Goal: Task Accomplishment & Management: Manage account settings

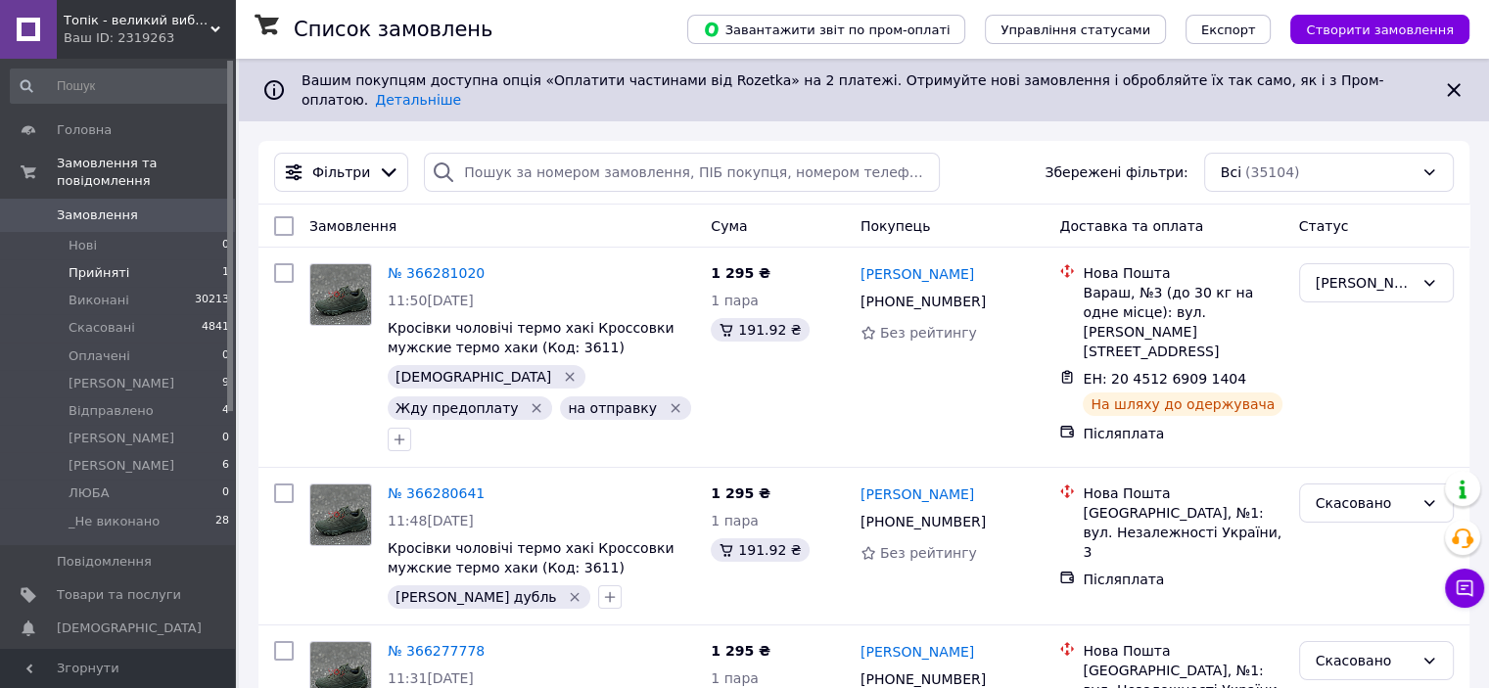
click at [112, 264] on span "Прийняті" at bounding box center [99, 273] width 61 height 18
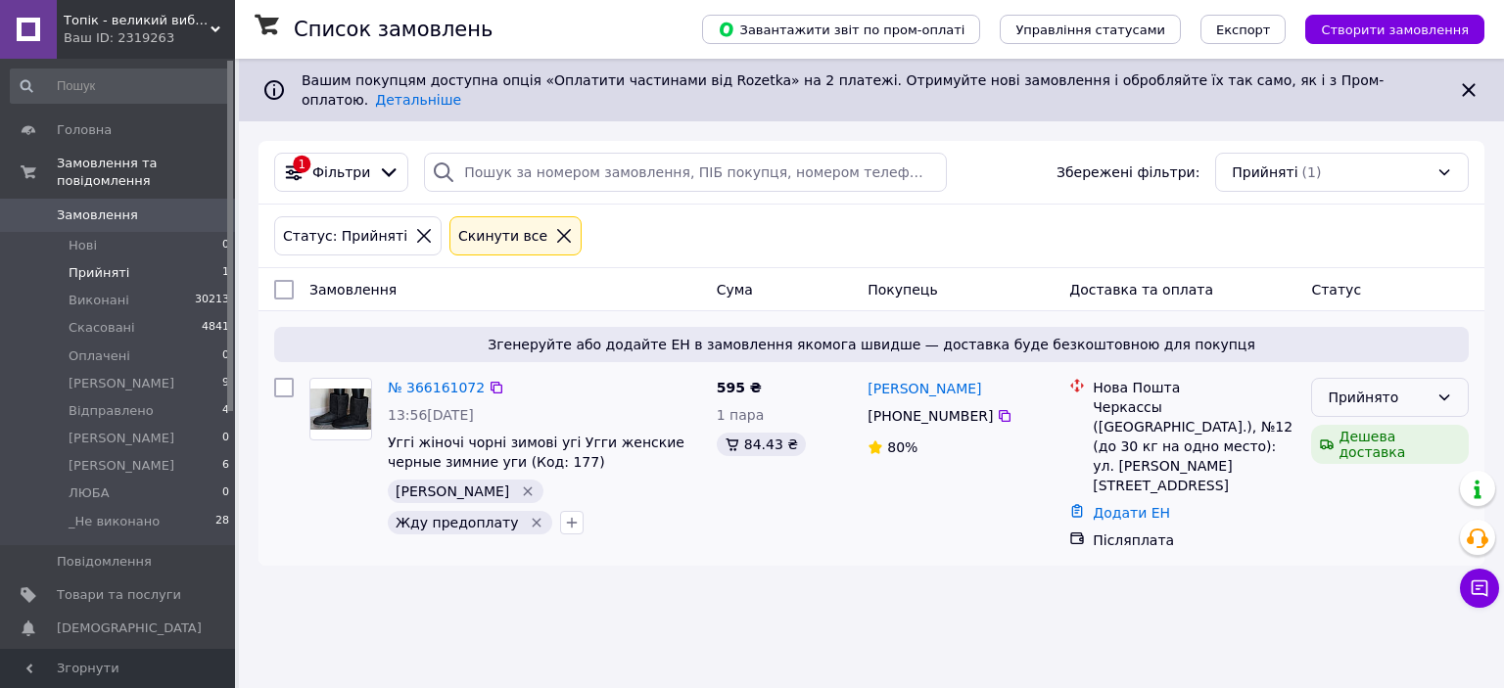
click at [1446, 390] on icon at bounding box center [1444, 398] width 16 height 16
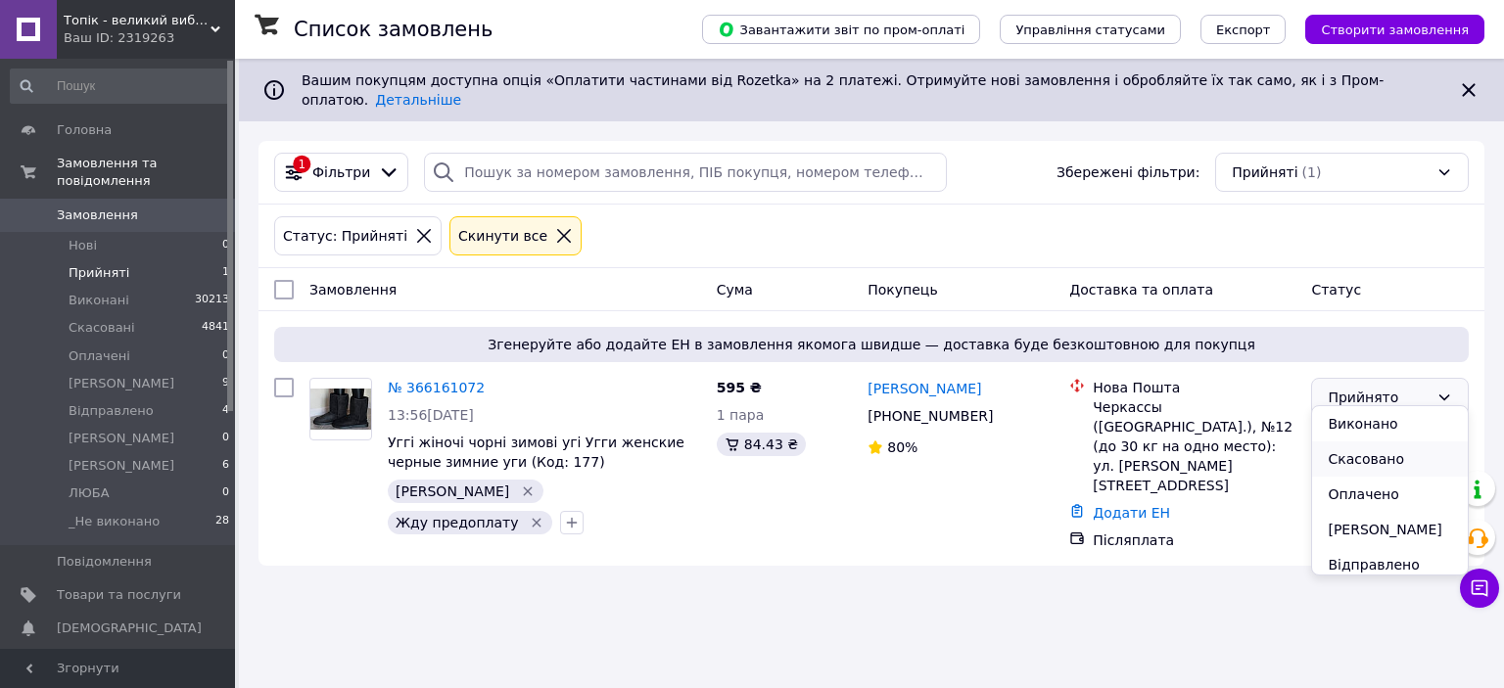
click at [1368, 461] on li "Скасовано" at bounding box center [1390, 459] width 156 height 35
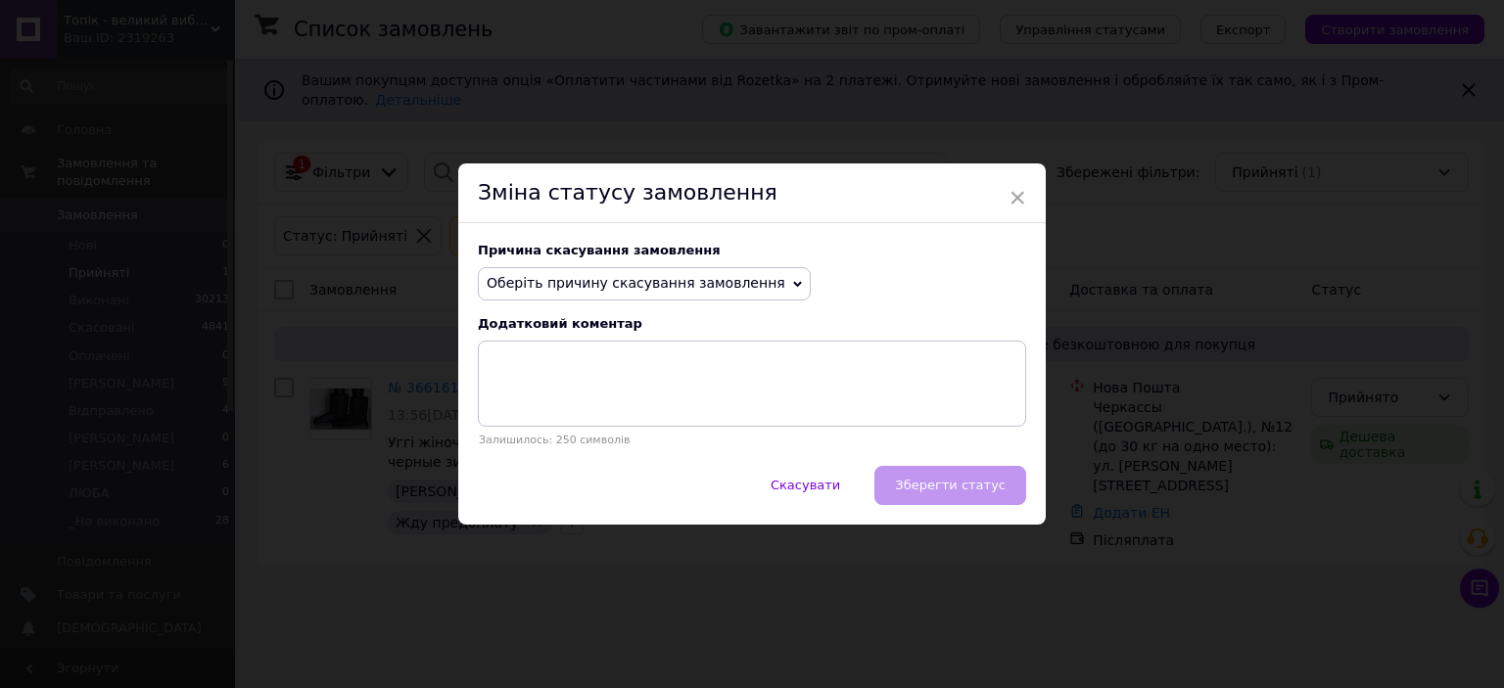
click at [745, 287] on span "Оберіть причину скасування замовлення" at bounding box center [644, 283] width 333 height 33
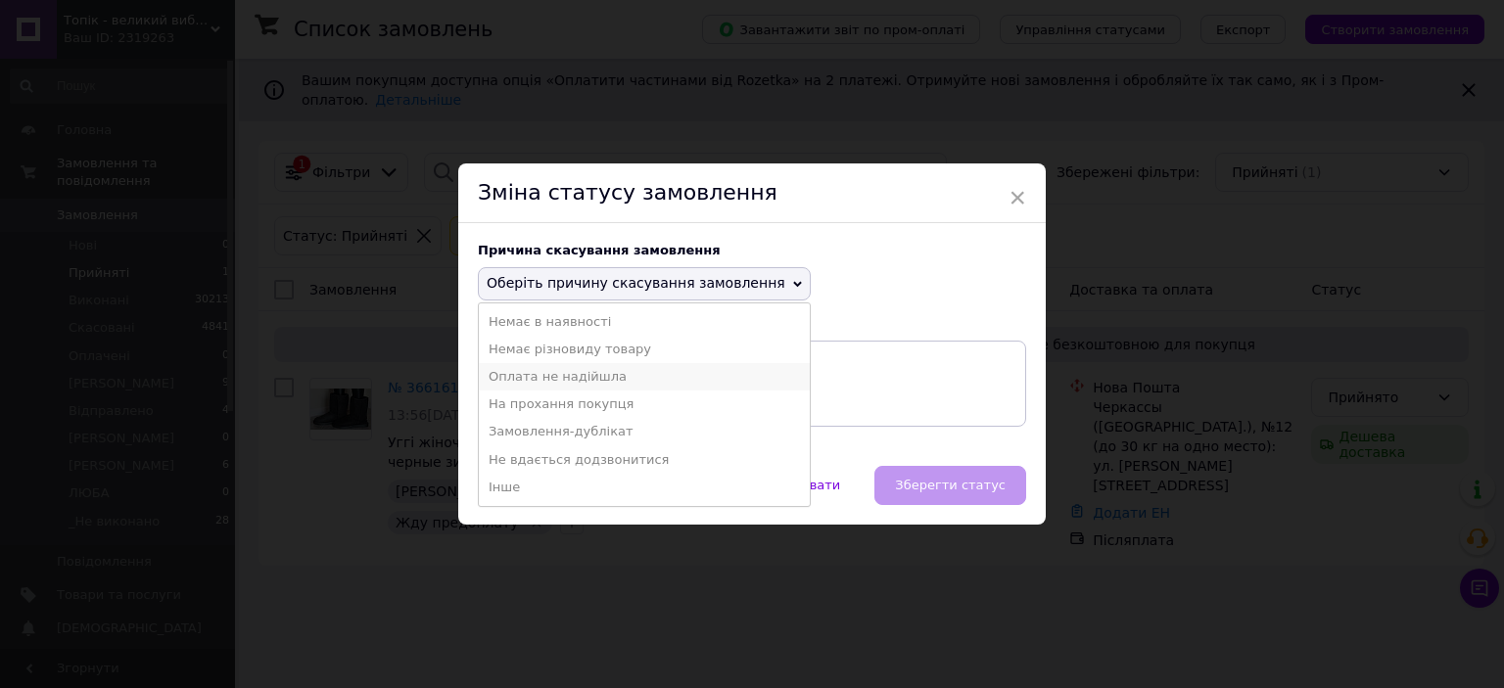
click at [556, 378] on li "Оплата не надійшла" at bounding box center [644, 376] width 331 height 27
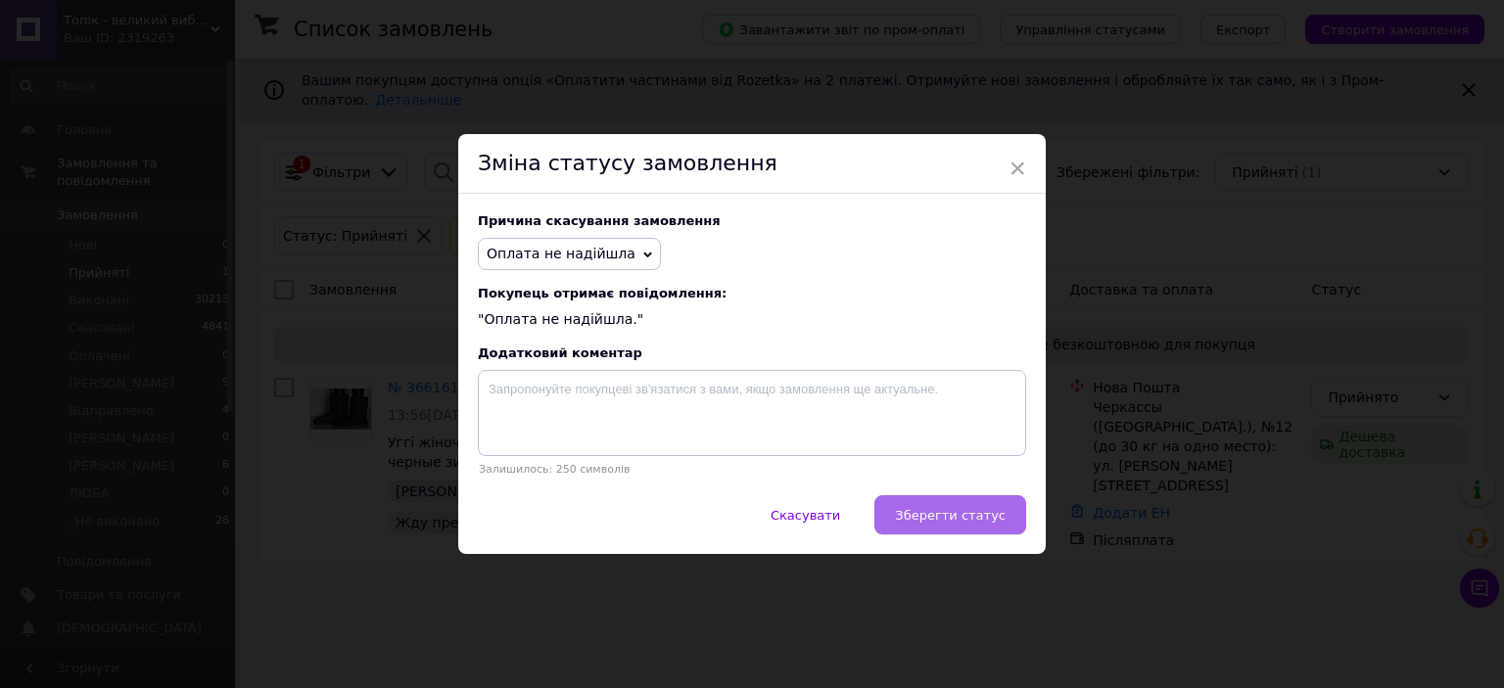
click at [941, 516] on span "Зберегти статус" at bounding box center [950, 515] width 111 height 15
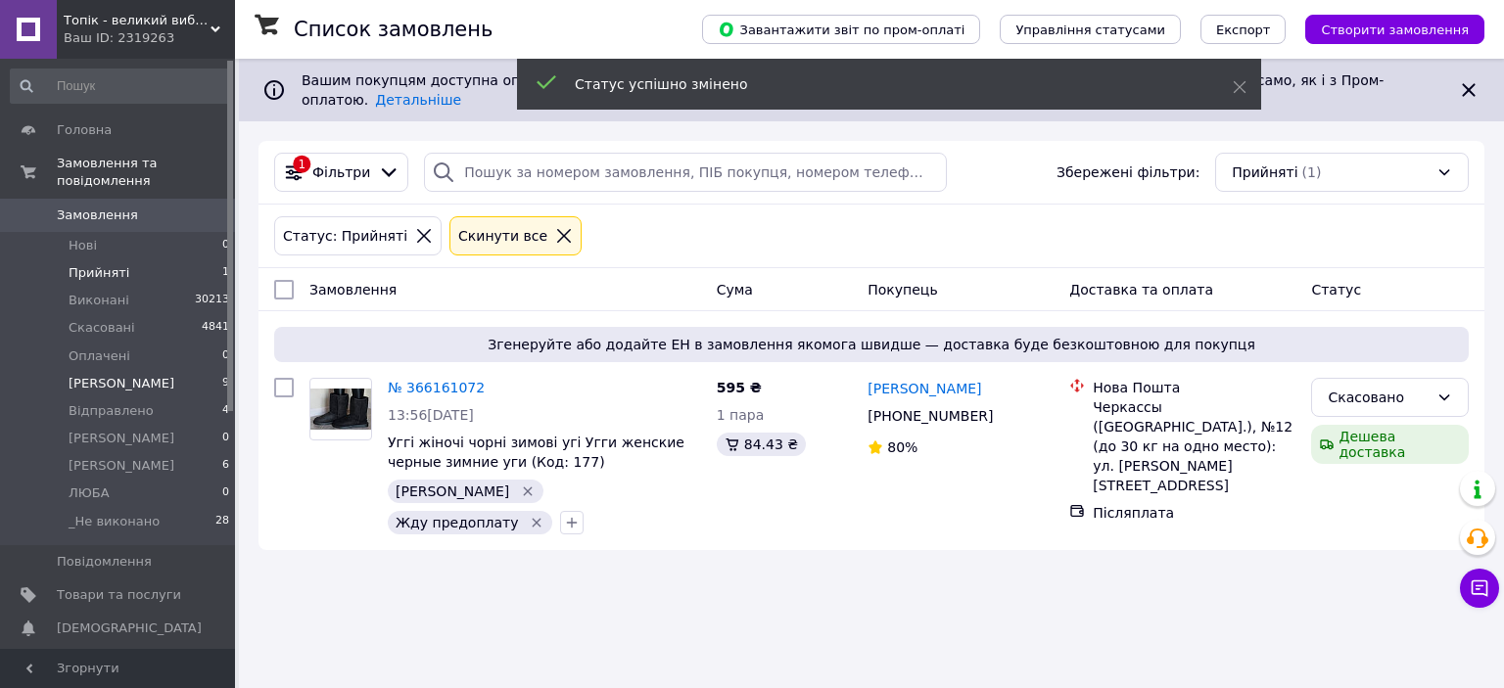
click at [90, 375] on span "АННА" at bounding box center [122, 384] width 106 height 18
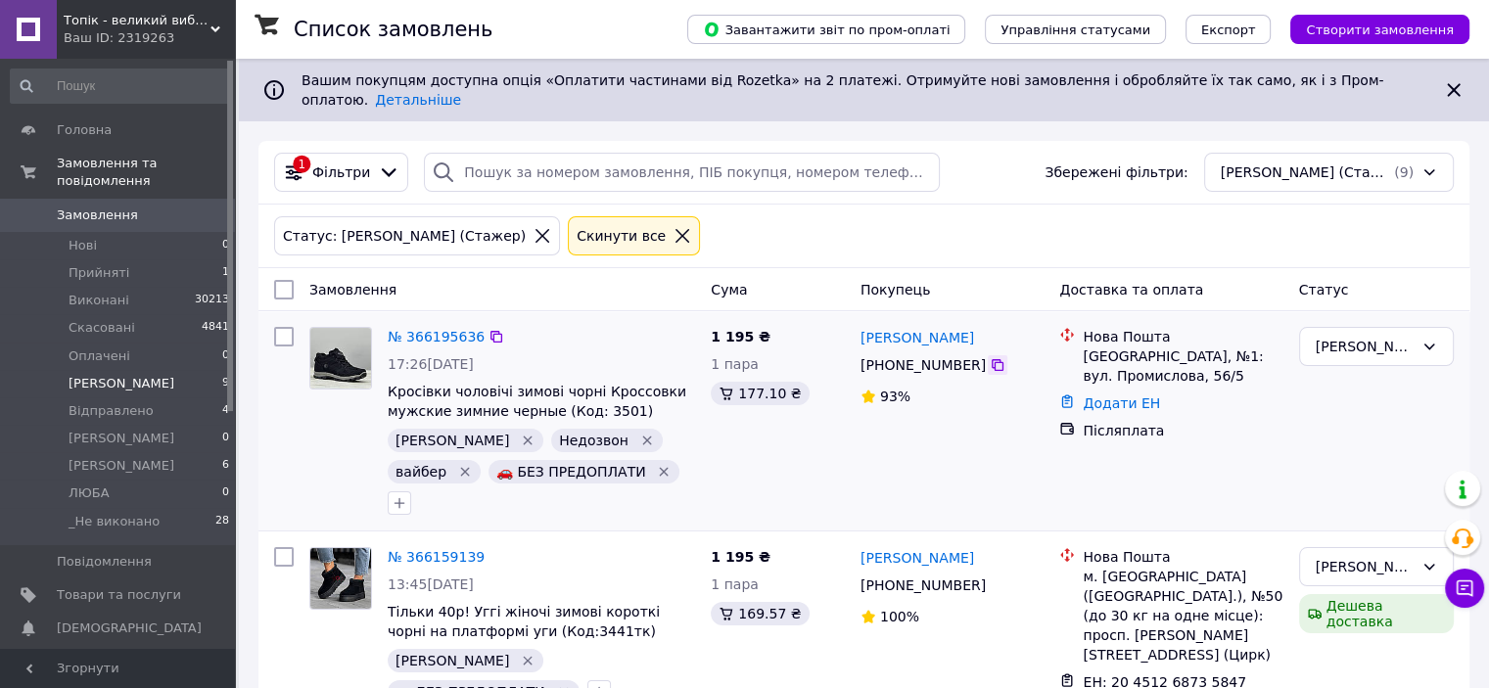
click at [992, 359] on icon at bounding box center [998, 365] width 12 height 12
click at [1106, 396] on link "Додати ЕН" at bounding box center [1121, 404] width 77 height 16
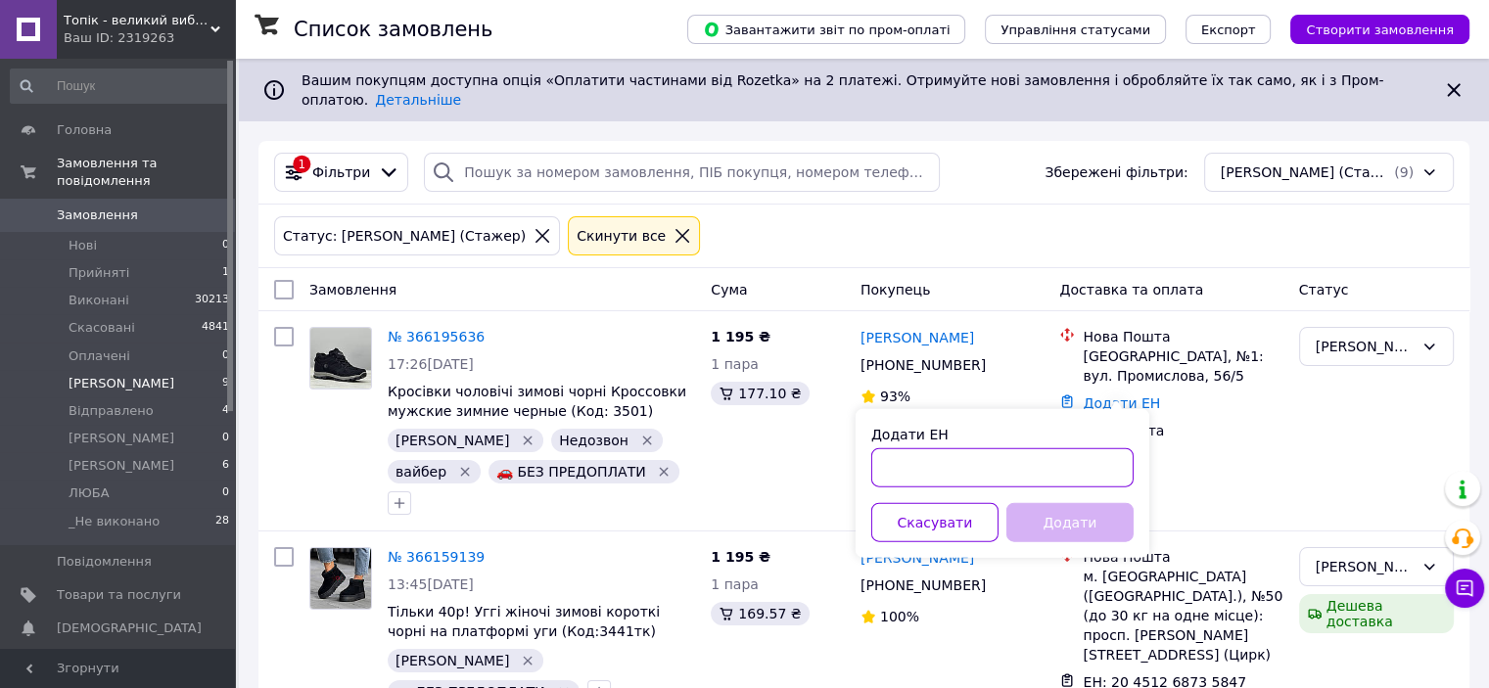
click at [933, 458] on input "Додати ЕН" at bounding box center [1002, 467] width 262 height 39
paste input "20451269085942"
type input "20451269085942"
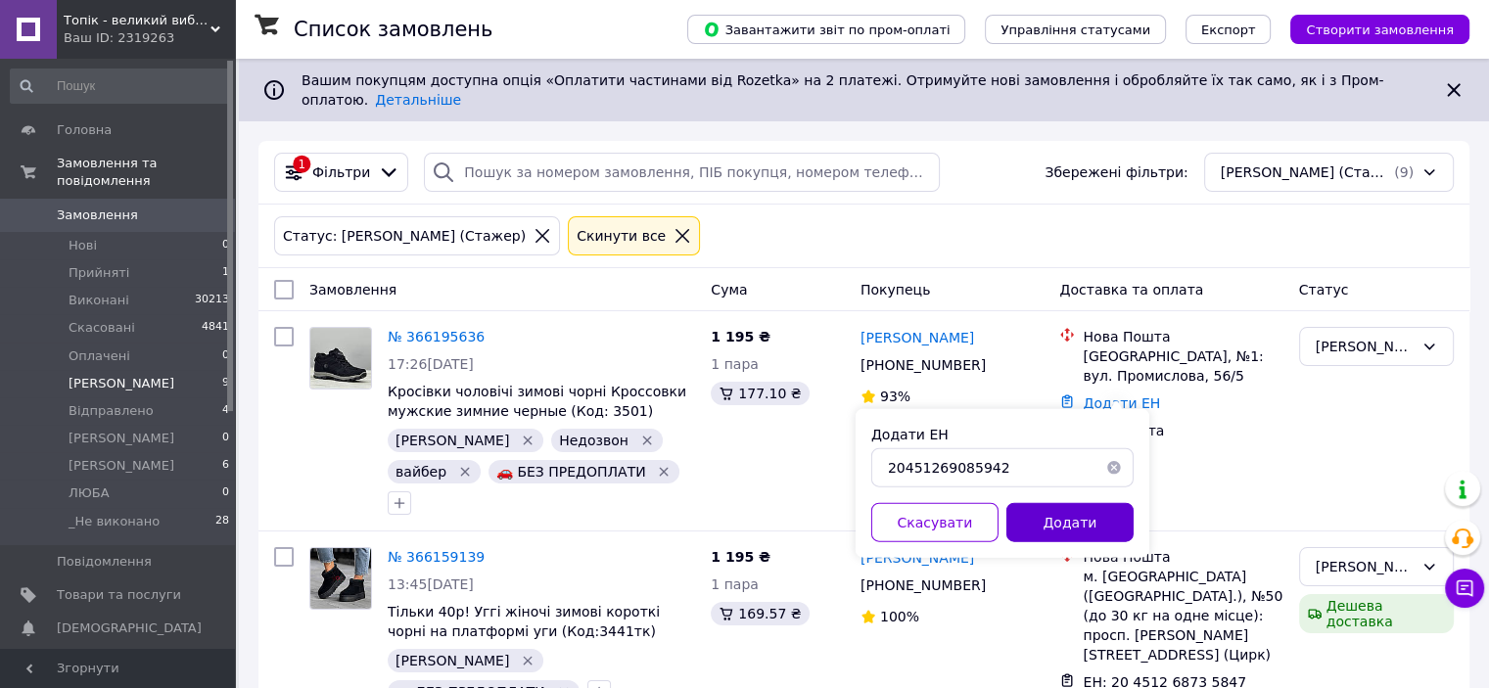
click at [1071, 528] on button "Додати" at bounding box center [1070, 522] width 127 height 39
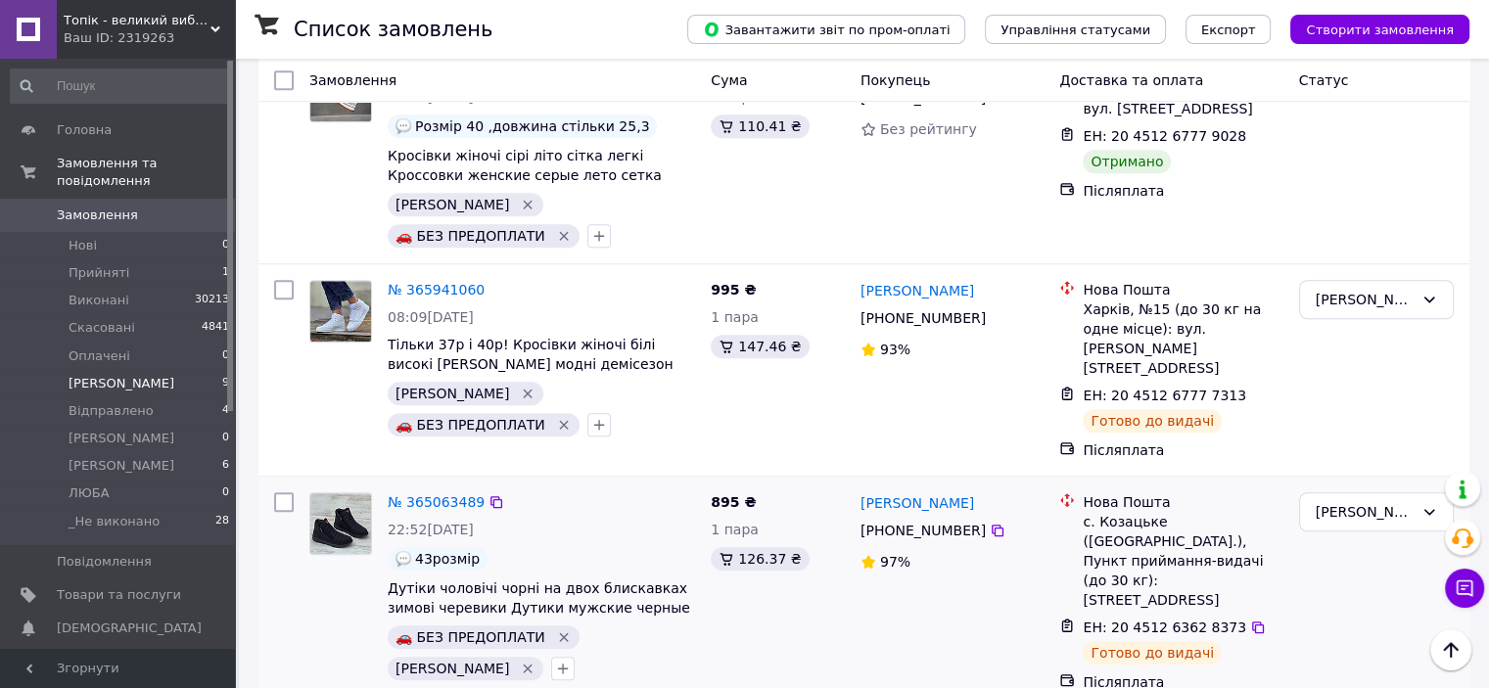
scroll to position [1380, 0]
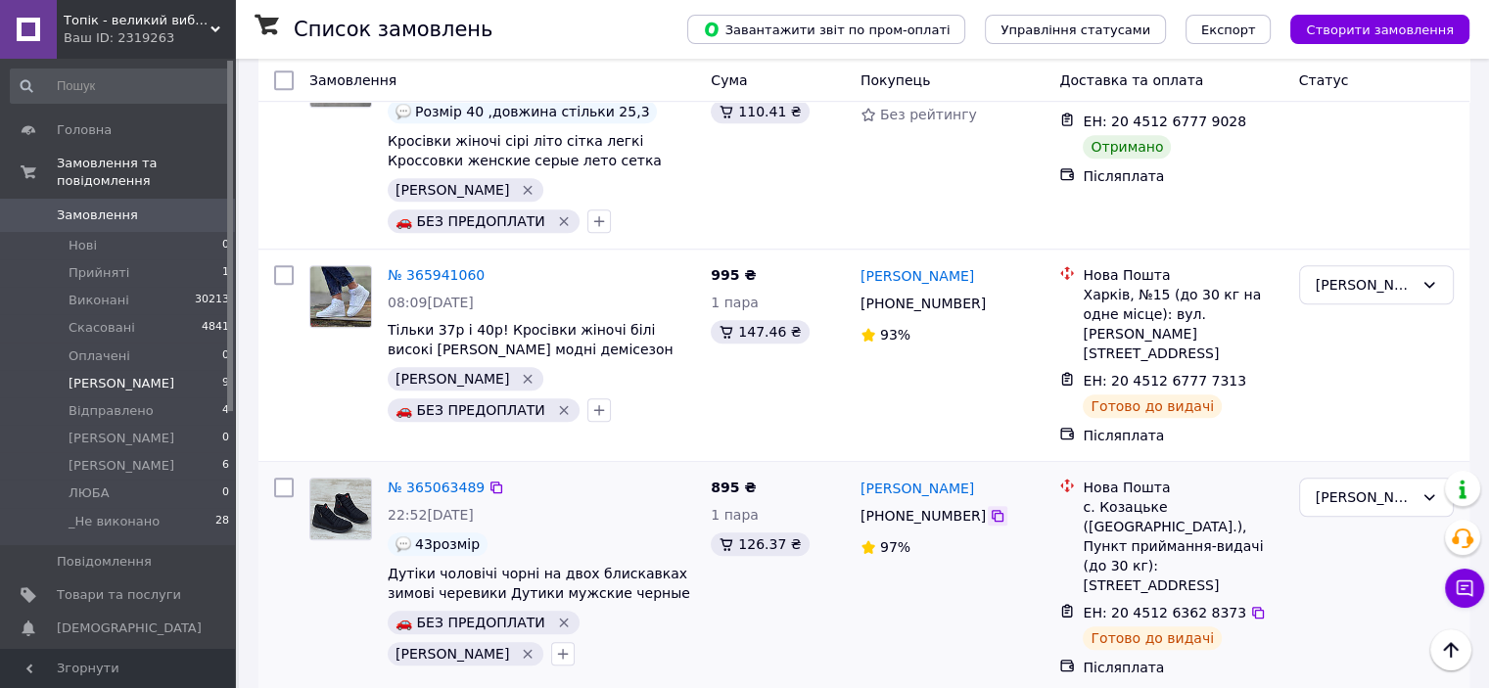
click at [992, 510] on icon at bounding box center [998, 516] width 12 height 12
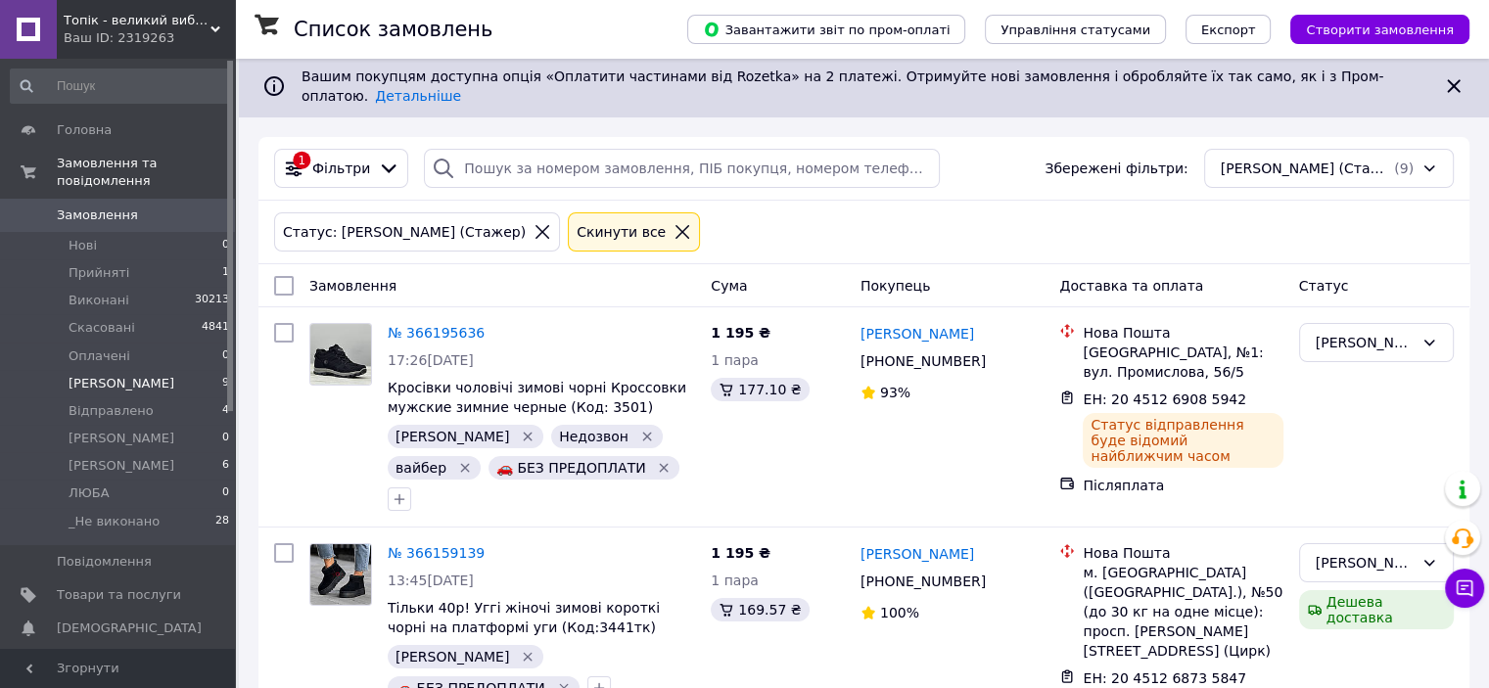
scroll to position [0, 0]
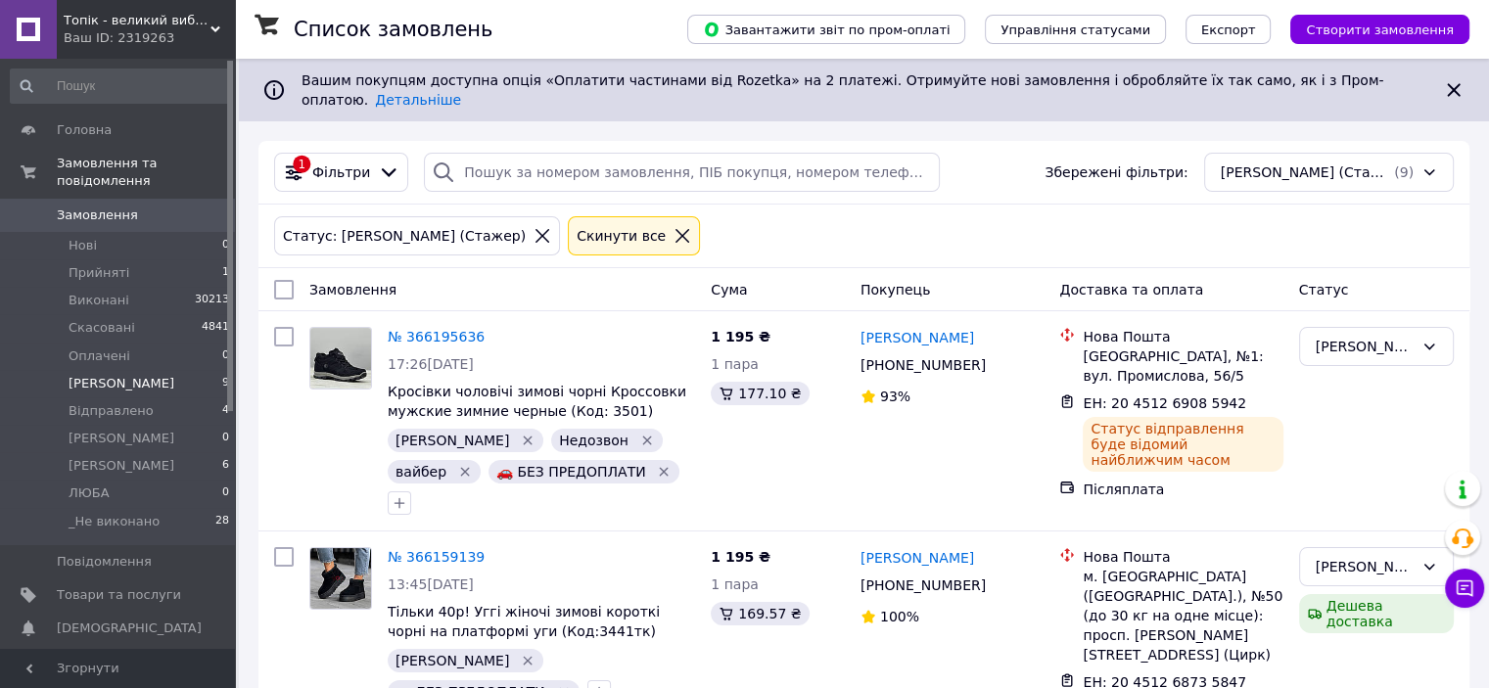
click at [217, 28] on use at bounding box center [216, 29] width 10 height 6
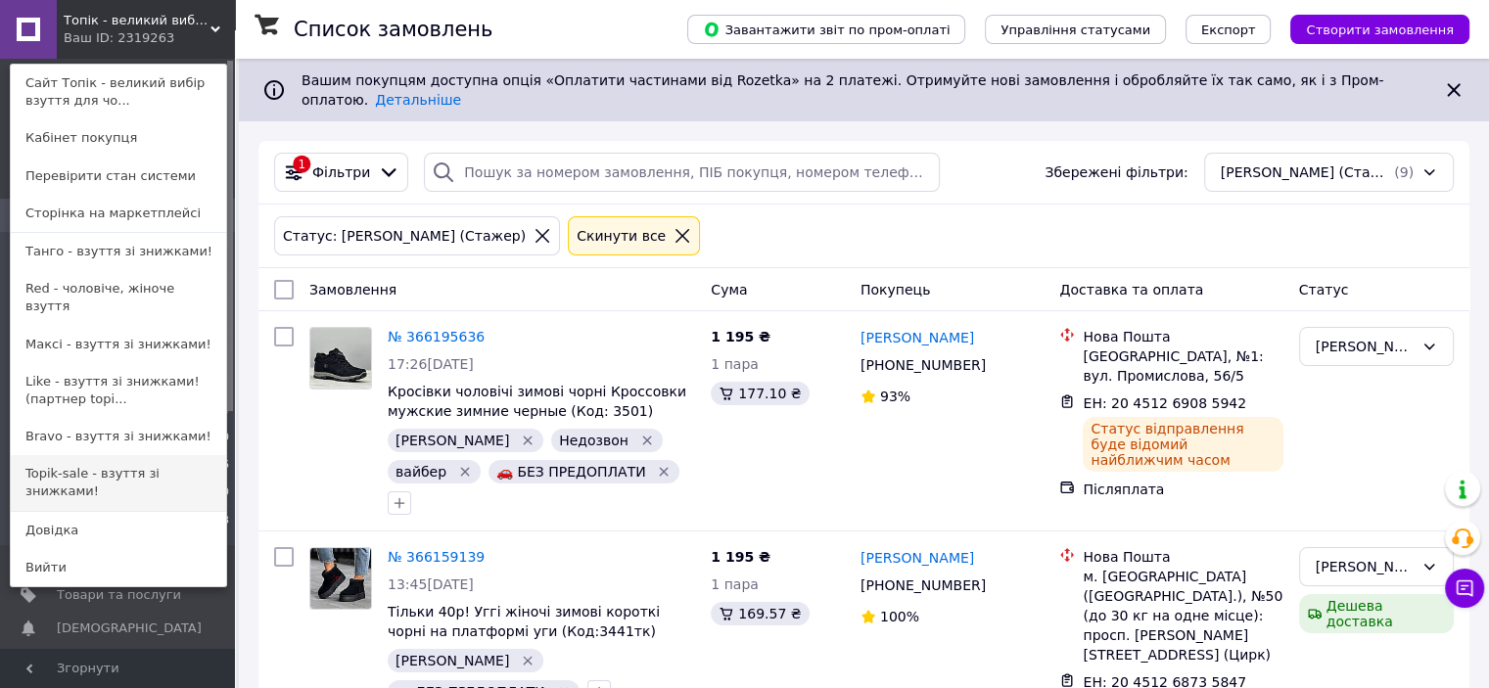
click at [67, 455] on link "Topik-sale - взуття зі знижками!" at bounding box center [118, 482] width 215 height 55
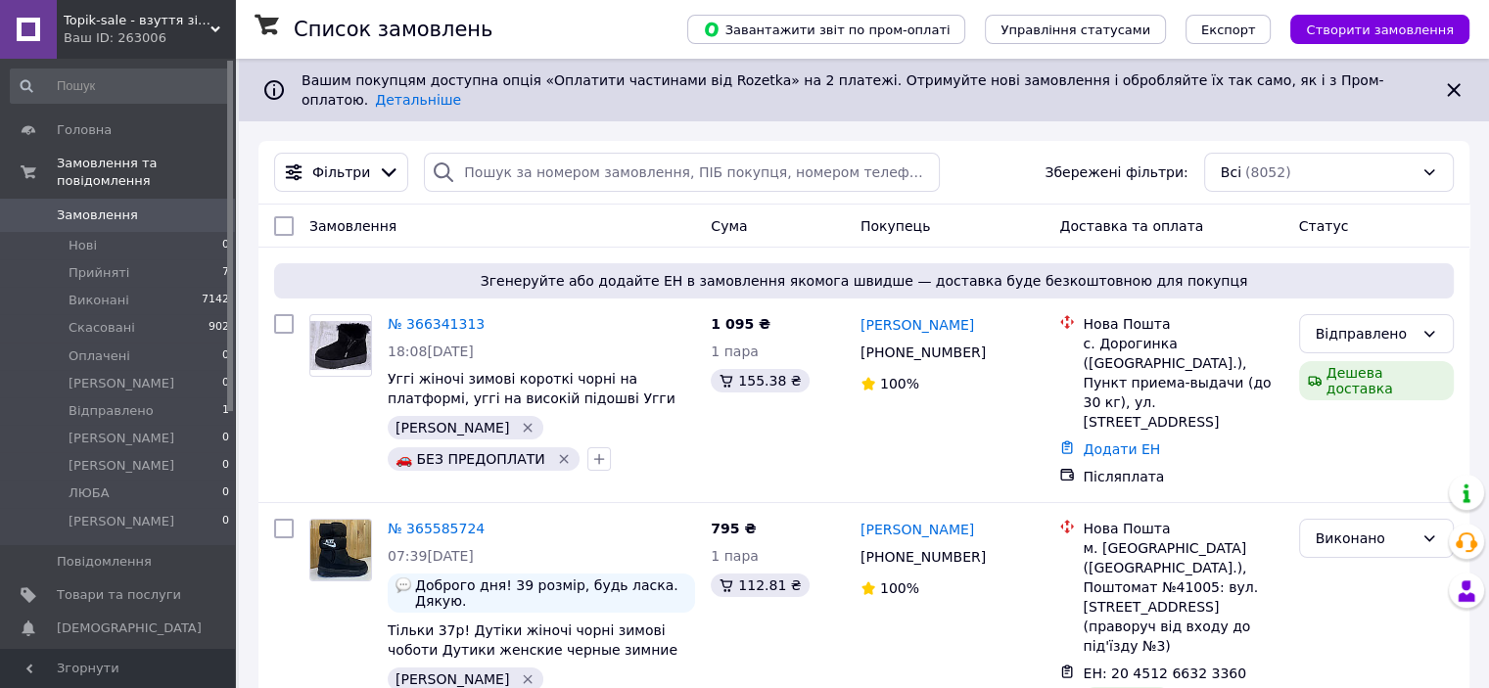
click at [206, 23] on span "Topik-sale - взуття зі знижками!" at bounding box center [137, 21] width 147 height 18
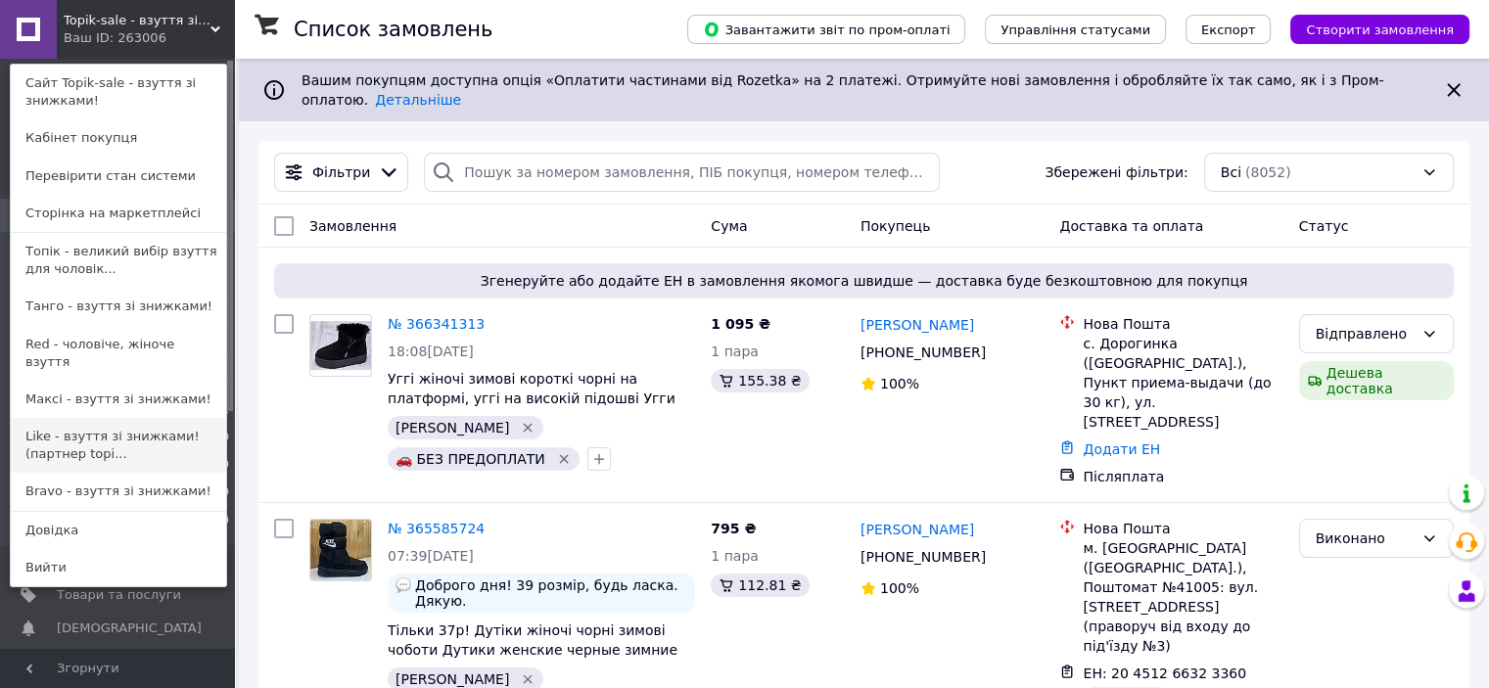
click at [110, 434] on link "Like - взуття зі знижками! (партнер topi..." at bounding box center [118, 445] width 215 height 55
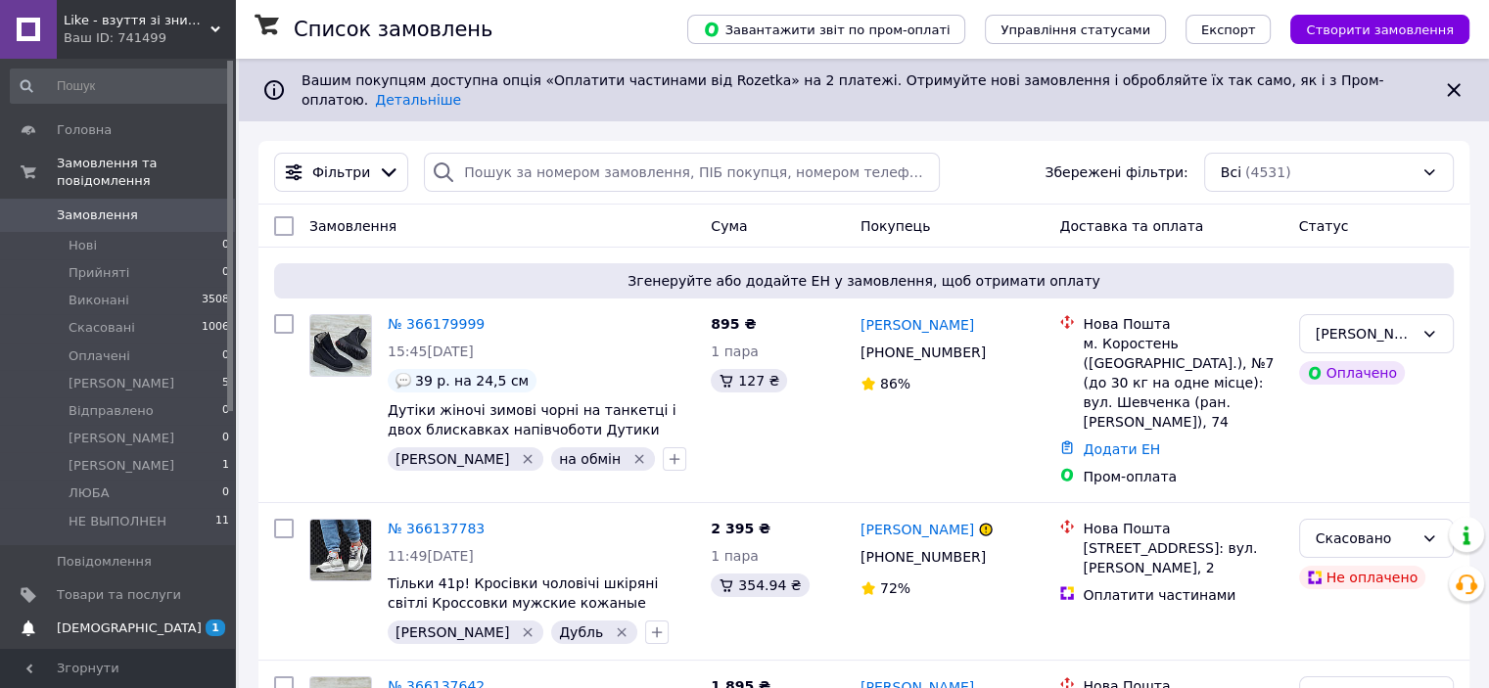
drag, startPoint x: 129, startPoint y: 610, endPoint x: 165, endPoint y: 604, distance: 35.7
click at [129, 620] on span "[DEMOGRAPHIC_DATA]" at bounding box center [119, 629] width 124 height 18
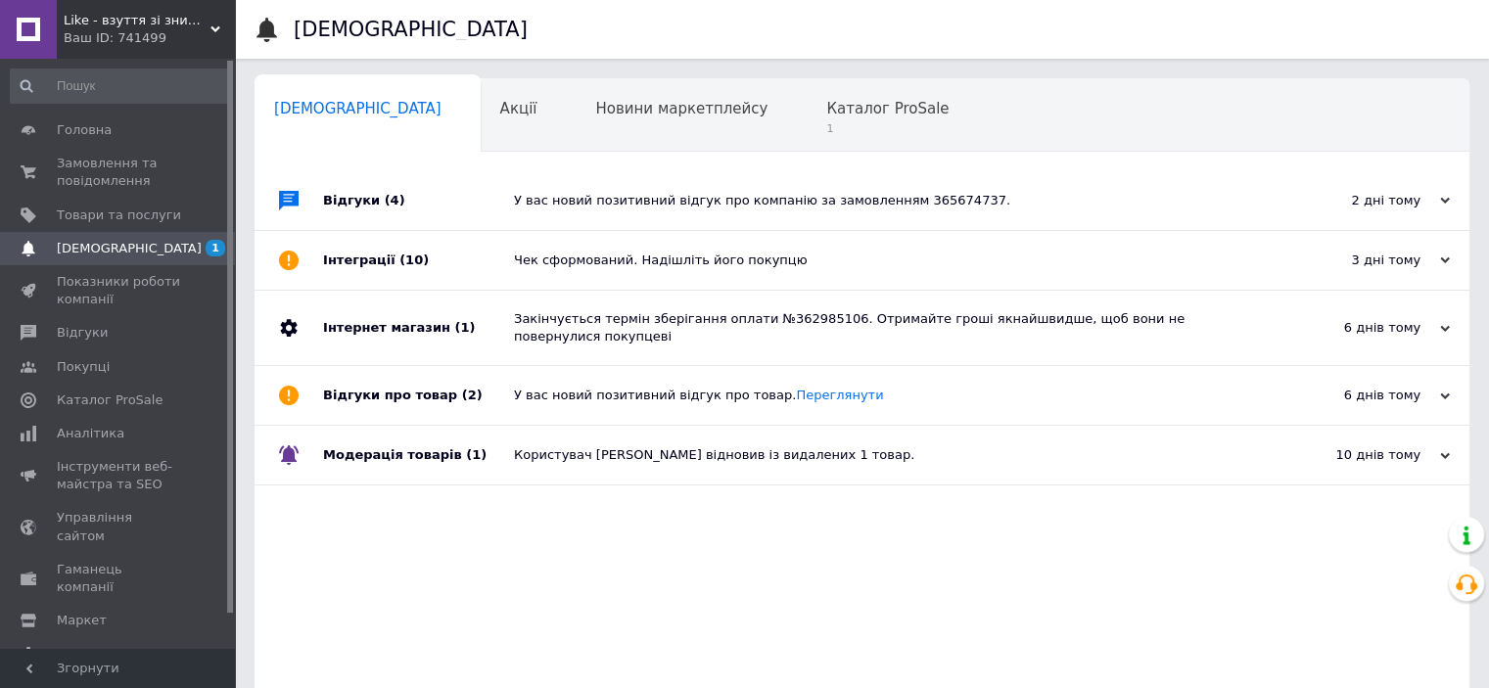
click at [611, 211] on div "У вас новий позитивний відгук про компанію за замовленням 365674737." at bounding box center [884, 200] width 740 height 59
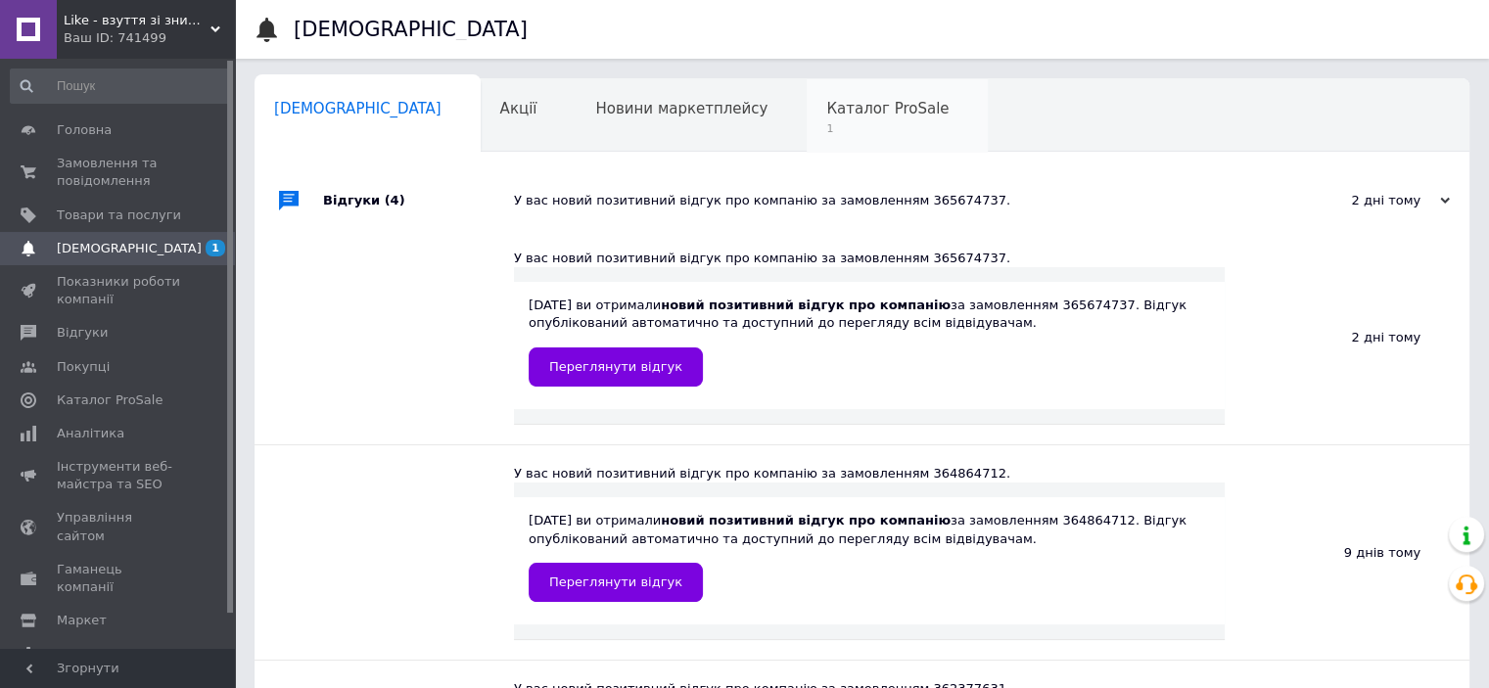
click at [826, 103] on span "Каталог ProSale" at bounding box center [887, 109] width 122 height 18
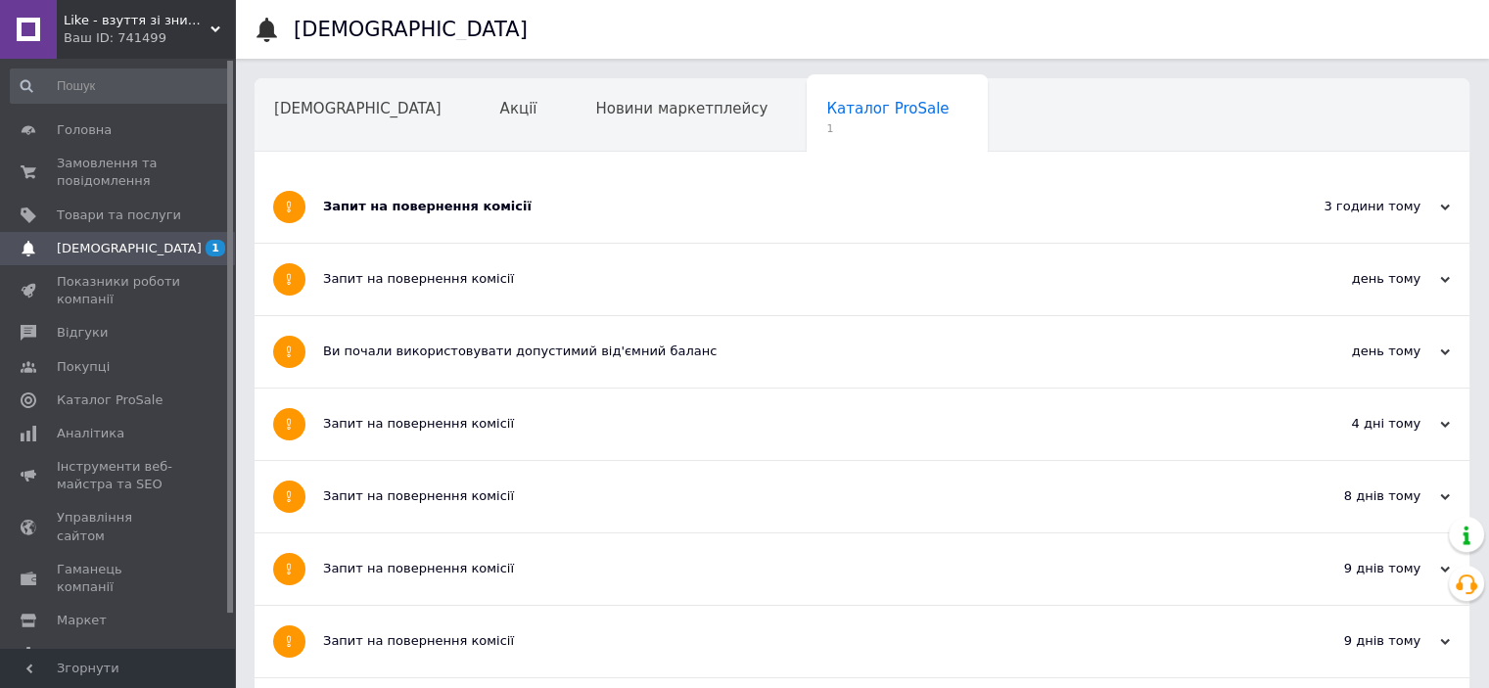
click at [584, 190] on div "Запит на повернення комісії" at bounding box center [788, 206] width 931 height 71
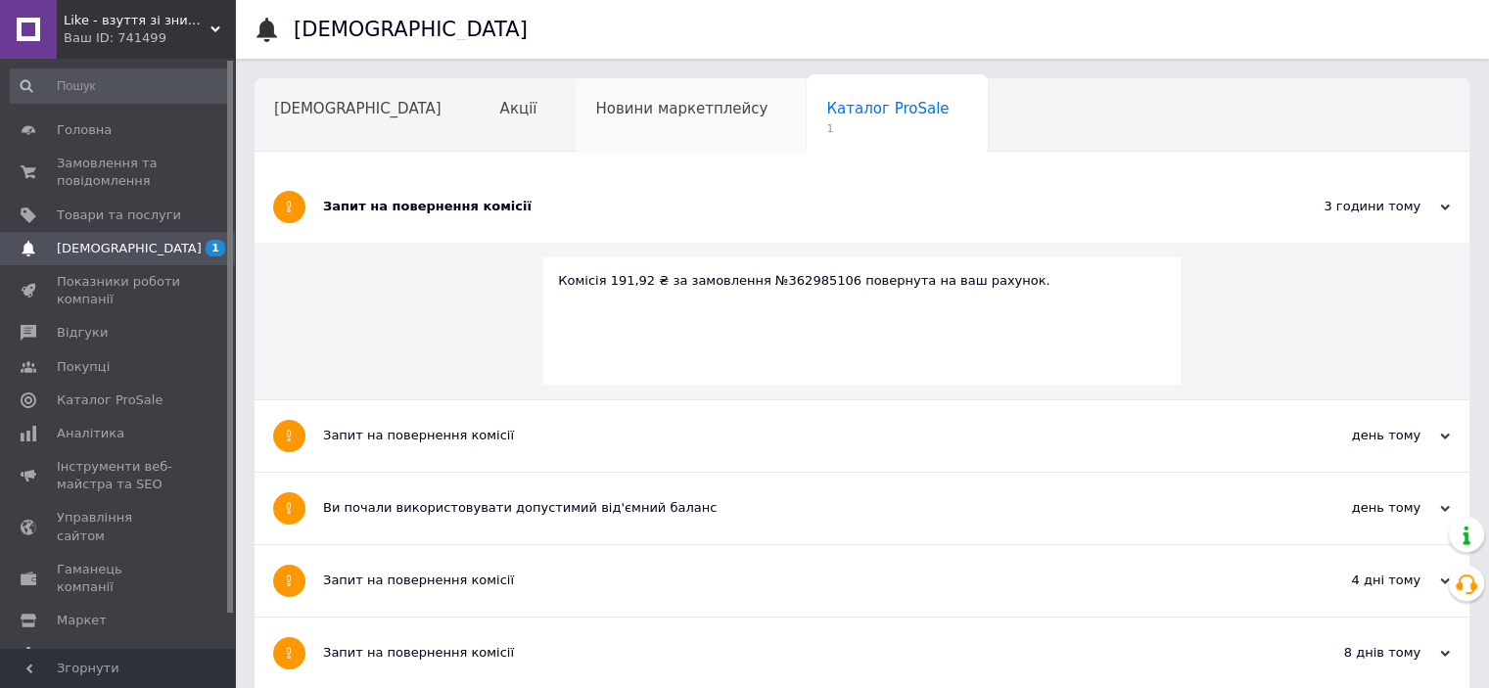
click at [611, 105] on span "Новини маркетплейсу" at bounding box center [681, 109] width 172 height 18
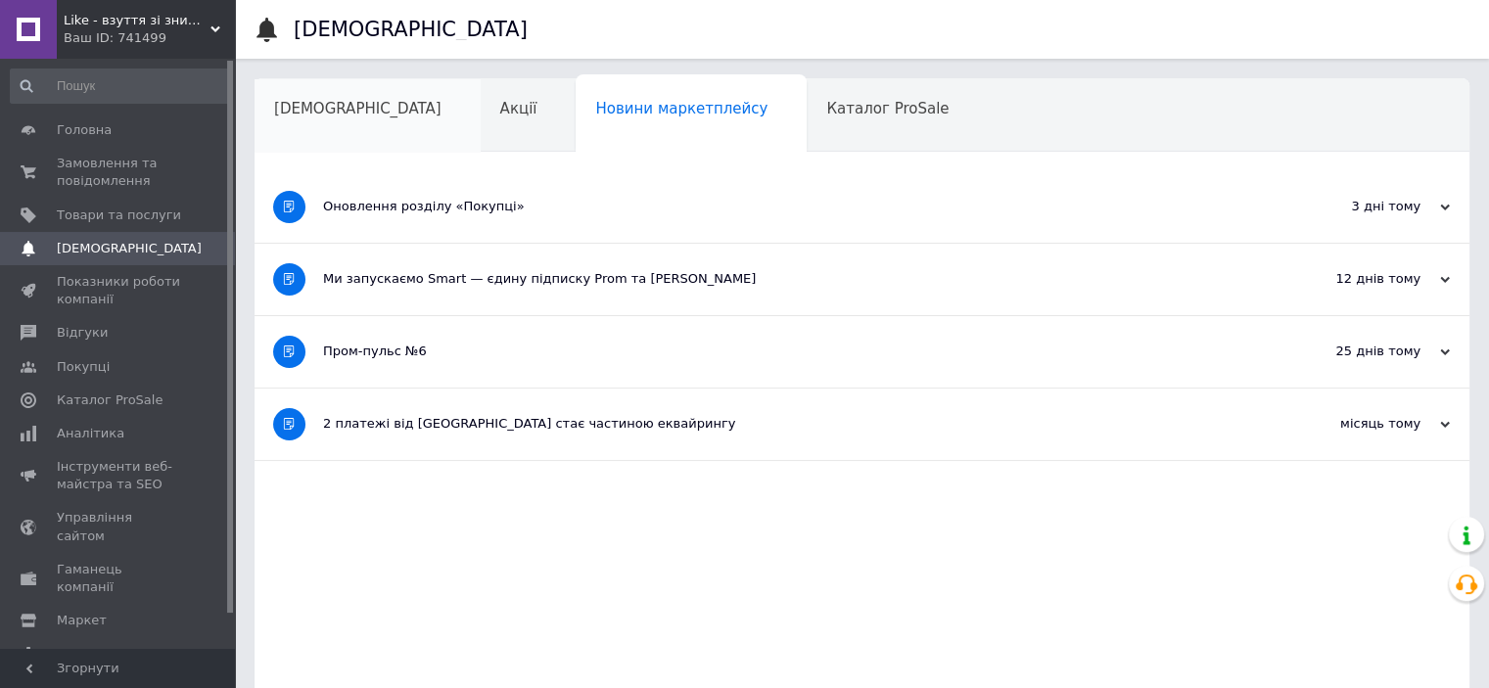
click at [303, 129] on div "[DEMOGRAPHIC_DATA]" at bounding box center [368, 116] width 226 height 74
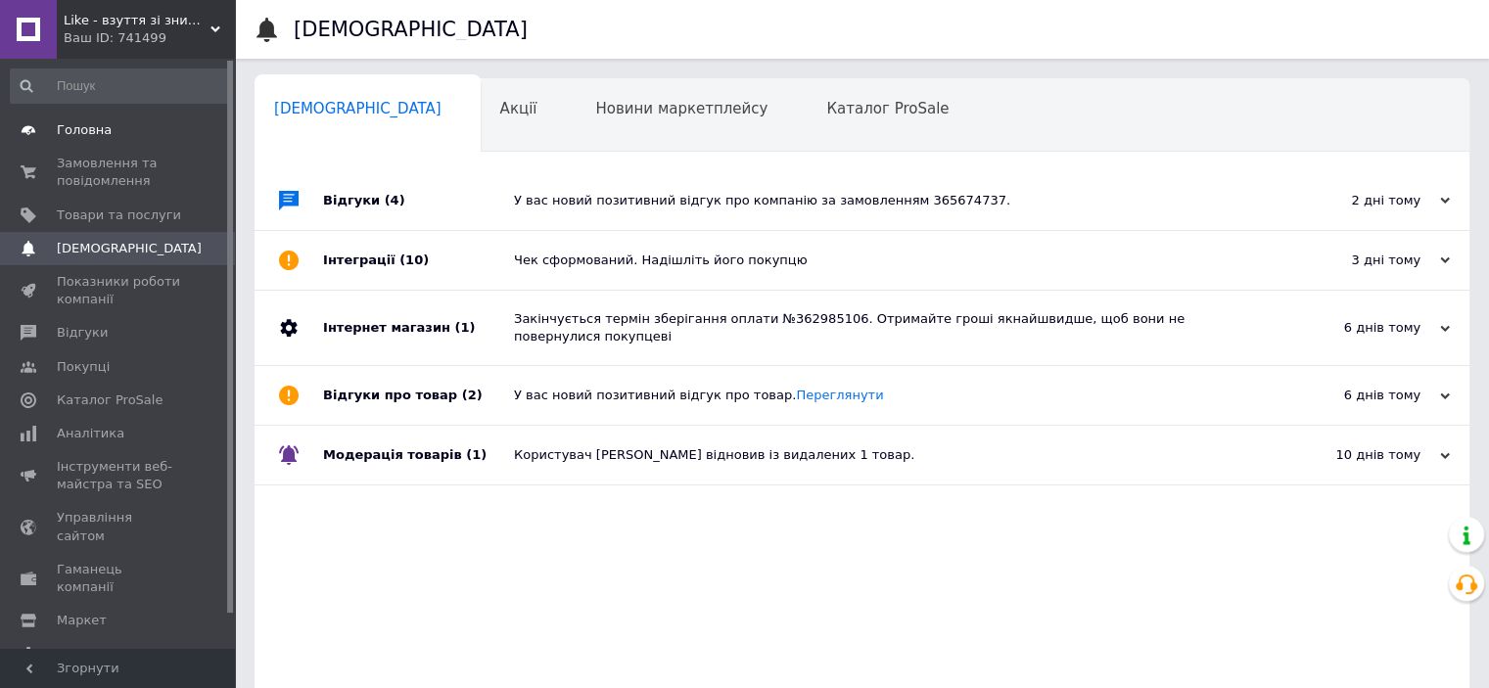
click at [82, 120] on link "Головна" at bounding box center [120, 130] width 241 height 33
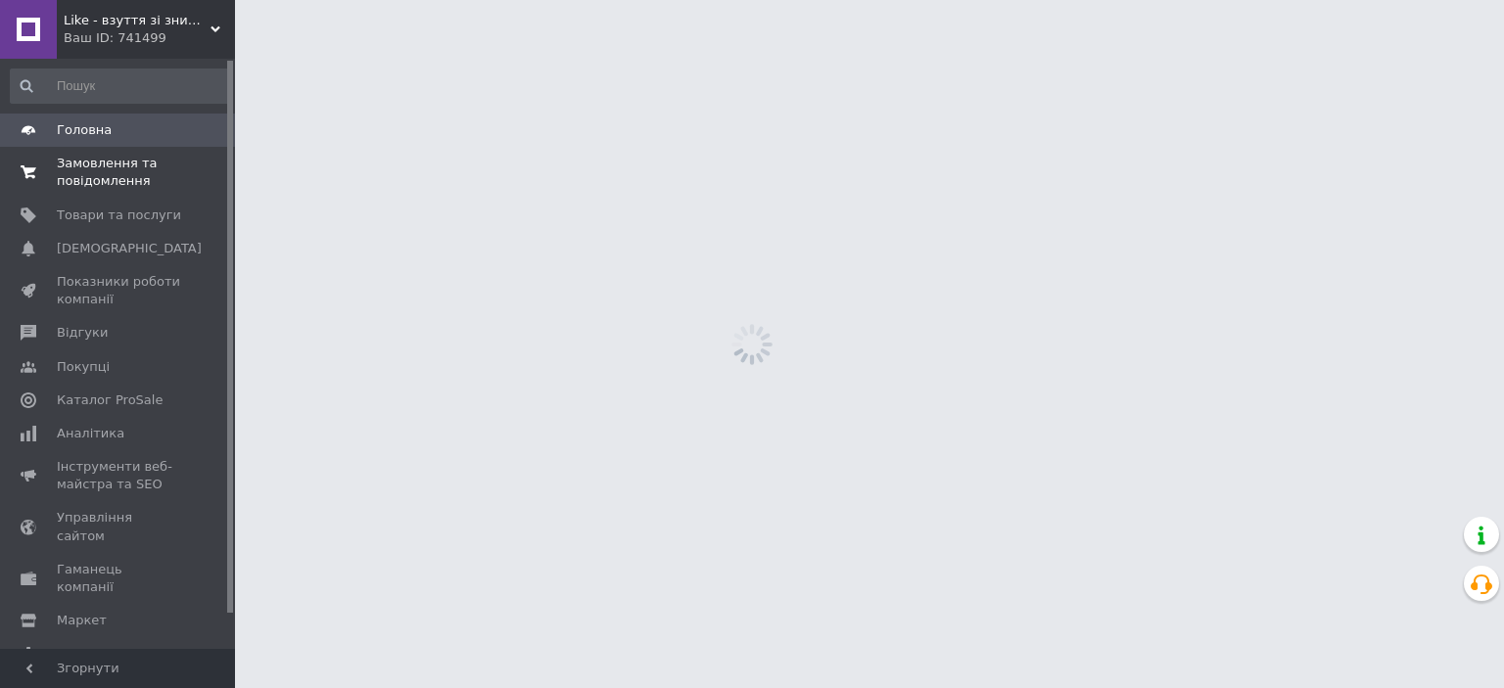
click at [97, 175] on span "Замовлення та повідомлення" at bounding box center [119, 172] width 124 height 35
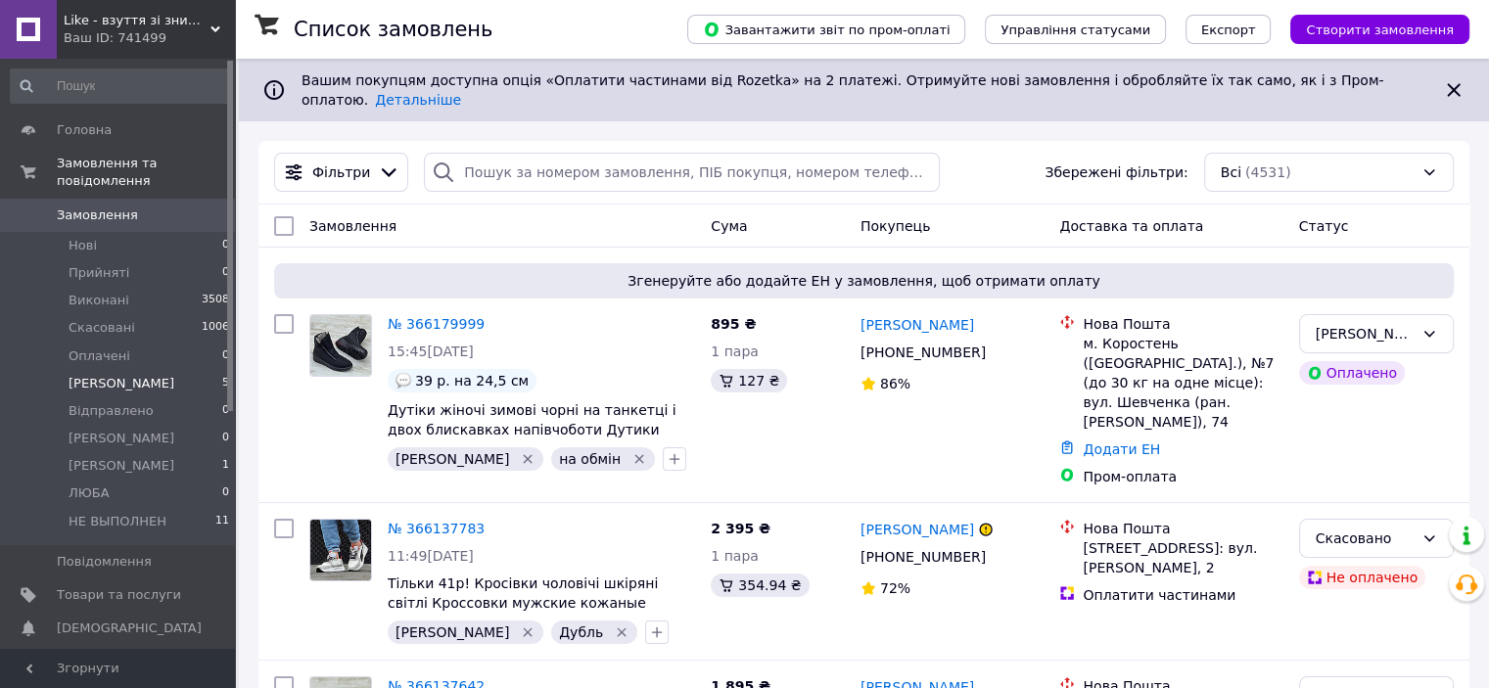
click at [81, 375] on span "[PERSON_NAME]" at bounding box center [122, 384] width 106 height 18
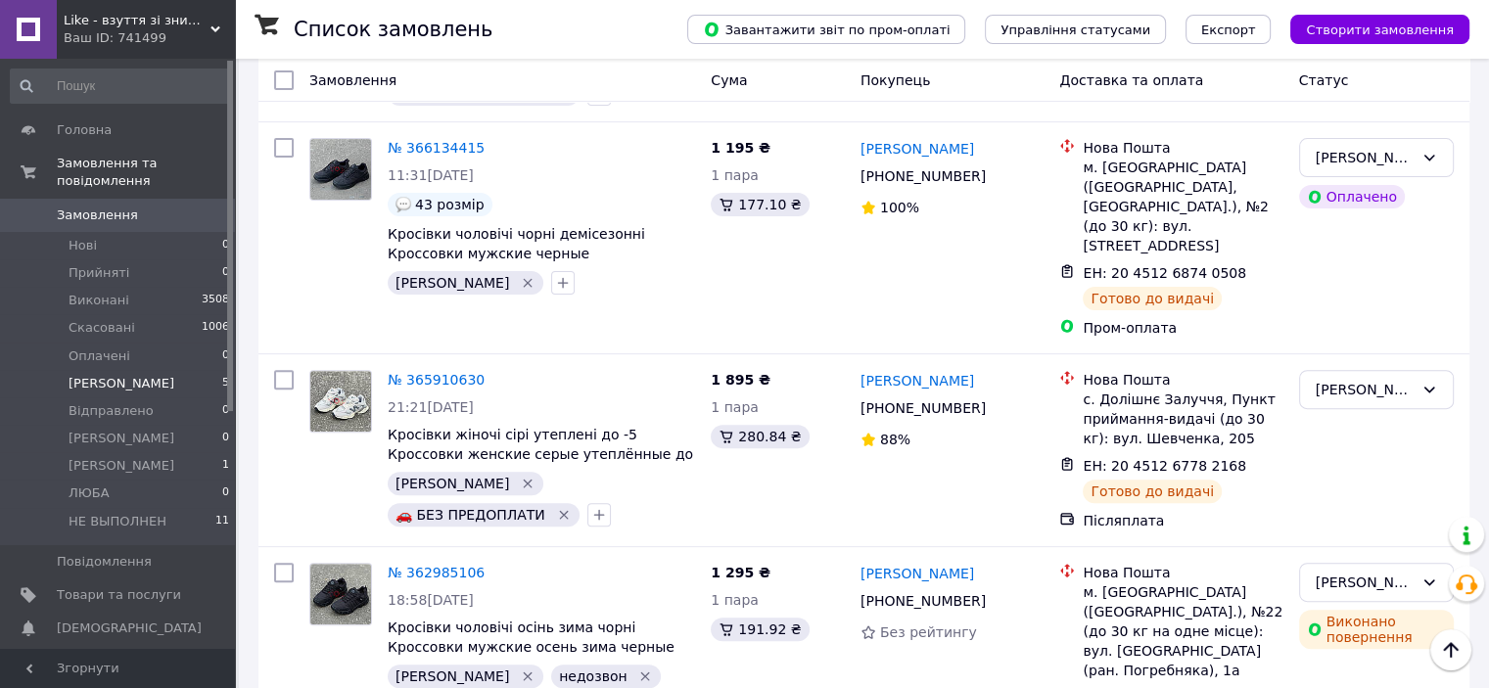
scroll to position [591, 0]
click at [220, 24] on div "Like - взуття зі знижками! (партнер topik.com.ua) Ваш ID: 741499" at bounding box center [146, 29] width 178 height 59
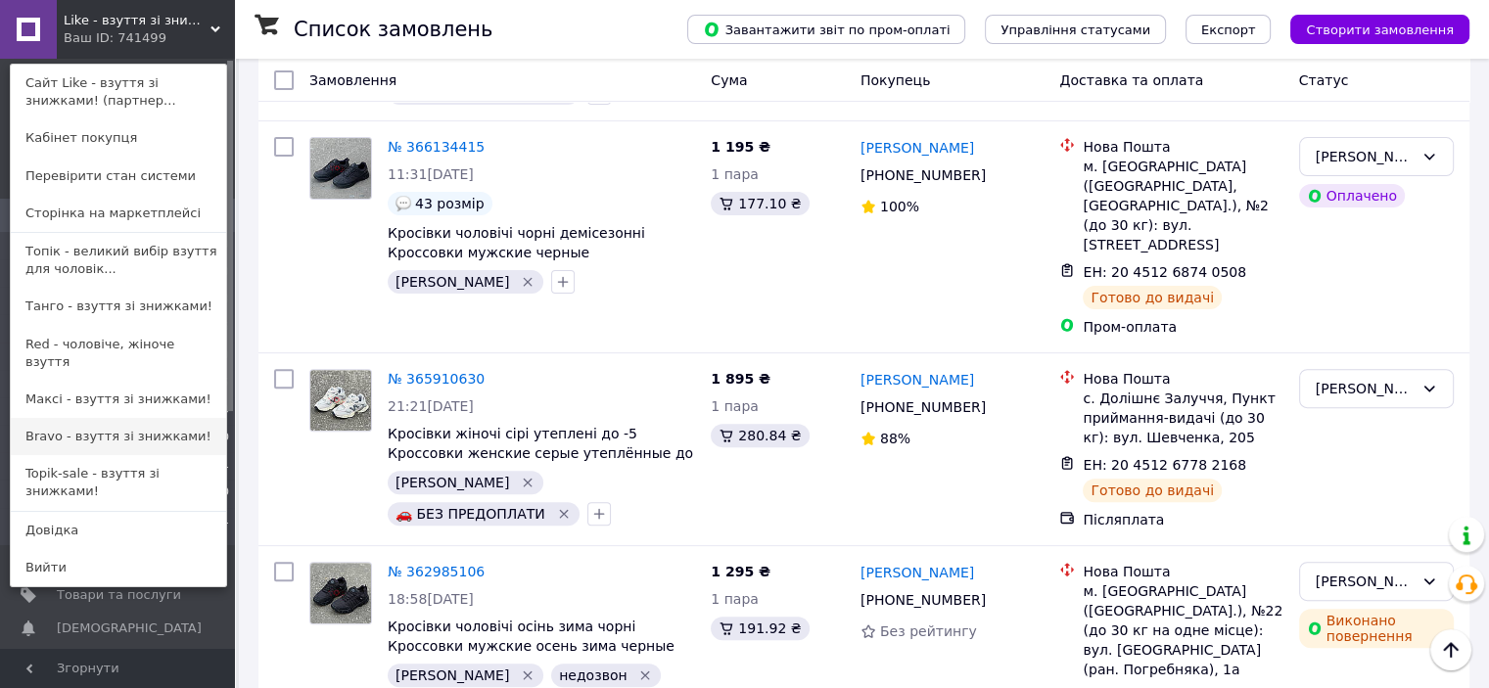
click at [108, 418] on link "Bravo - взуття зі знижками!" at bounding box center [118, 436] width 215 height 37
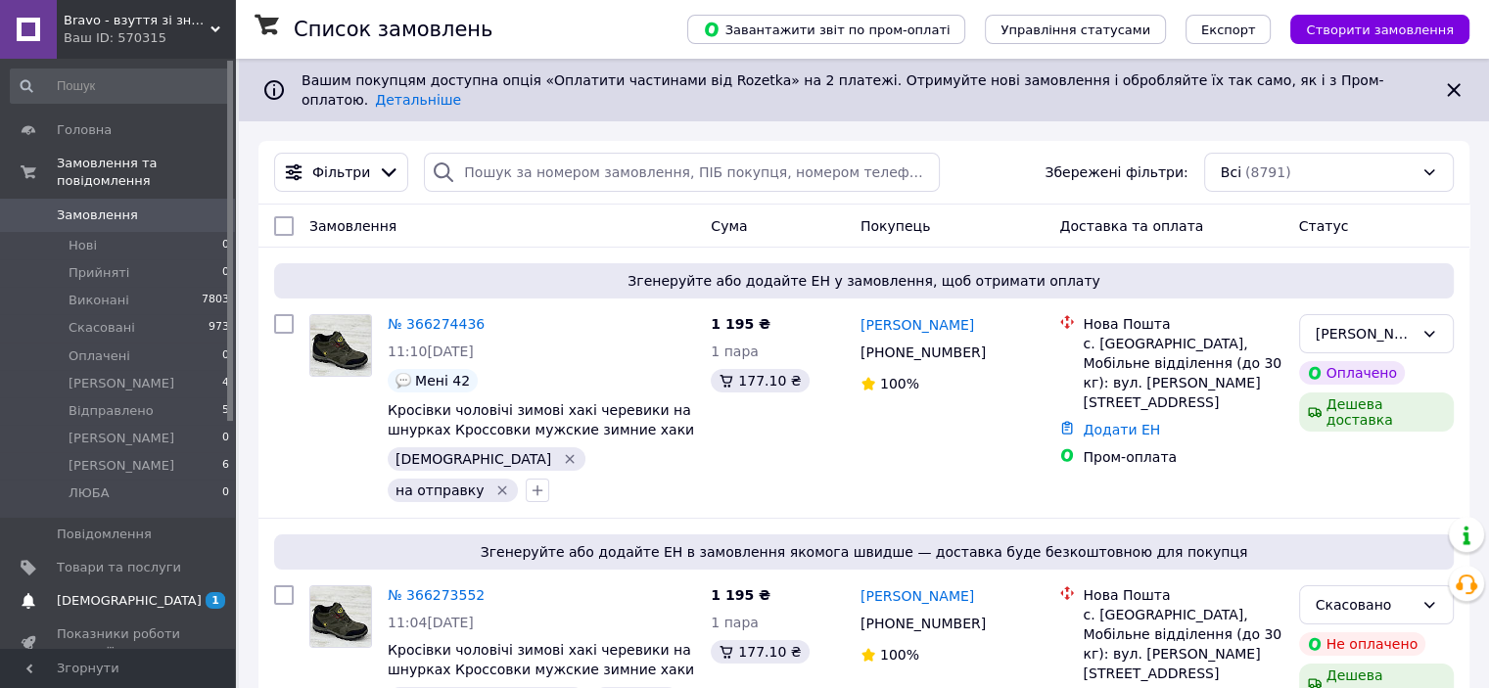
click at [113, 592] on span "[DEMOGRAPHIC_DATA]" at bounding box center [129, 601] width 145 height 18
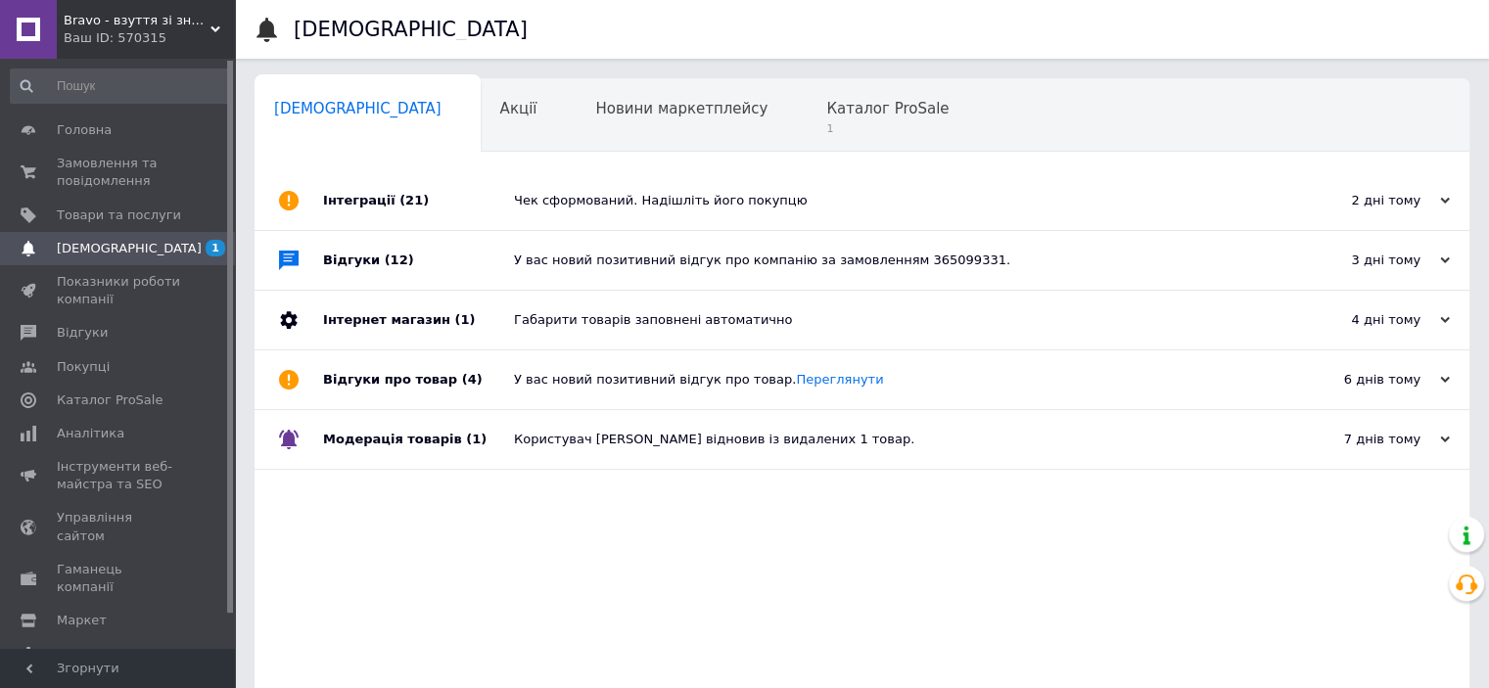
click at [618, 260] on div "У вас новий позитивний відгук про компанію за замовленням 365099331." at bounding box center [884, 261] width 740 height 18
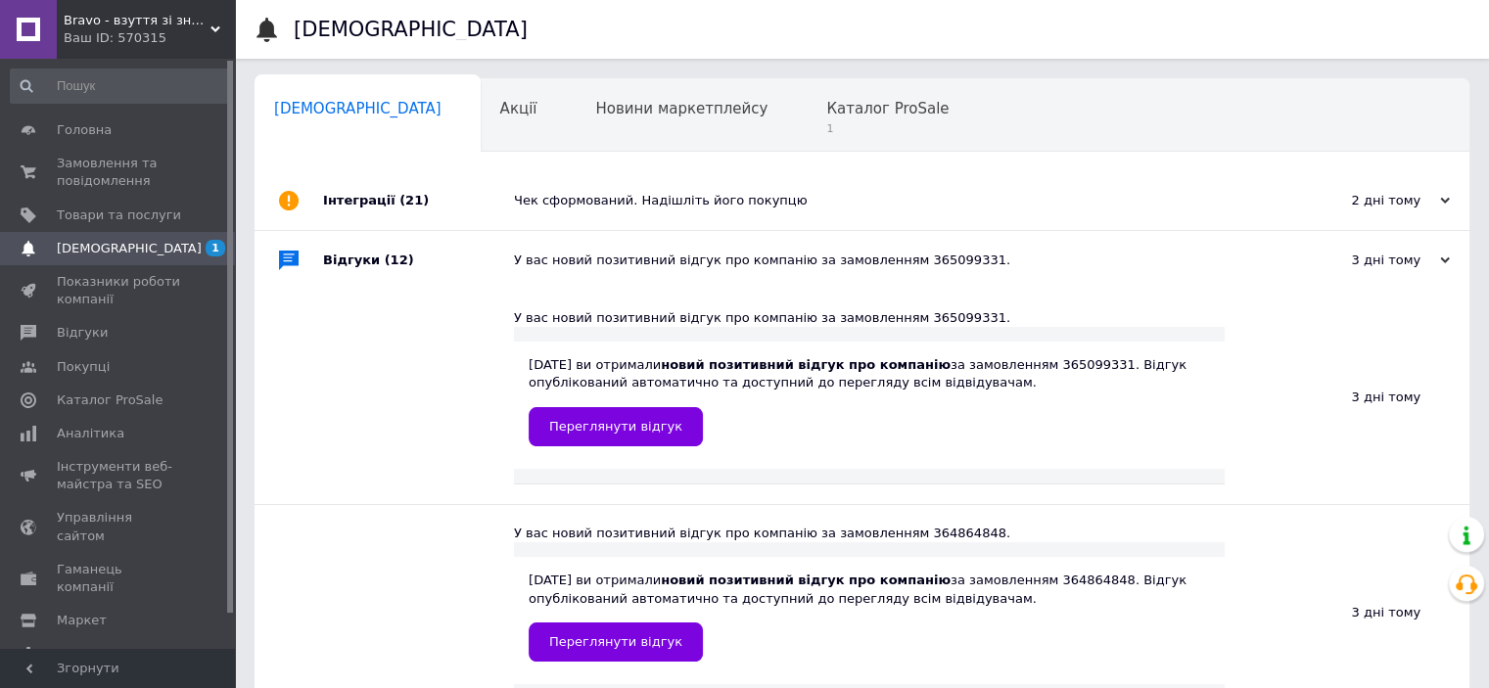
click at [622, 192] on div "Чек сформований. Надішліть його покупцю" at bounding box center [884, 201] width 740 height 18
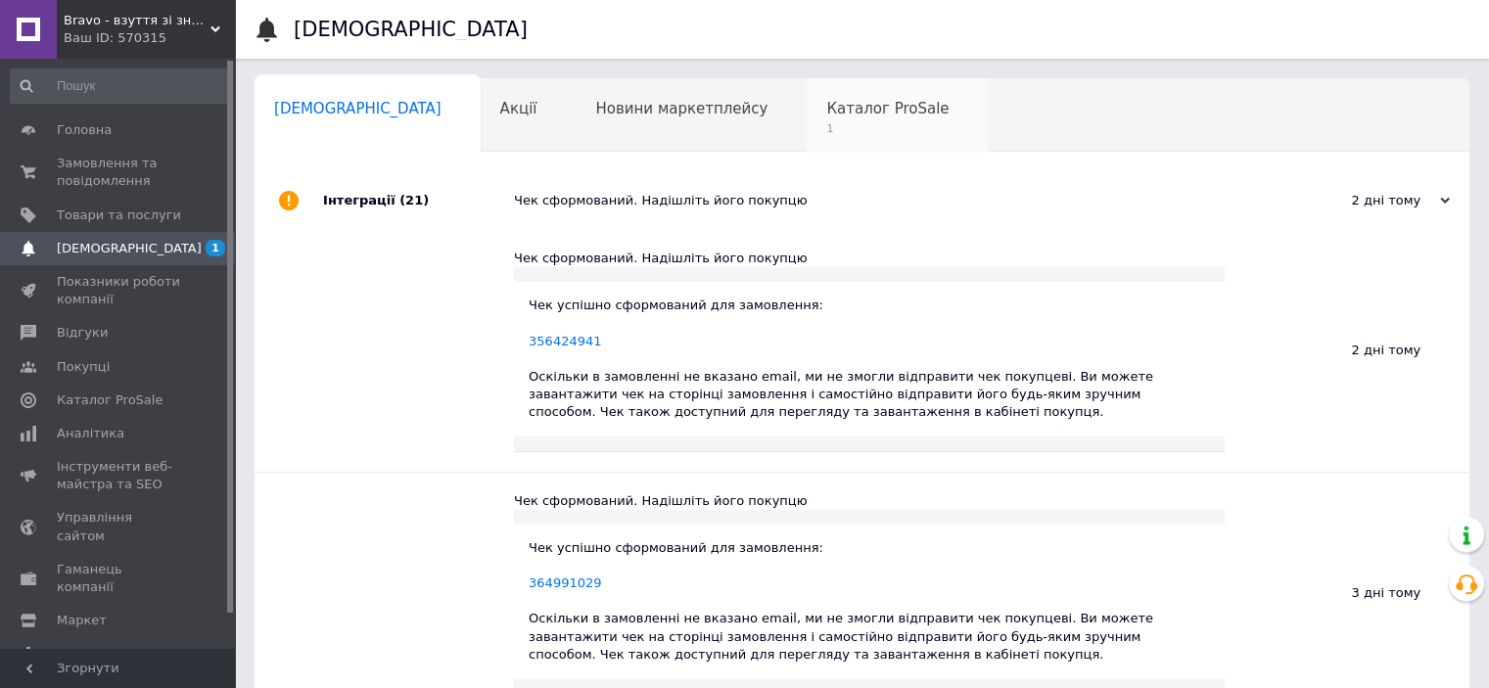
click at [807, 119] on div "Каталог ProSale 1" at bounding box center [897, 116] width 181 height 74
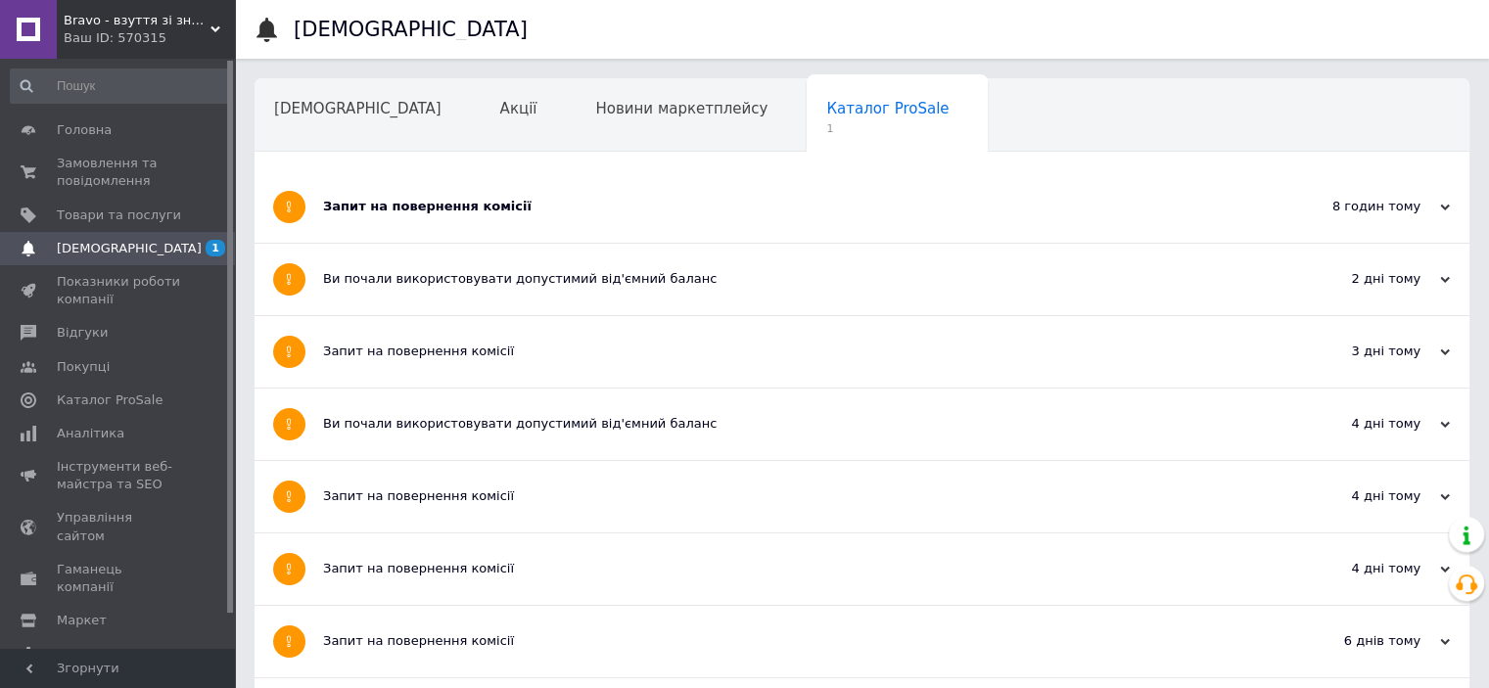
click at [595, 207] on div "Запит на повернення комісії" at bounding box center [788, 207] width 931 height 18
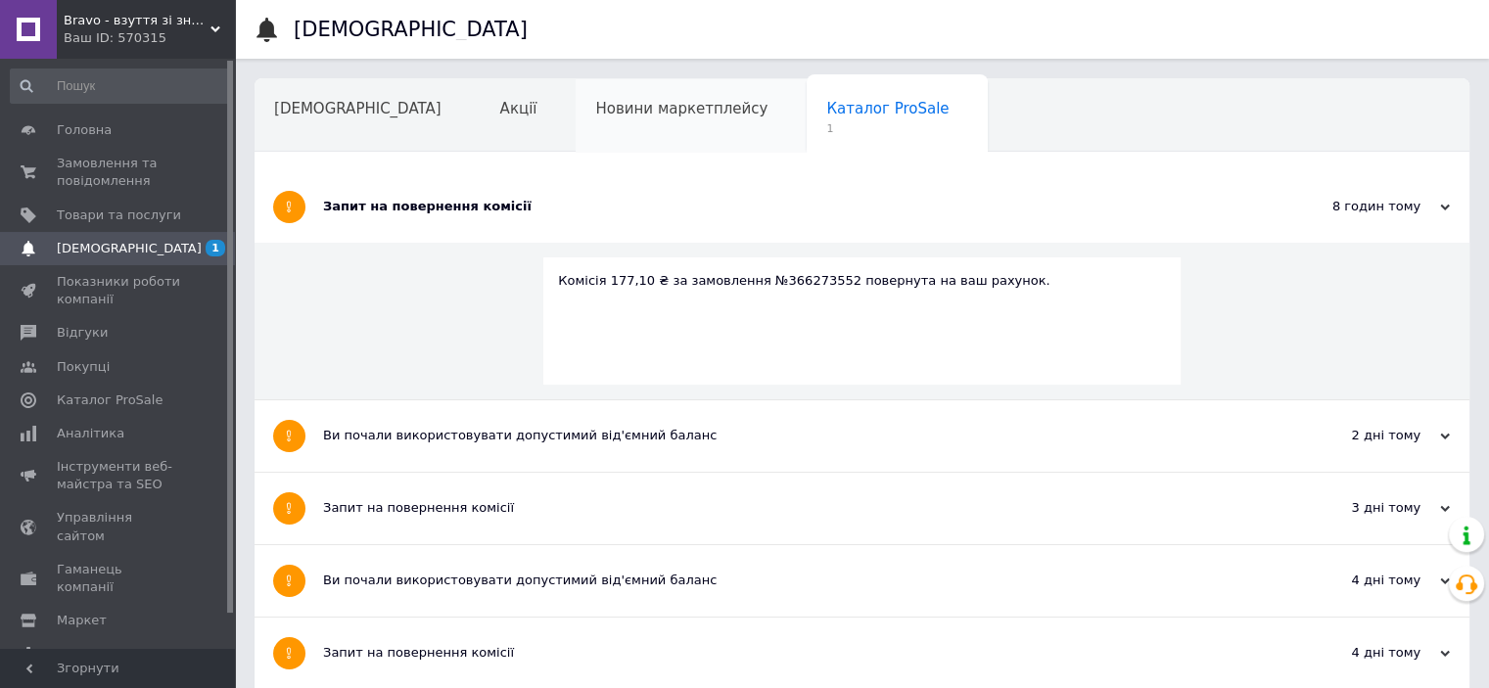
click at [623, 120] on div "Новини маркетплейсу" at bounding box center [691, 116] width 231 height 74
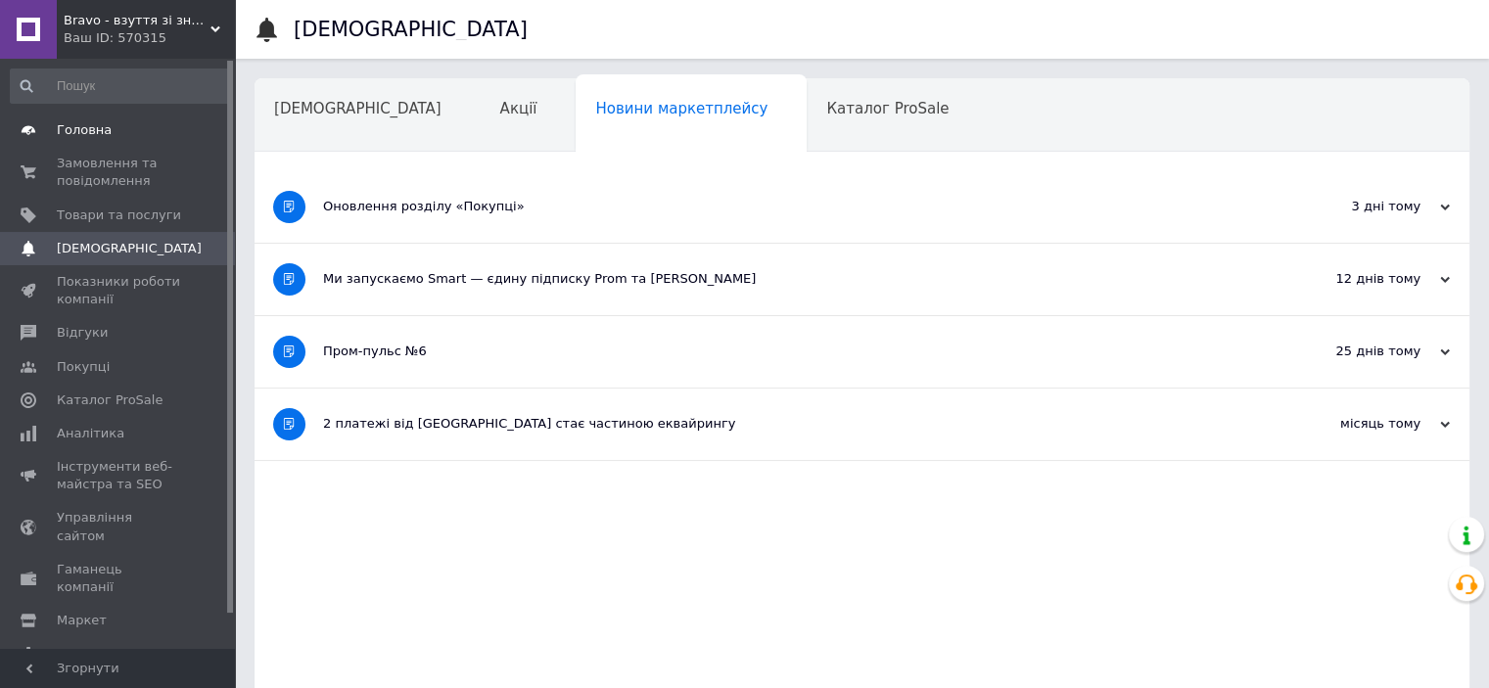
click at [93, 136] on span "Головна" at bounding box center [84, 130] width 55 height 18
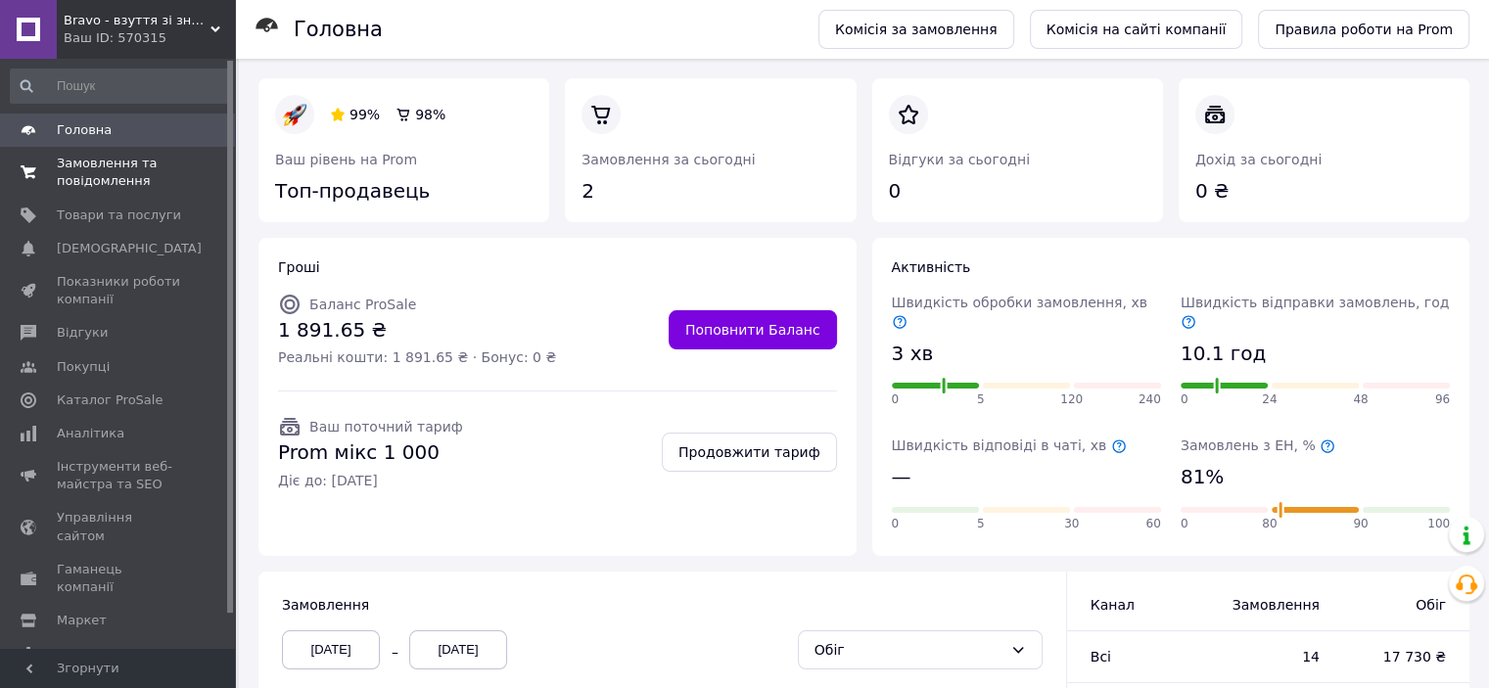
click at [84, 178] on span "Замовлення та повідомлення" at bounding box center [119, 172] width 124 height 35
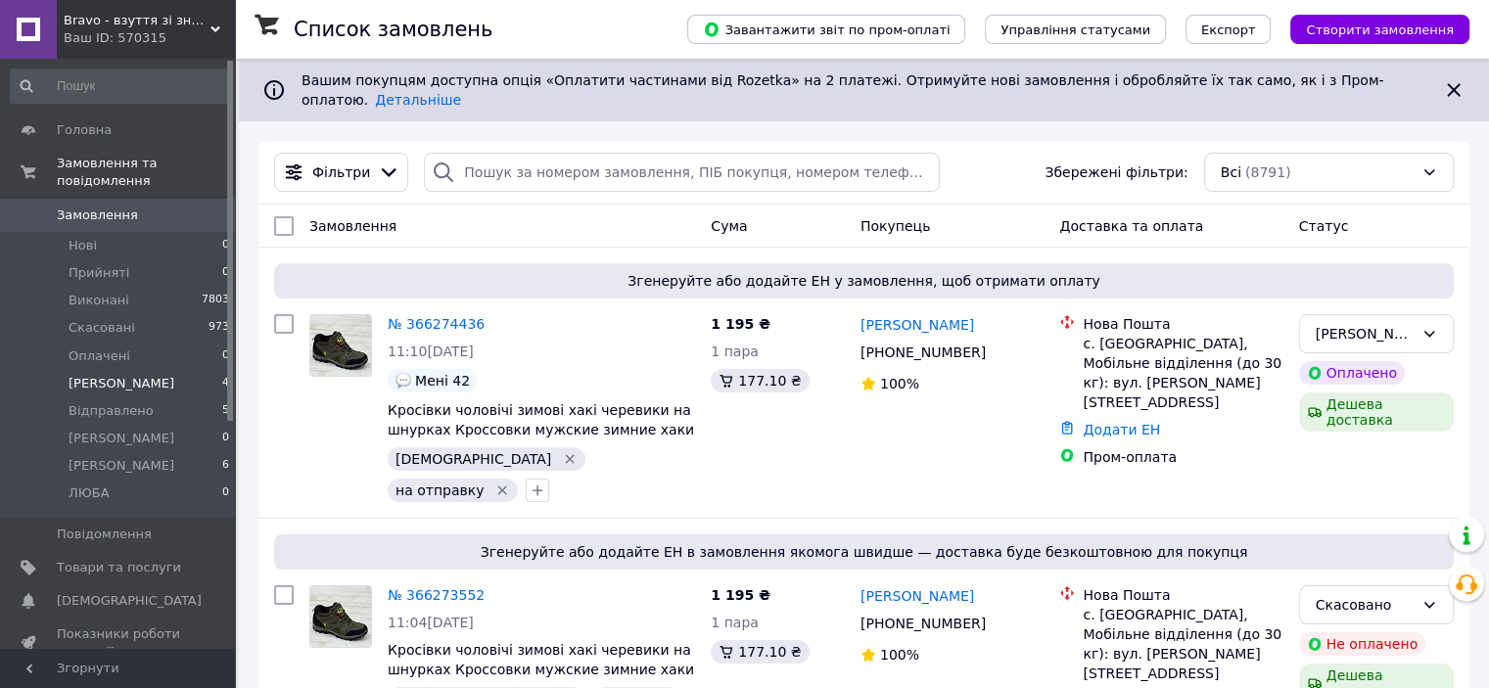
click at [82, 375] on span "[PERSON_NAME]" at bounding box center [122, 384] width 106 height 18
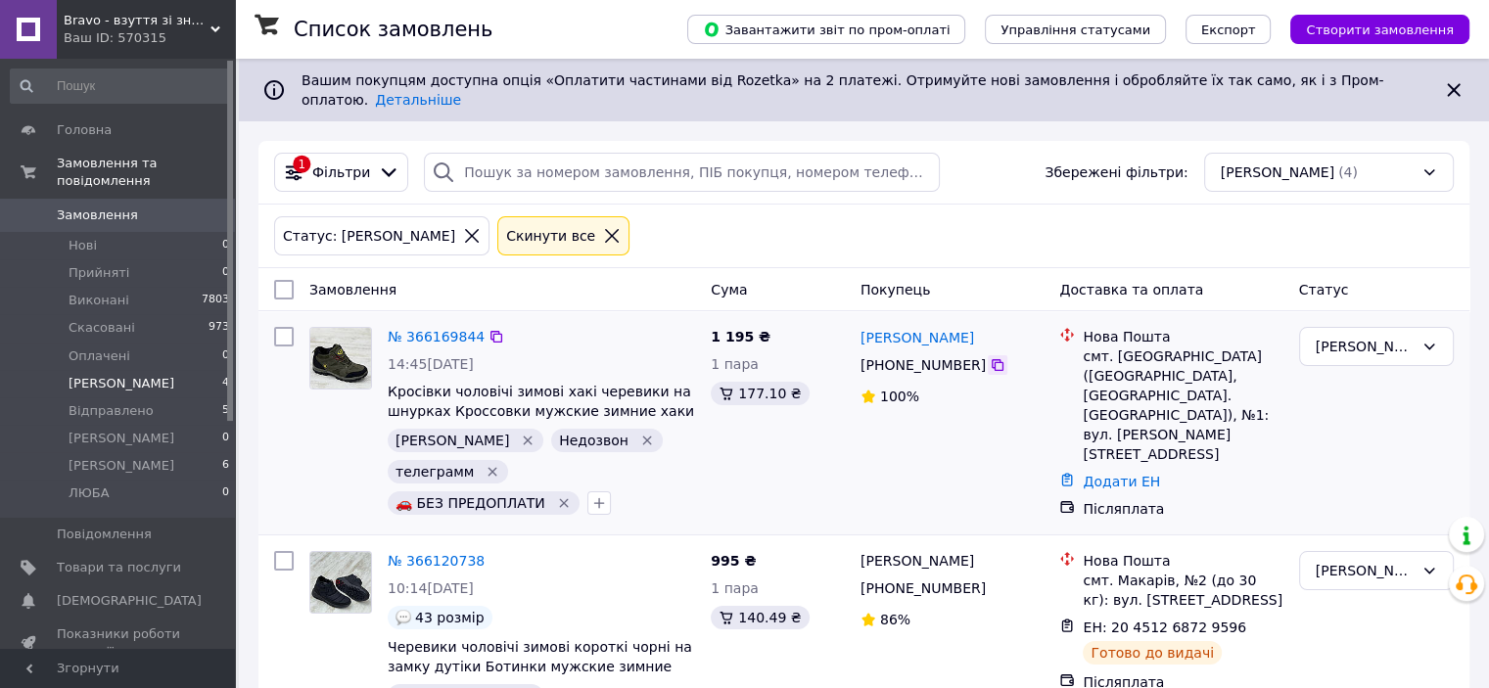
click at [990, 357] on icon at bounding box center [998, 365] width 16 height 16
click at [1120, 474] on link "Додати ЕН" at bounding box center [1121, 482] width 77 height 16
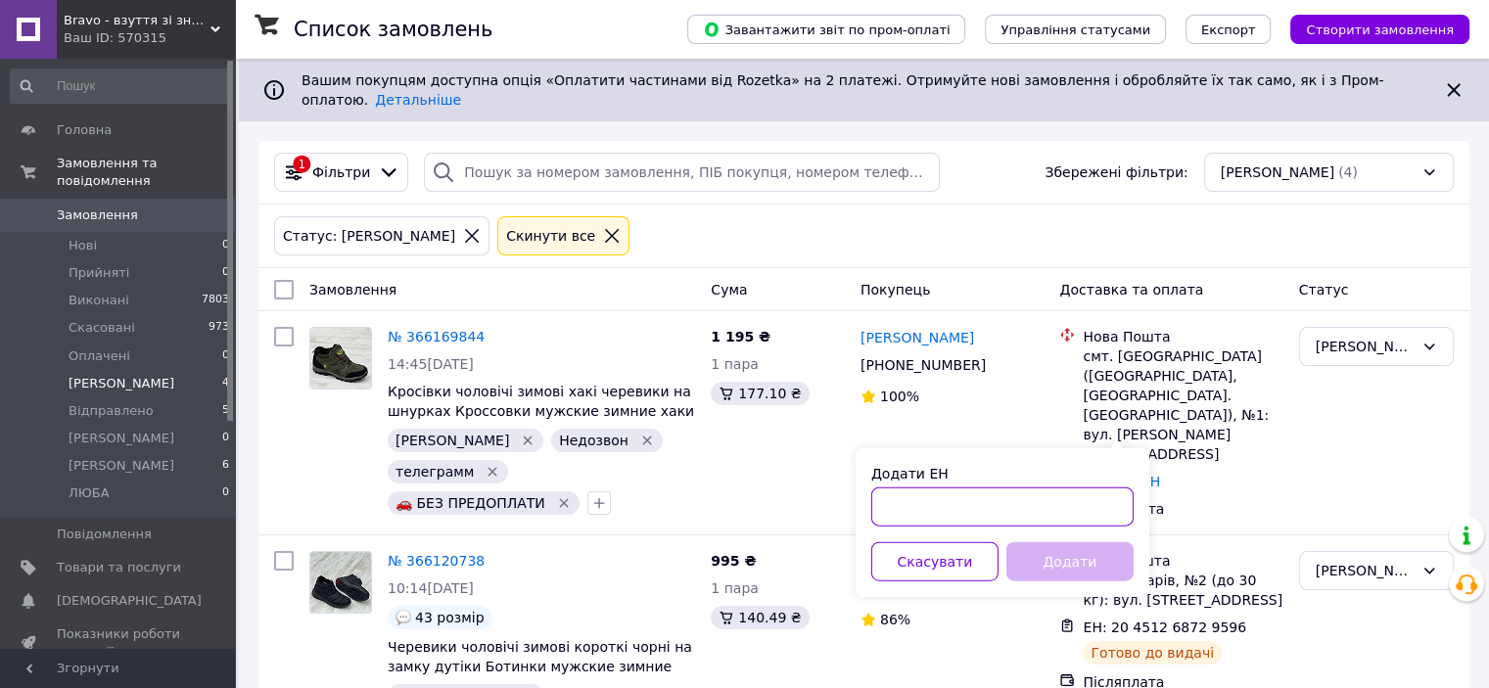
click at [932, 508] on input "Додати ЕН" at bounding box center [1002, 507] width 262 height 39
paste input "20451269070804"
type input "20451269070804"
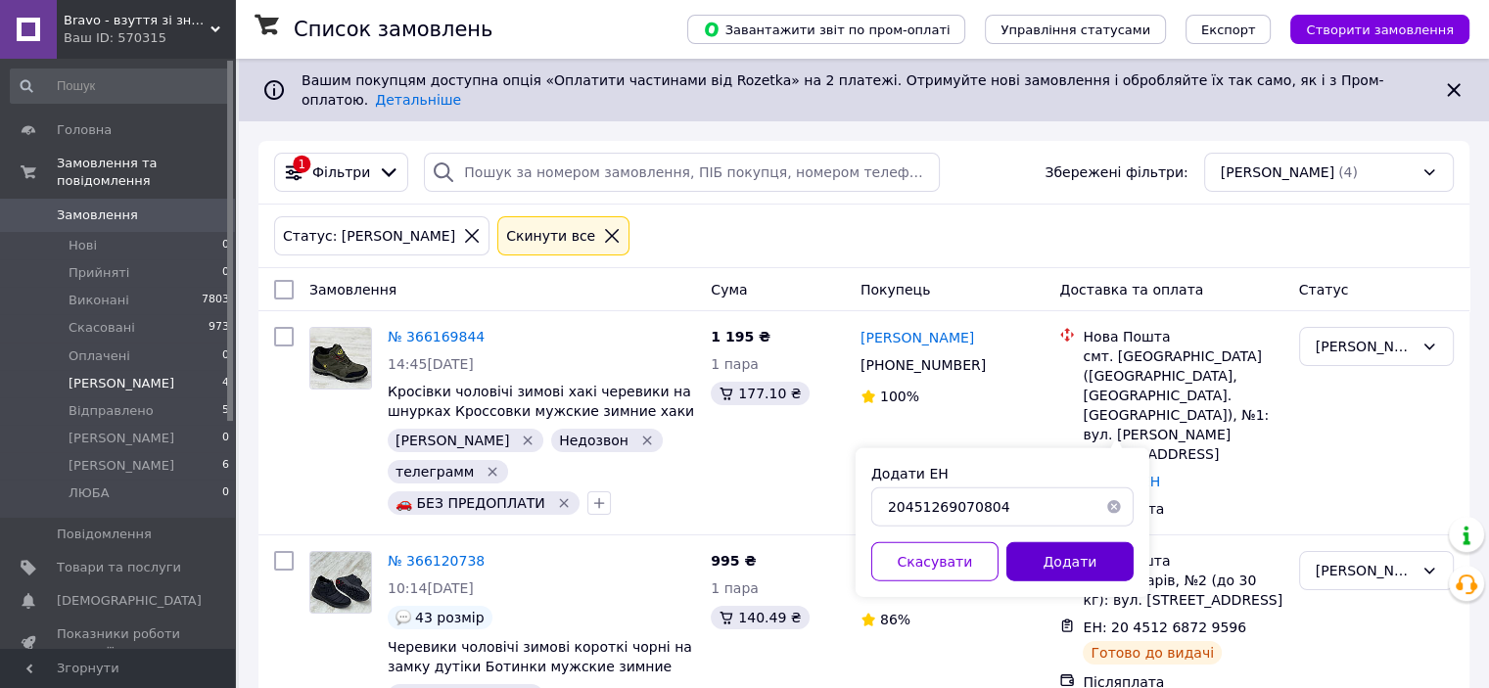
click at [1089, 563] on button "Додати" at bounding box center [1070, 561] width 127 height 39
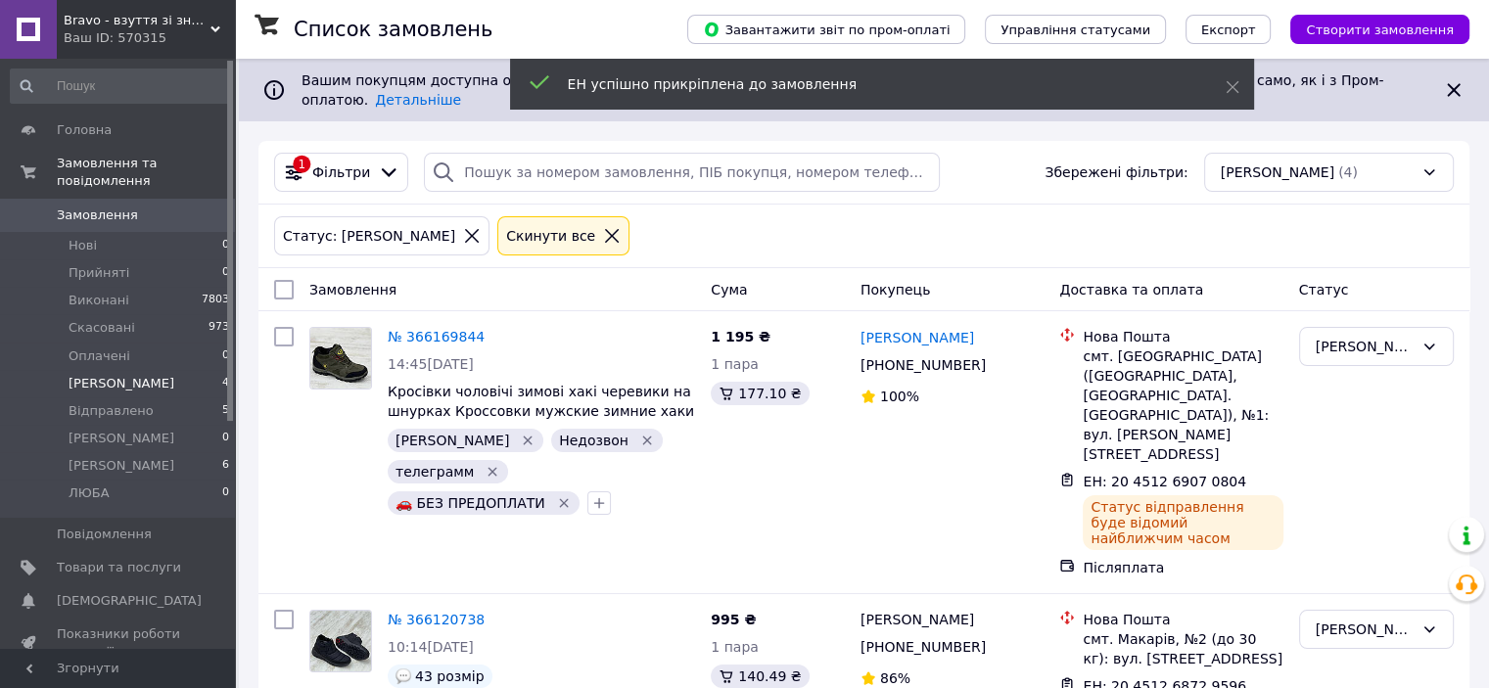
click at [212, 24] on icon at bounding box center [216, 29] width 10 height 10
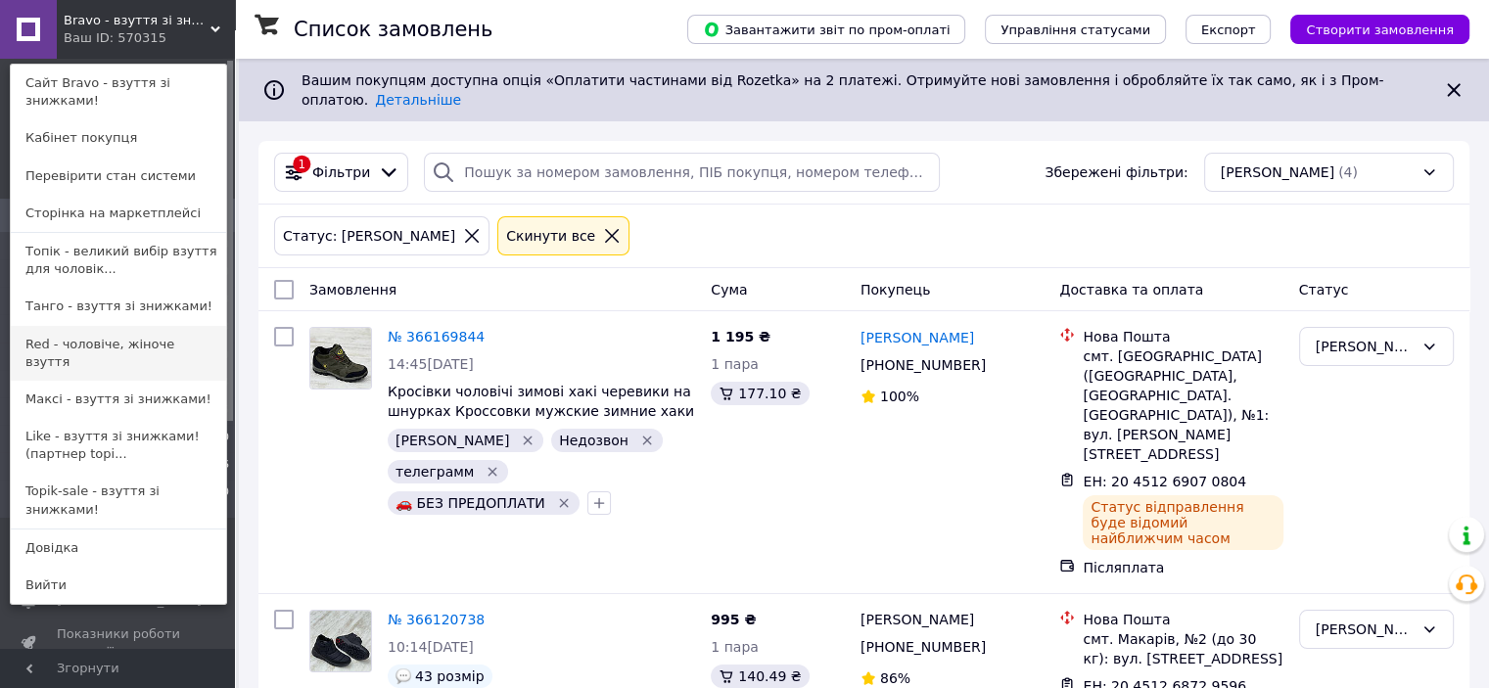
click at [86, 326] on link "Red - чоловіче, жіноче взуття" at bounding box center [118, 353] width 215 height 55
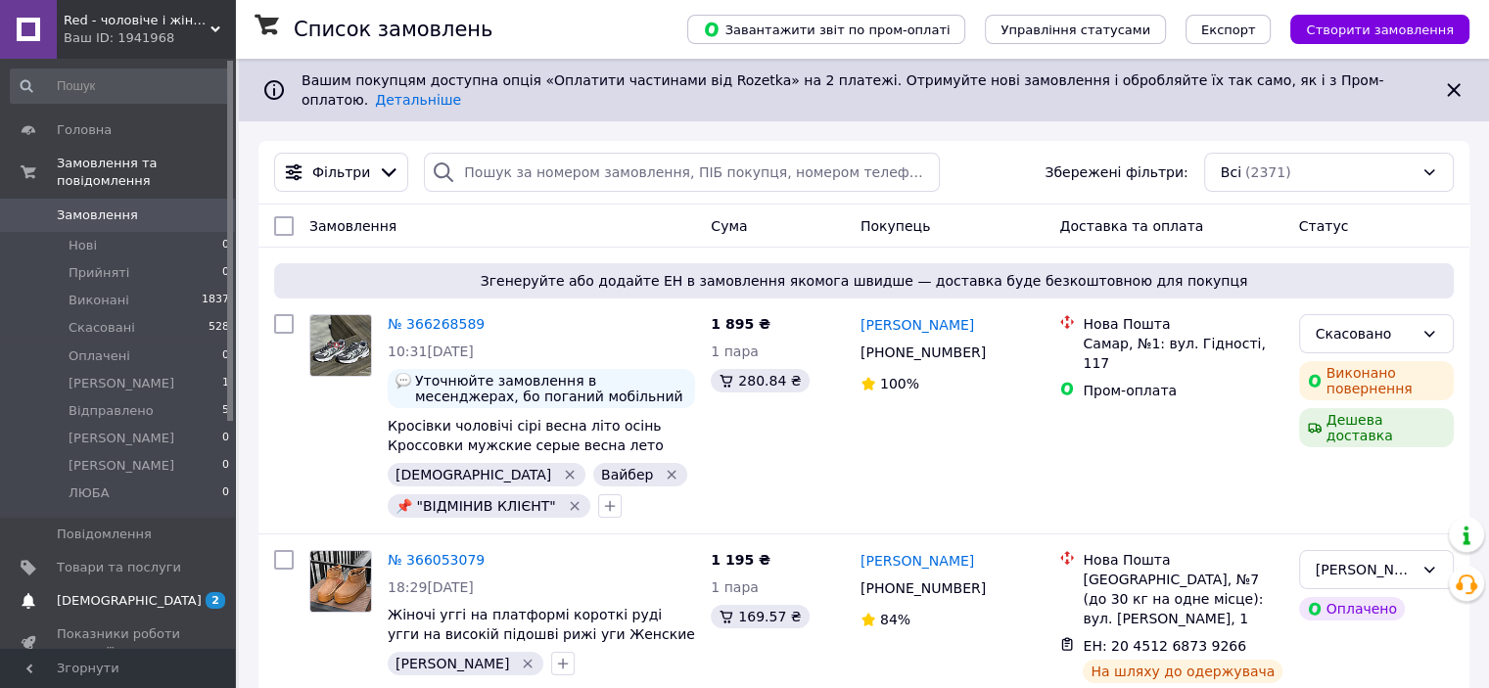
click at [98, 592] on span "[DEMOGRAPHIC_DATA]" at bounding box center [129, 601] width 145 height 18
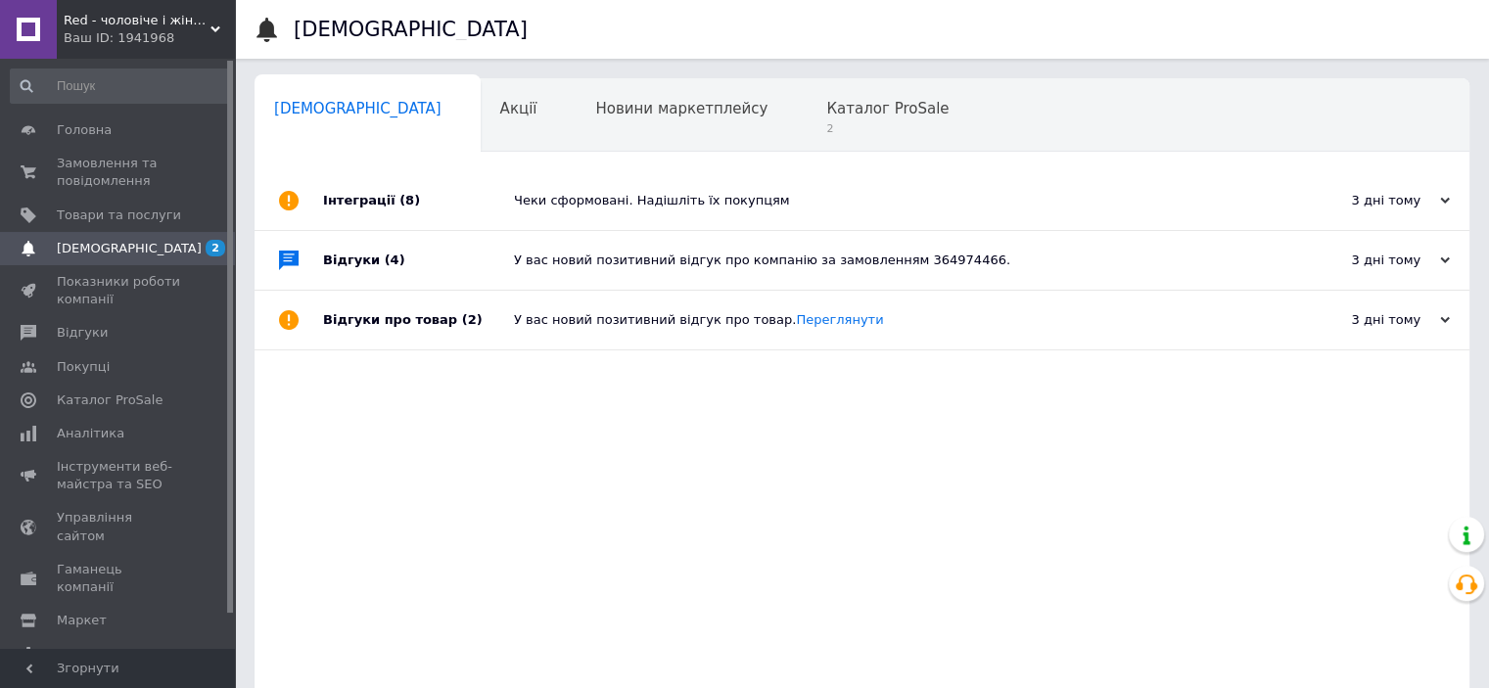
click at [588, 260] on div "У вас новий позитивний відгук про компанію за замовленням 364974466." at bounding box center [884, 261] width 740 height 18
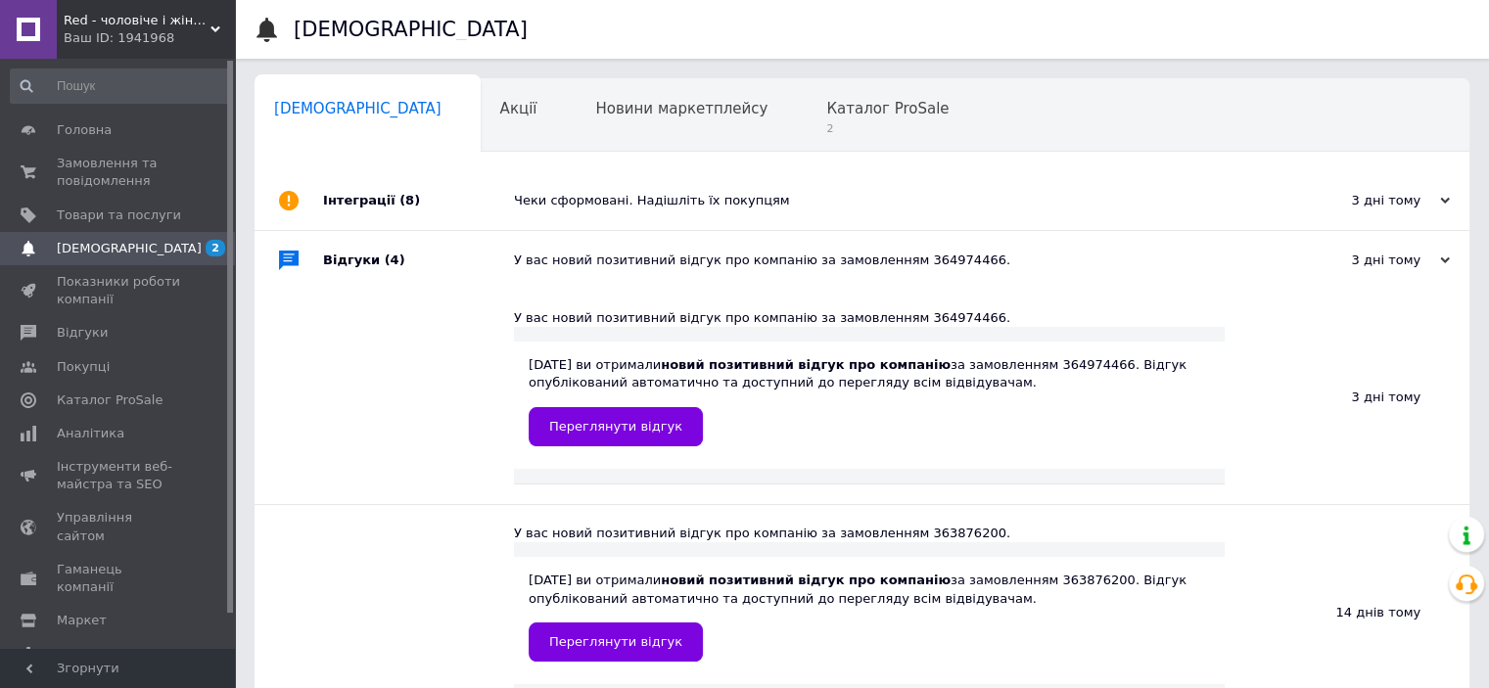
click at [594, 206] on div "Чеки сформовані. Надішліть їх покупцям" at bounding box center [884, 201] width 740 height 18
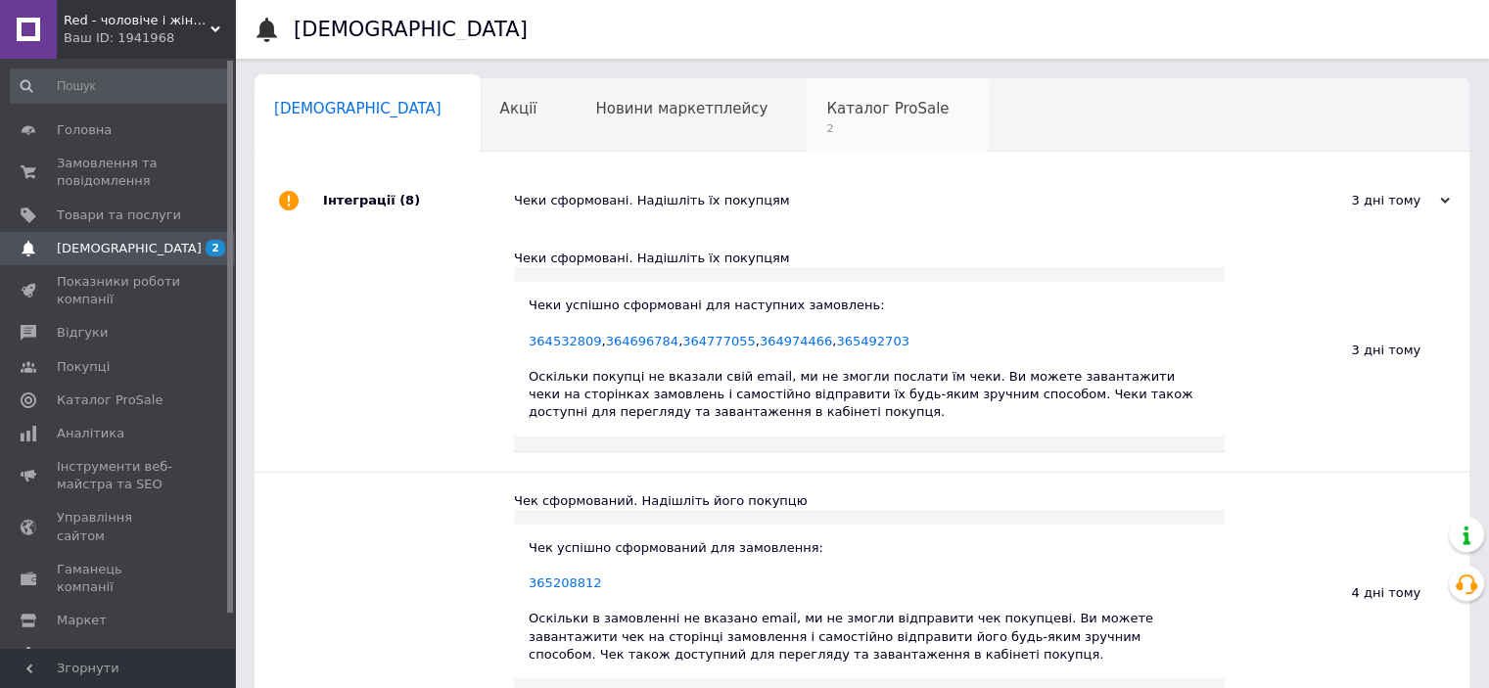
click at [826, 131] on span "2" at bounding box center [887, 128] width 122 height 15
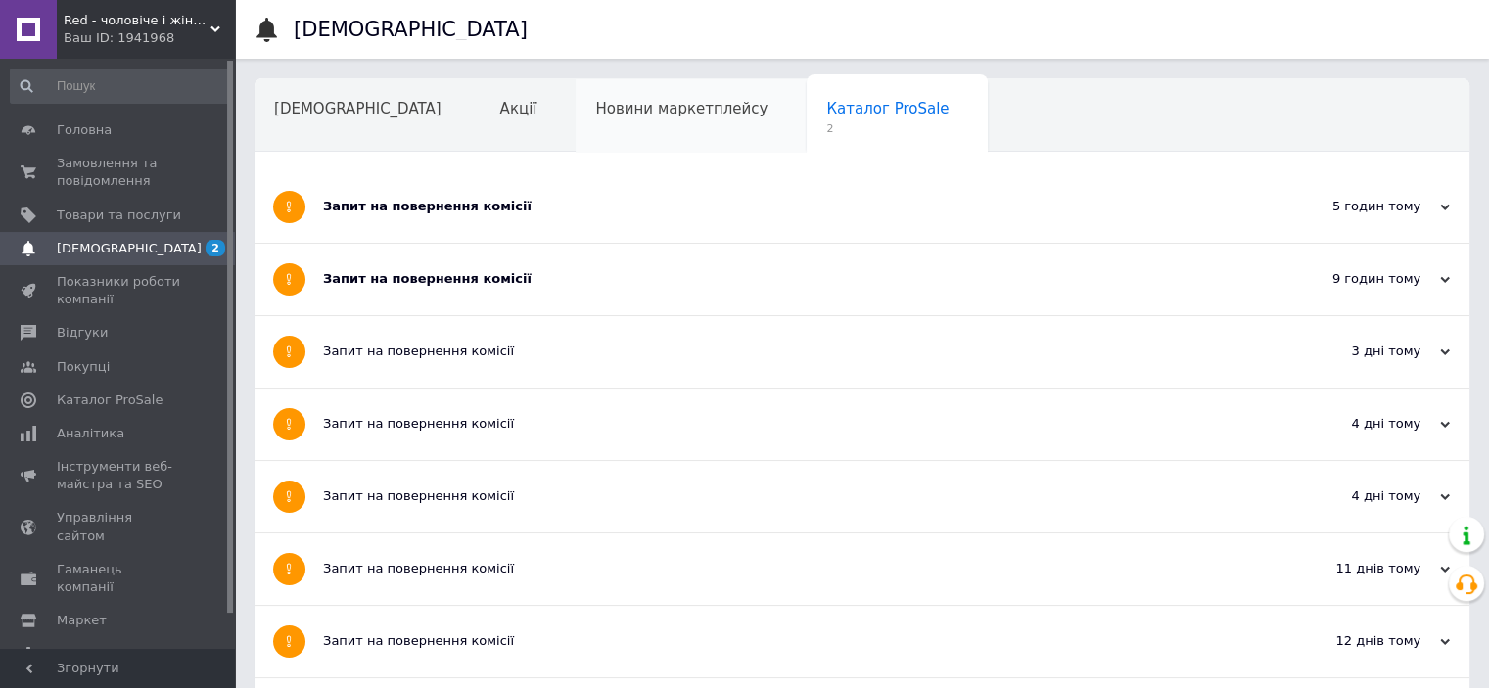
click at [576, 120] on div "Новини маркетплейсу" at bounding box center [691, 116] width 231 height 74
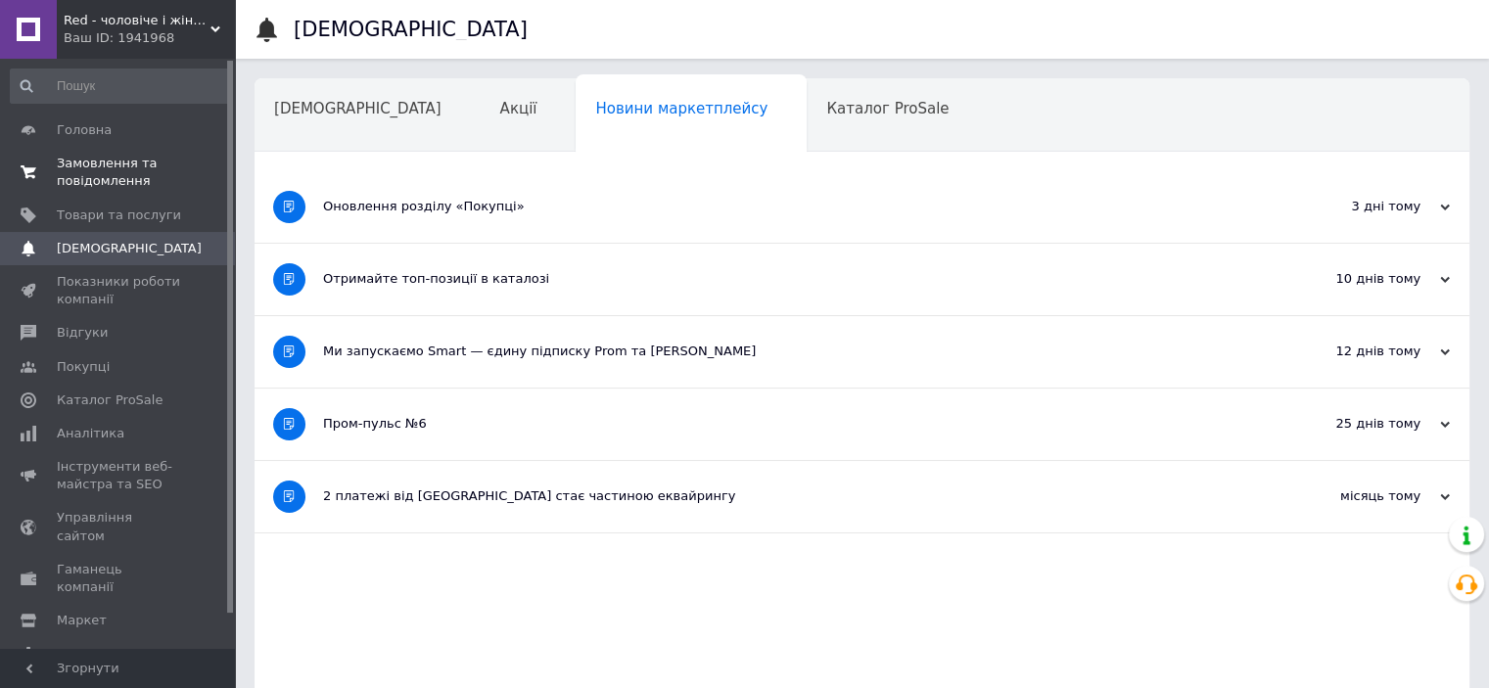
click at [88, 162] on span "Замовлення та повідомлення" at bounding box center [119, 172] width 124 height 35
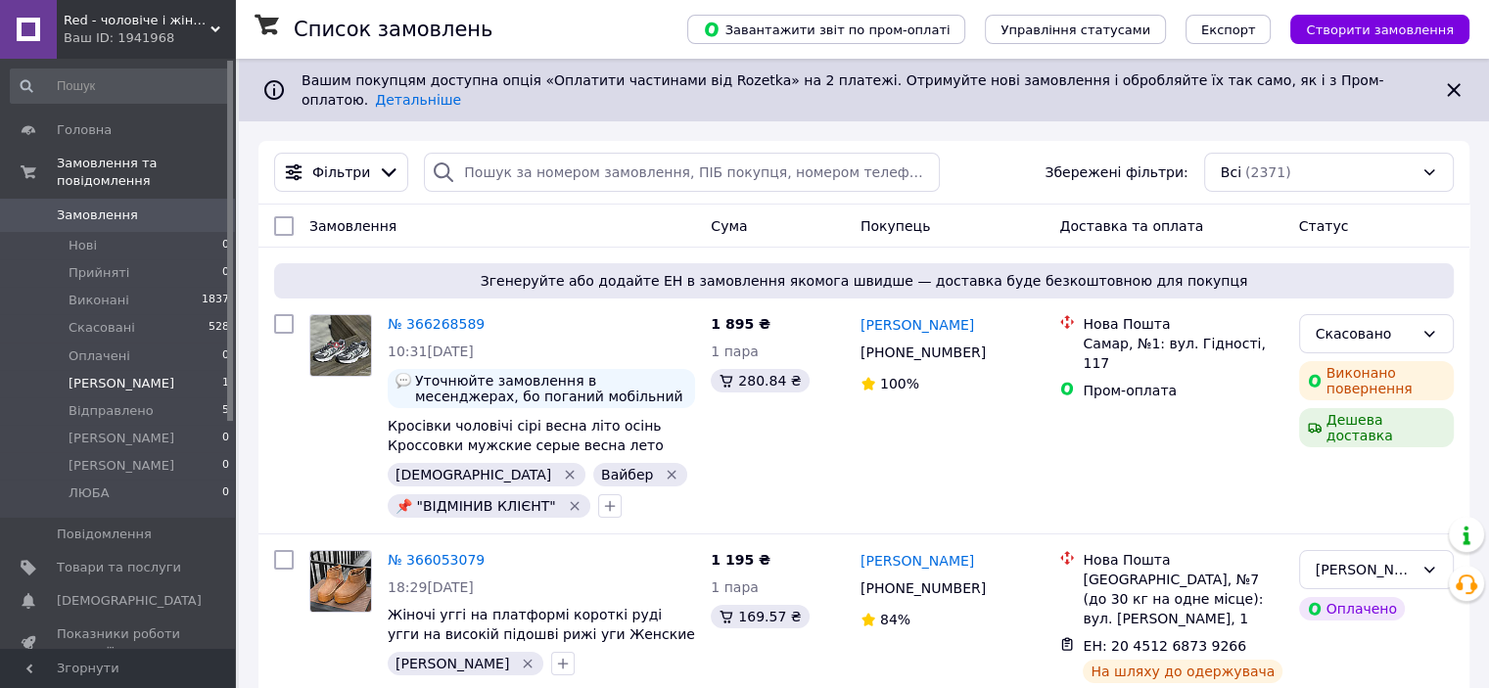
click at [86, 375] on span "[PERSON_NAME]" at bounding box center [122, 384] width 106 height 18
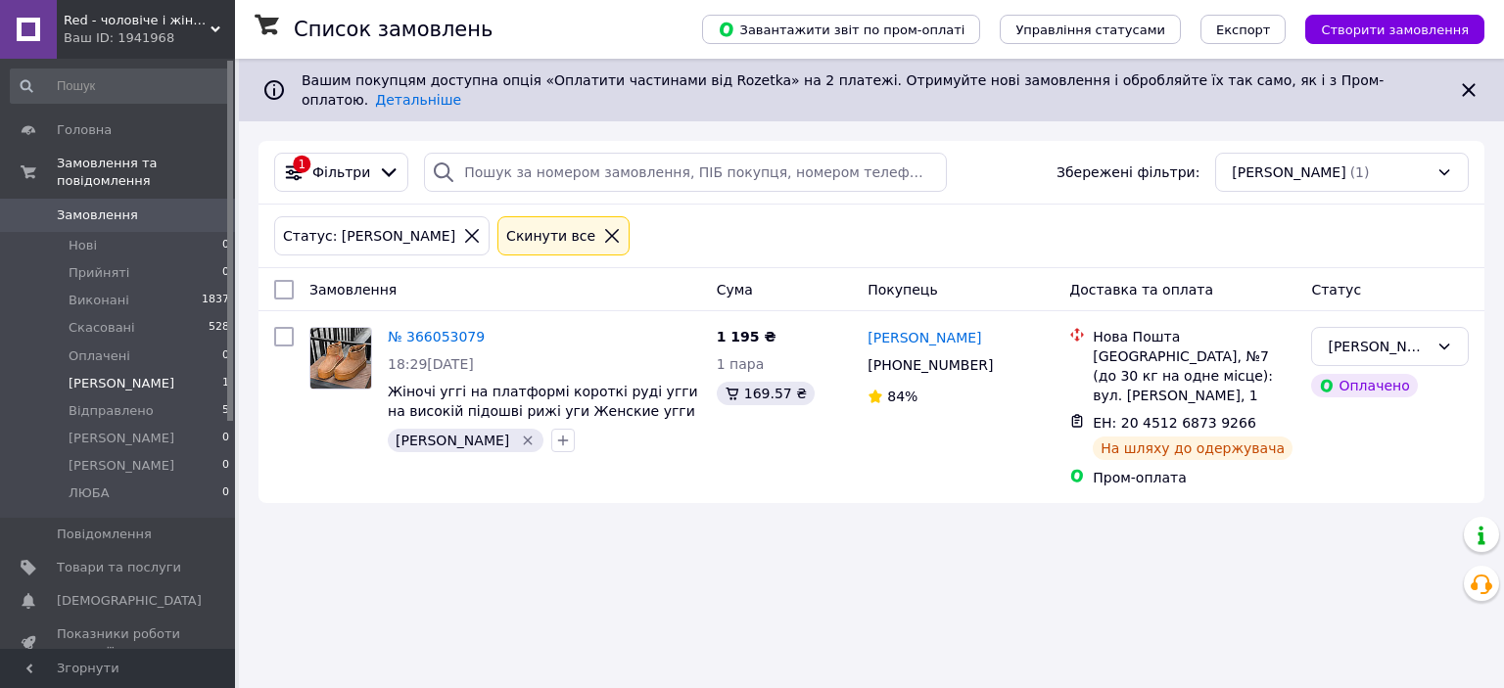
click at [231, 33] on div "Ваш ID: 1941968" at bounding box center [149, 38] width 171 height 18
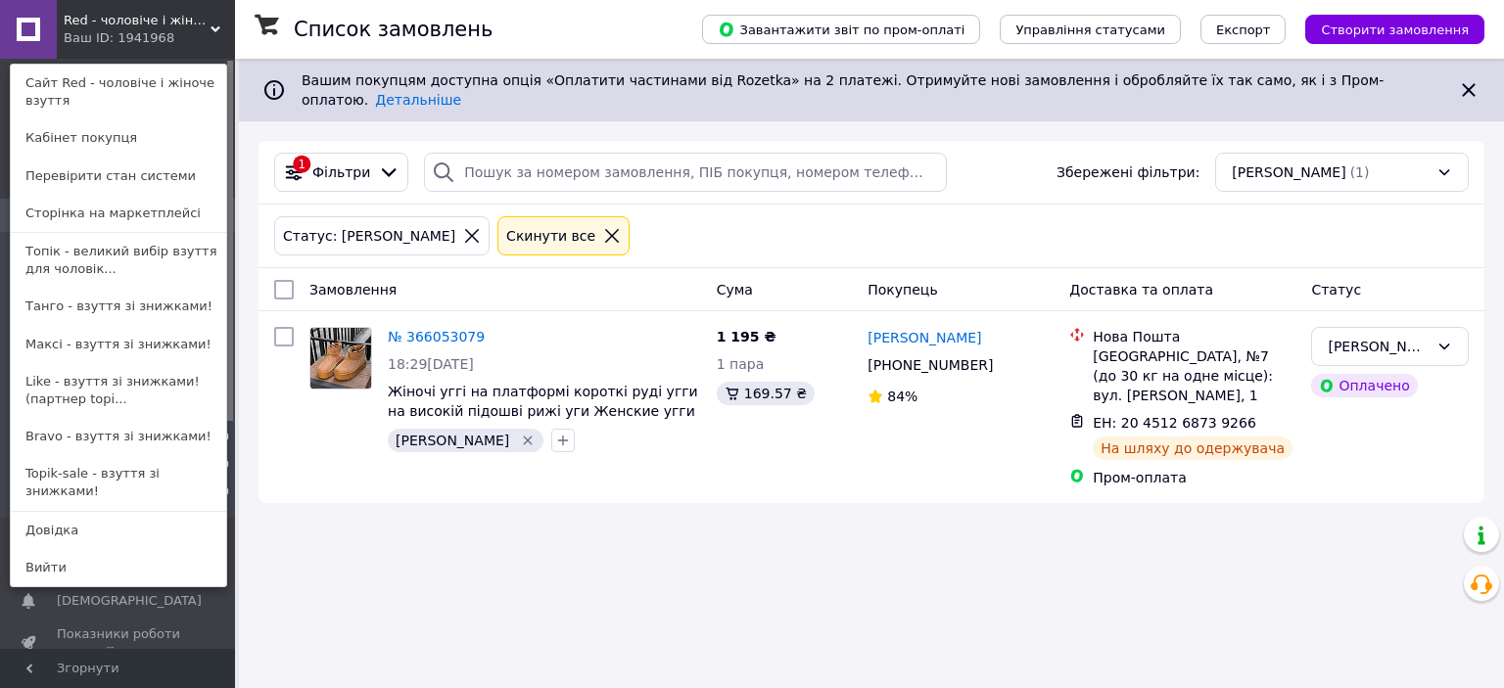
click at [55, 341] on link "Максі - взуття зі знижками!" at bounding box center [118, 344] width 215 height 37
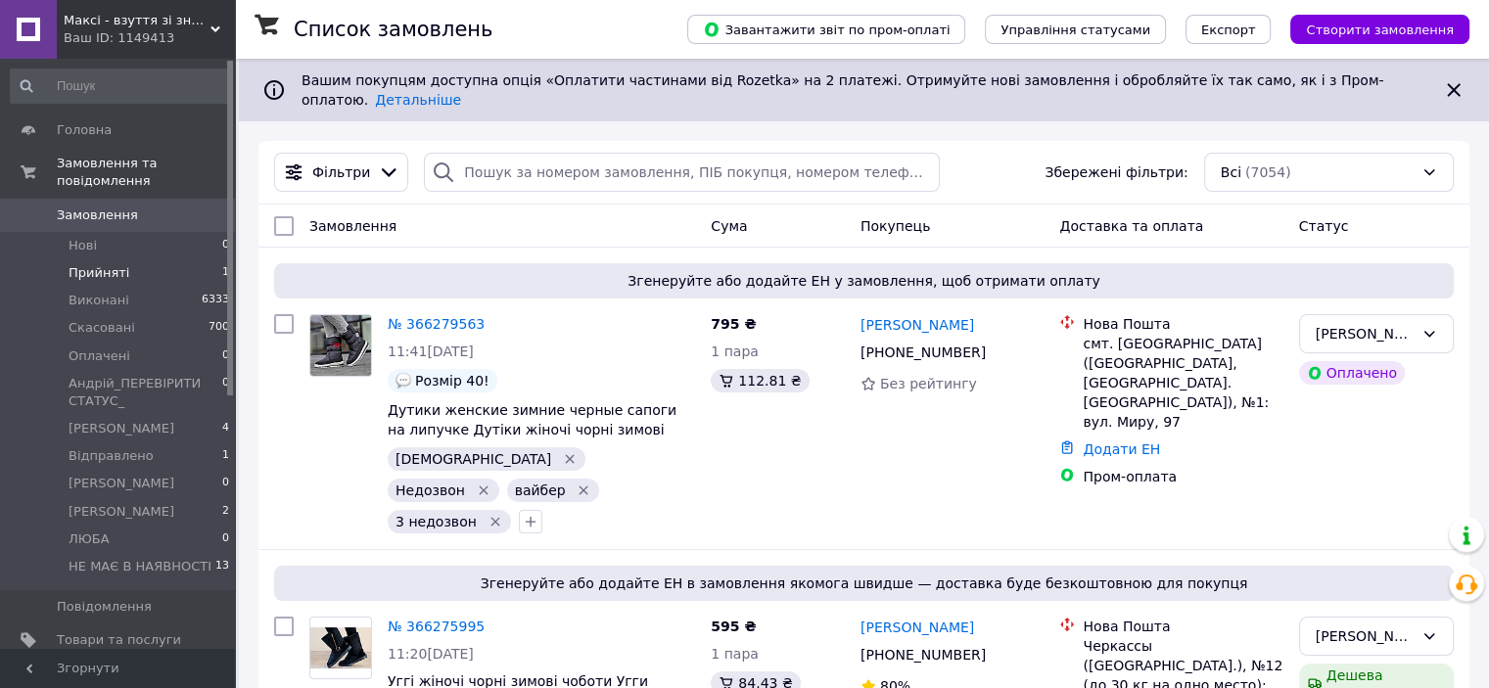
click at [91, 264] on span "Прийняті" at bounding box center [99, 273] width 61 height 18
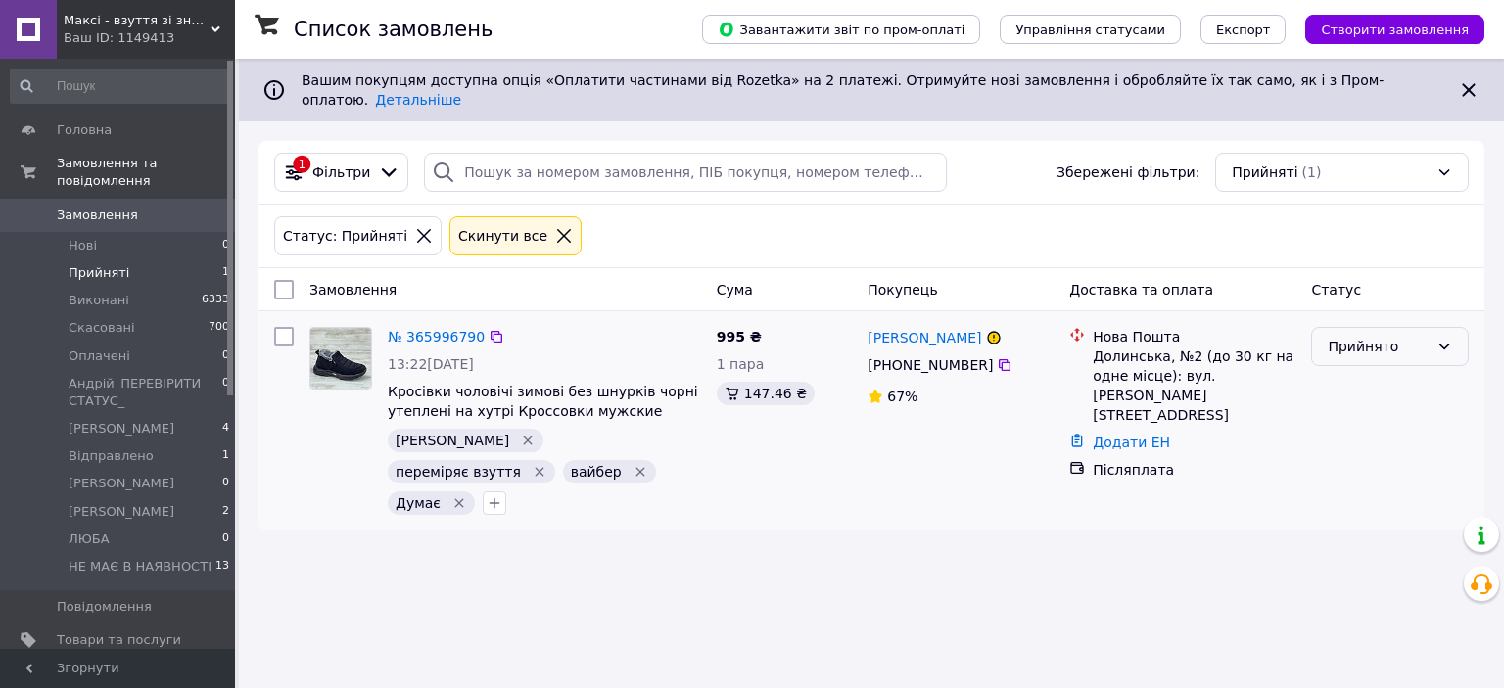
click at [1430, 332] on div "Прийнято" at bounding box center [1390, 346] width 158 height 39
click at [1363, 406] on li "Скасовано" at bounding box center [1390, 408] width 156 height 35
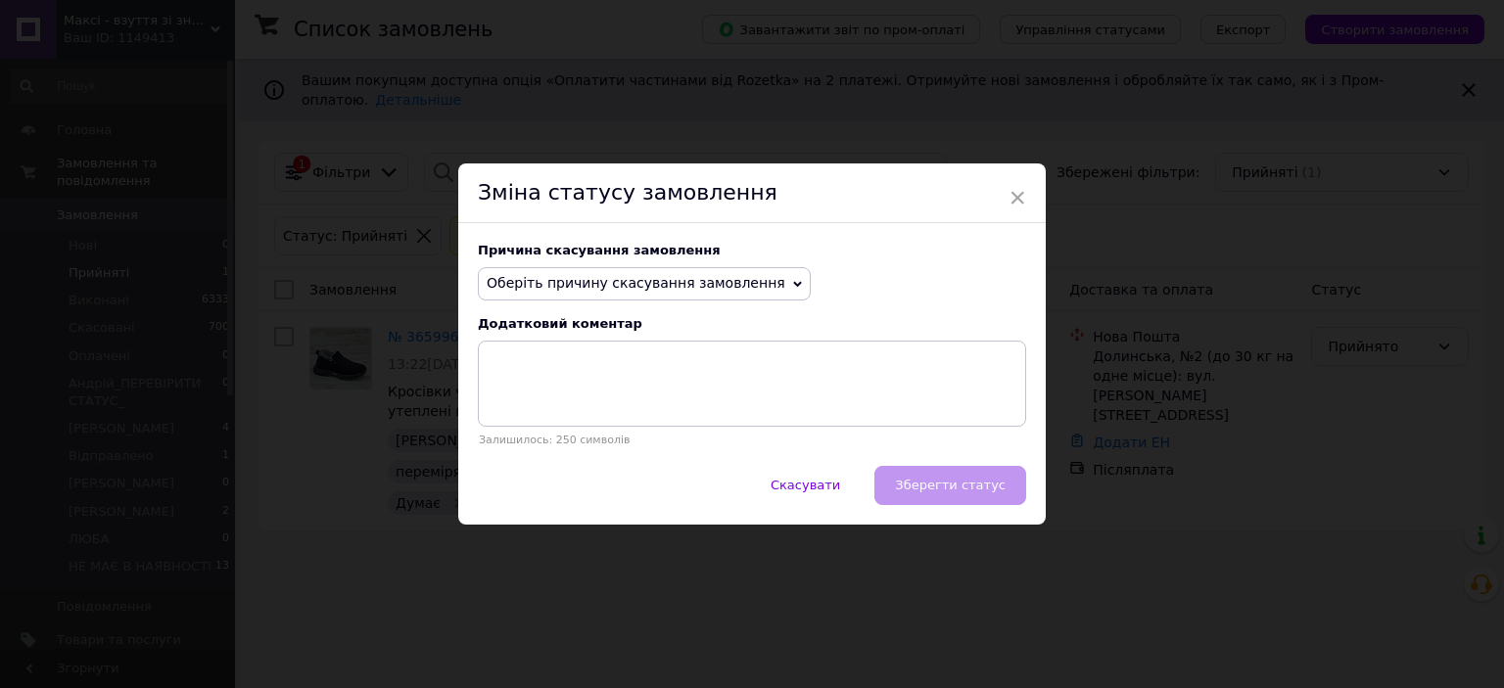
click at [750, 278] on span "Оберіть причину скасування замовлення" at bounding box center [644, 283] width 333 height 33
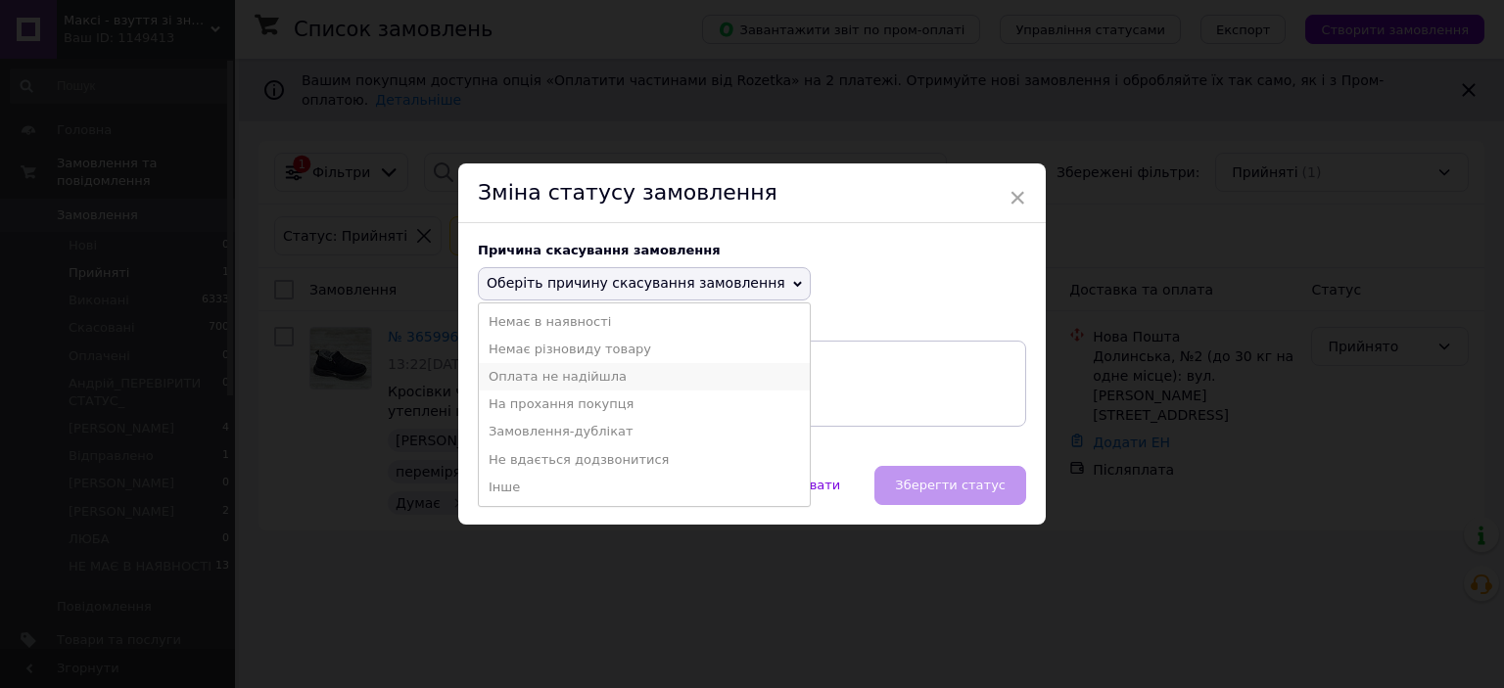
click at [568, 371] on li "Оплата не надійшла" at bounding box center [644, 376] width 331 height 27
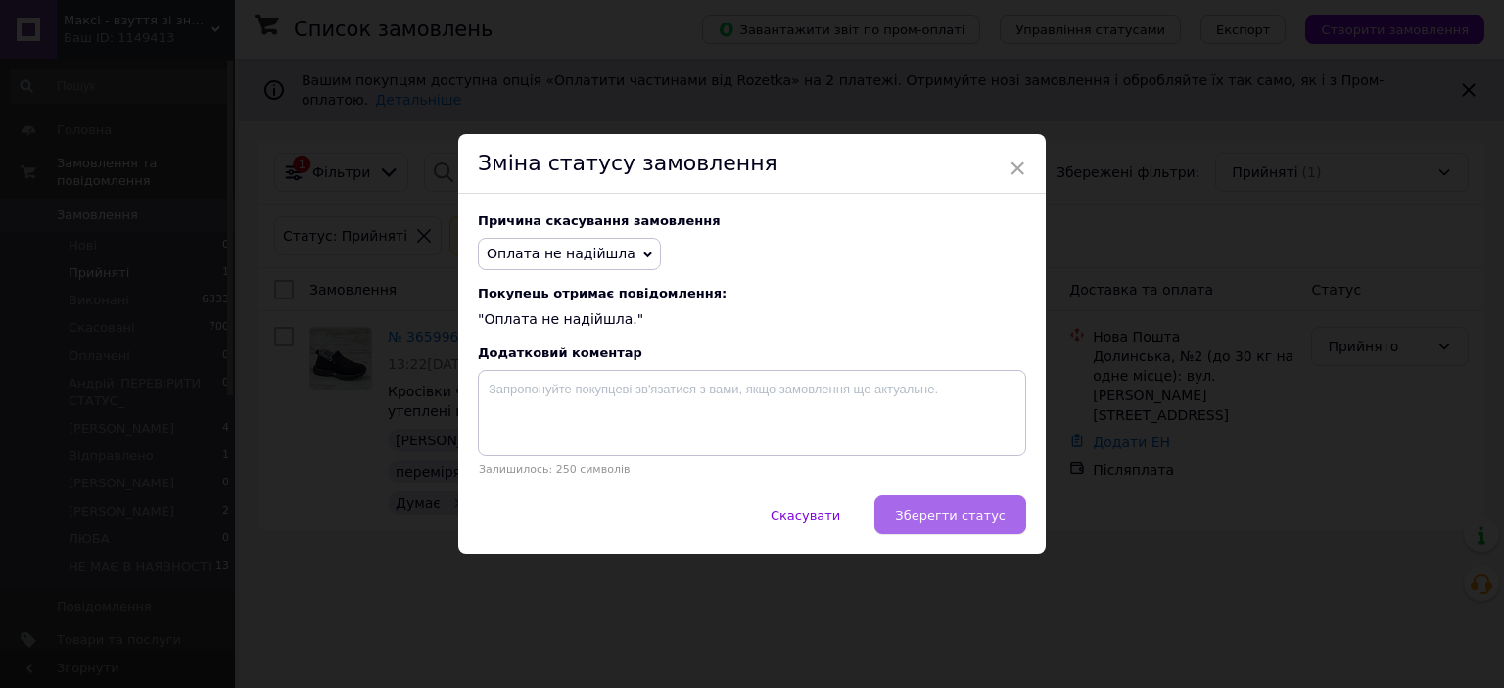
click at [979, 516] on span "Зберегти статус" at bounding box center [950, 515] width 111 height 15
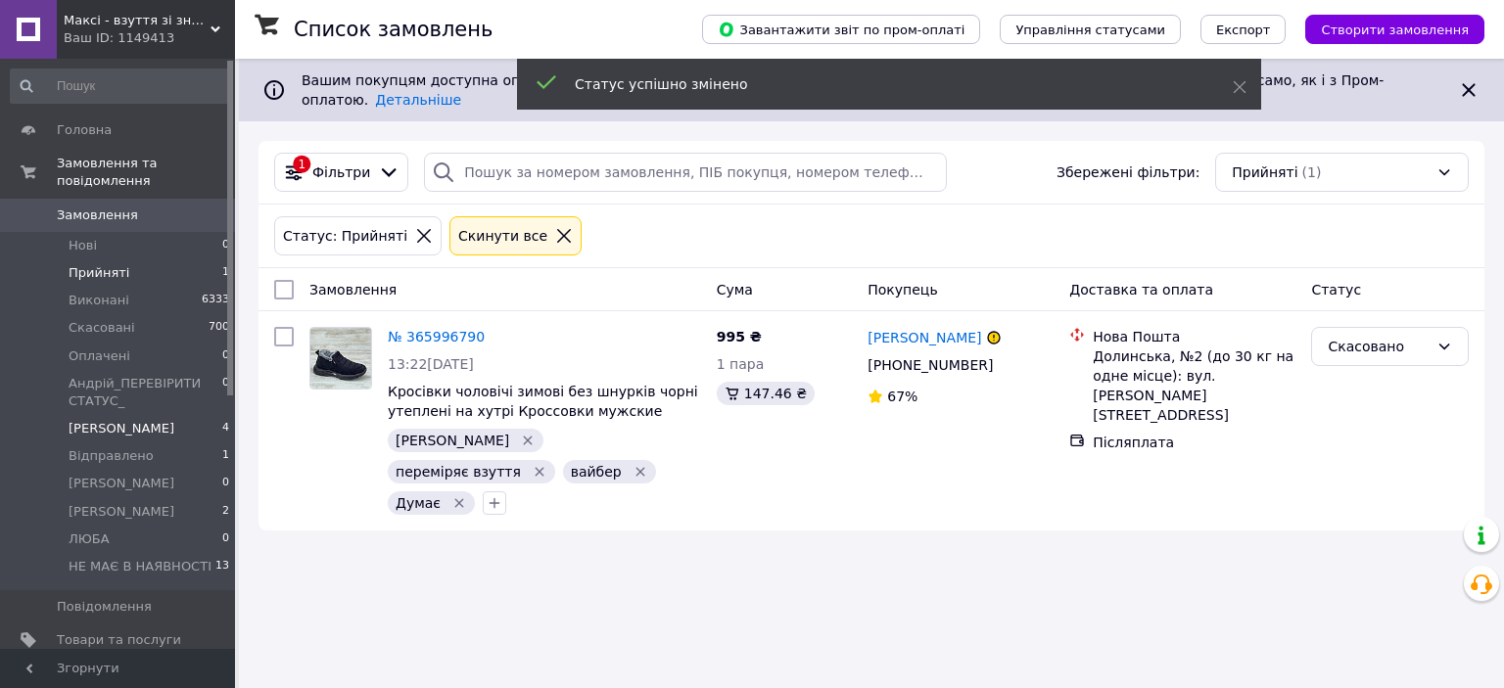
click at [83, 420] on span "[PERSON_NAME]" at bounding box center [122, 429] width 106 height 18
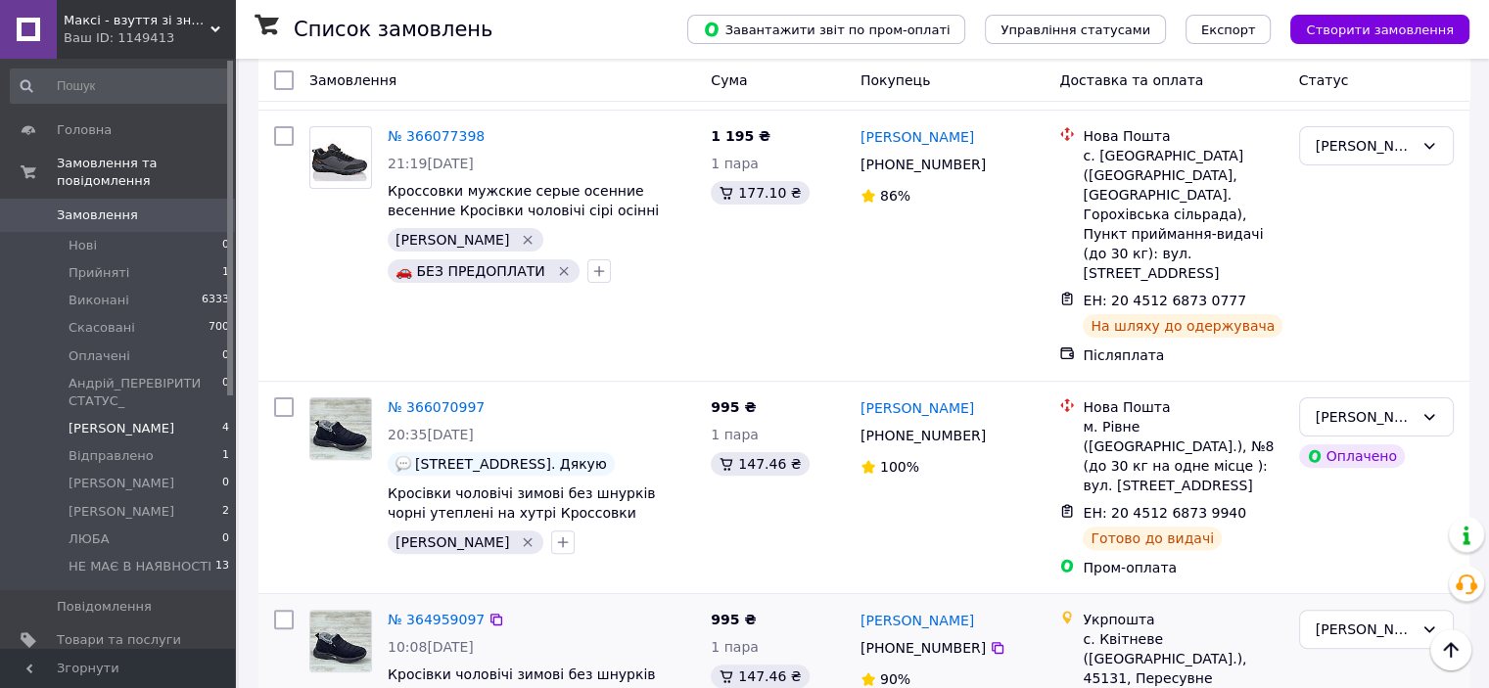
scroll to position [481, 0]
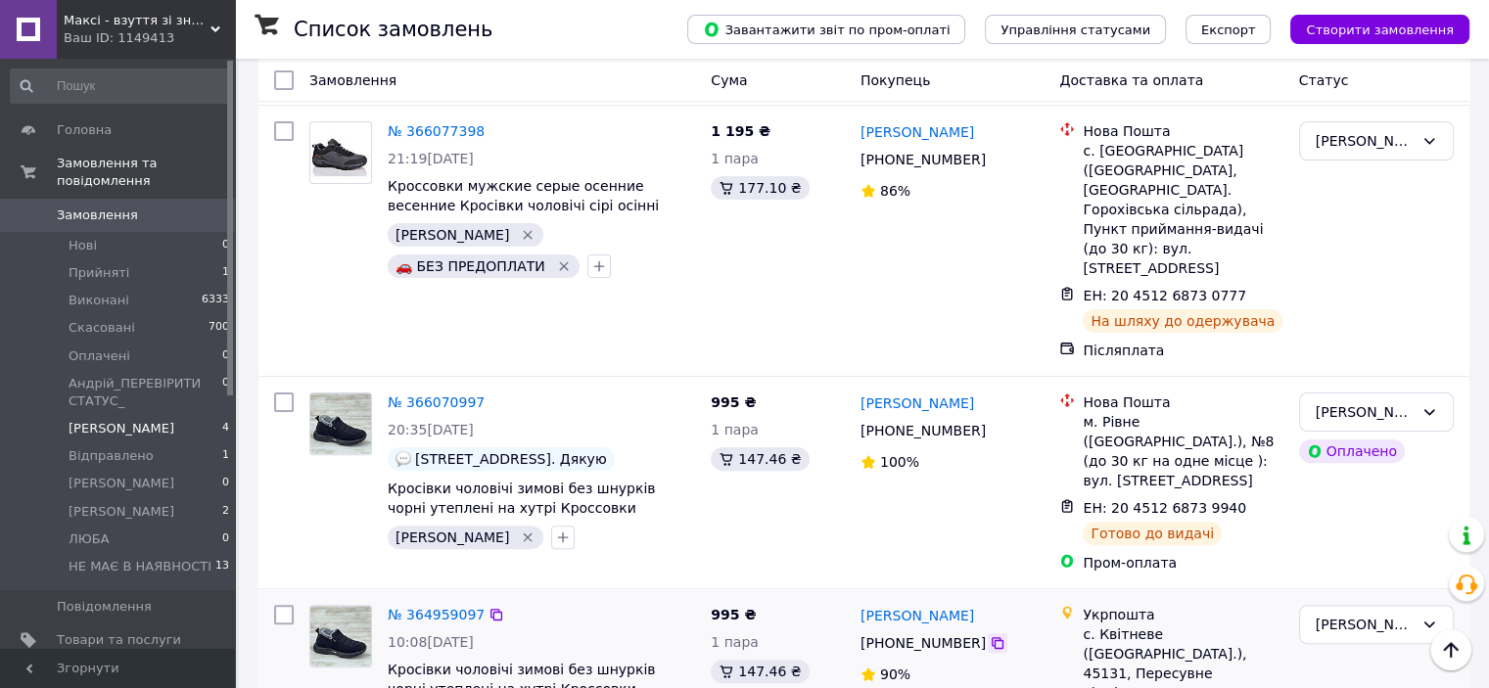
click at [992, 637] on icon at bounding box center [998, 643] width 12 height 12
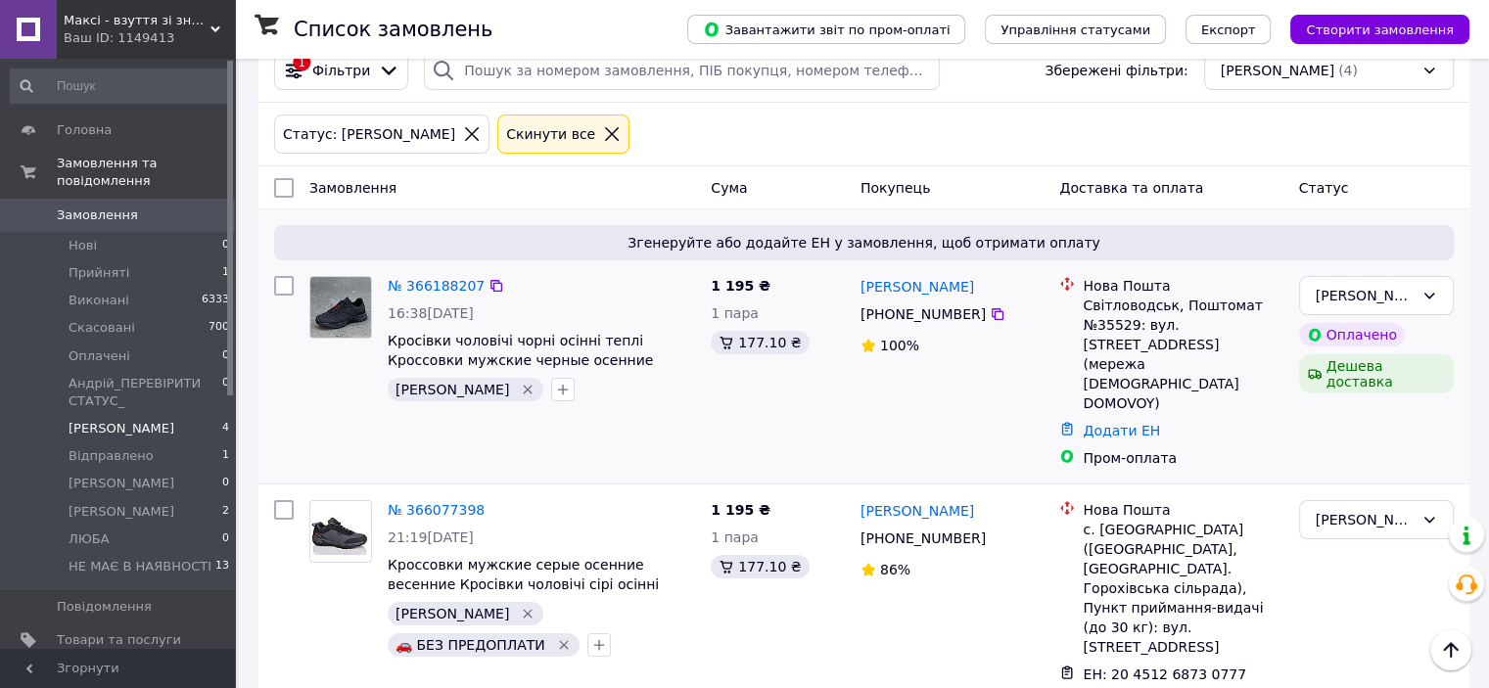
scroll to position [98, 0]
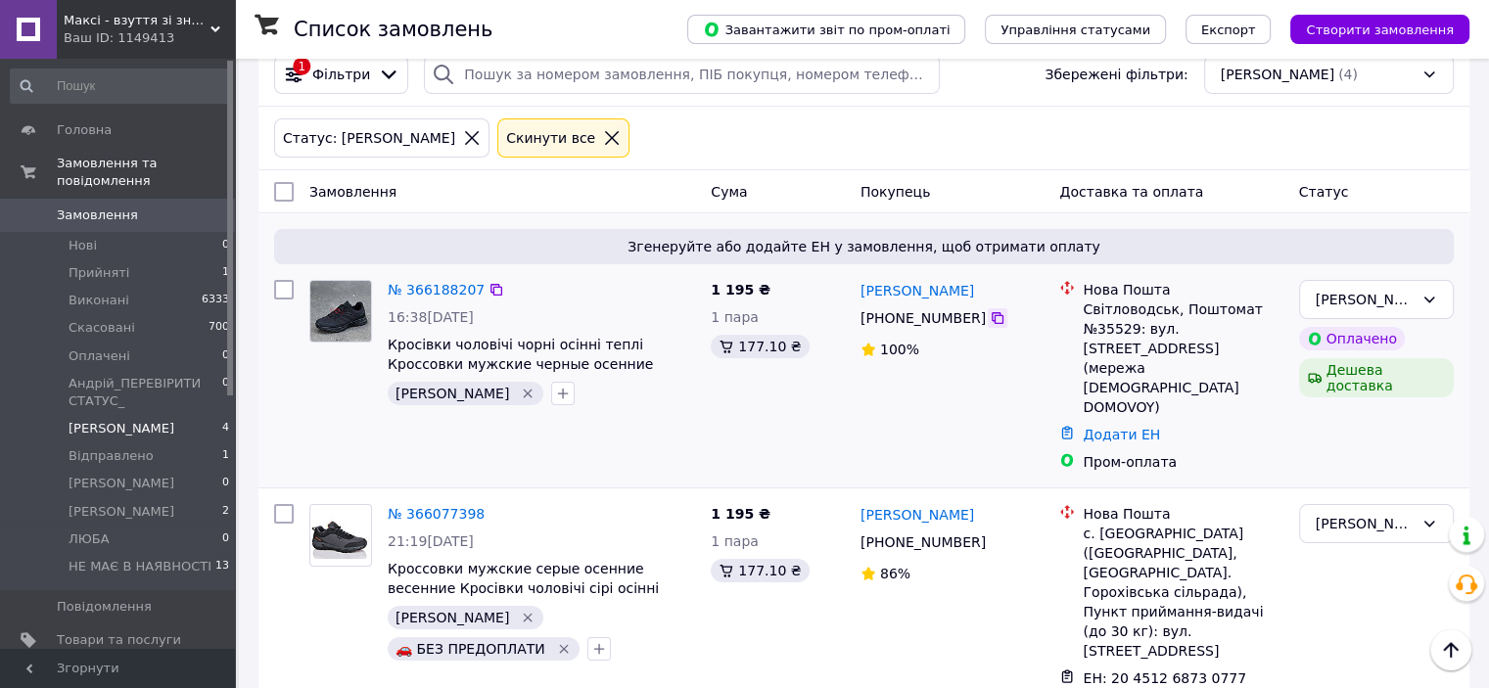
click at [990, 310] on icon at bounding box center [998, 318] width 16 height 16
click at [1120, 427] on link "Додати ЕН" at bounding box center [1121, 435] width 77 height 16
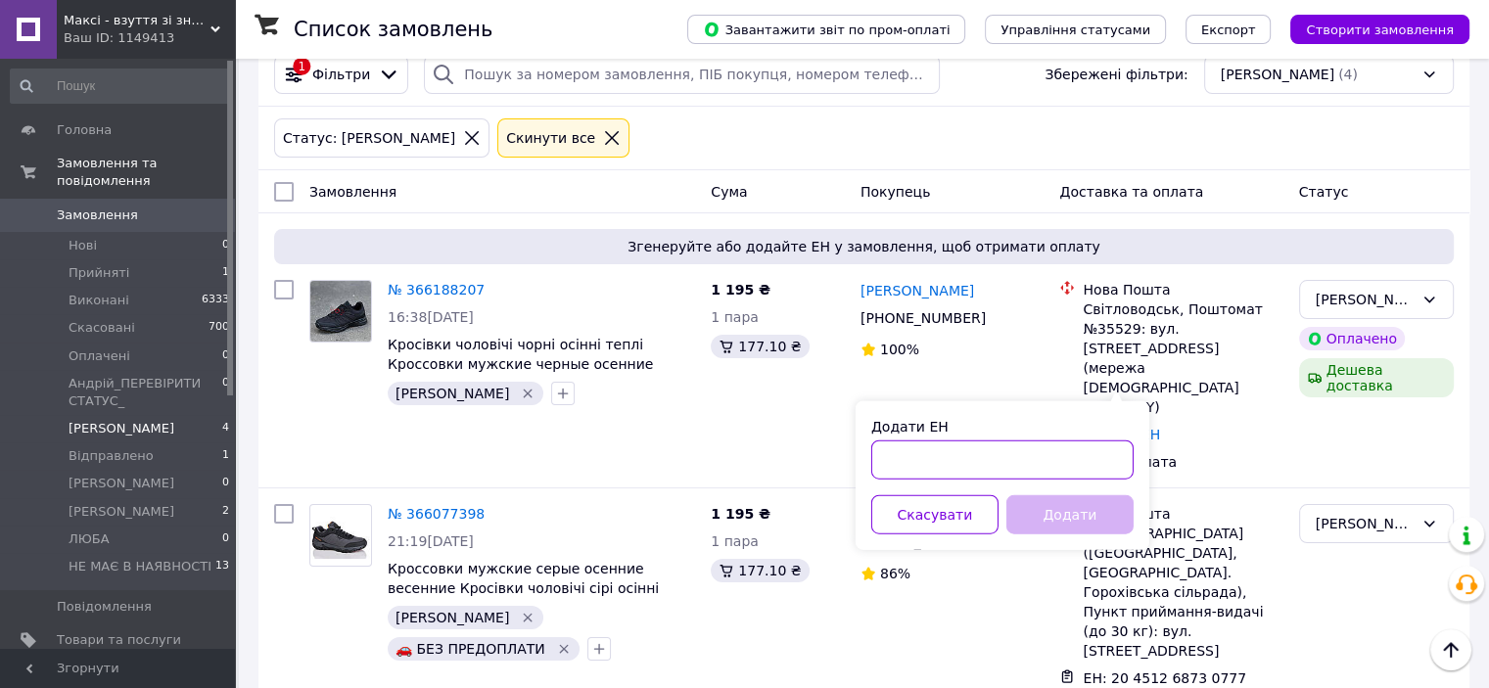
drag, startPoint x: 942, startPoint y: 476, endPoint x: 924, endPoint y: 472, distance: 18.1
click at [936, 475] on input "Додати ЕН" at bounding box center [1002, 460] width 262 height 39
paste input "20451269102190"
type input "20451269102190"
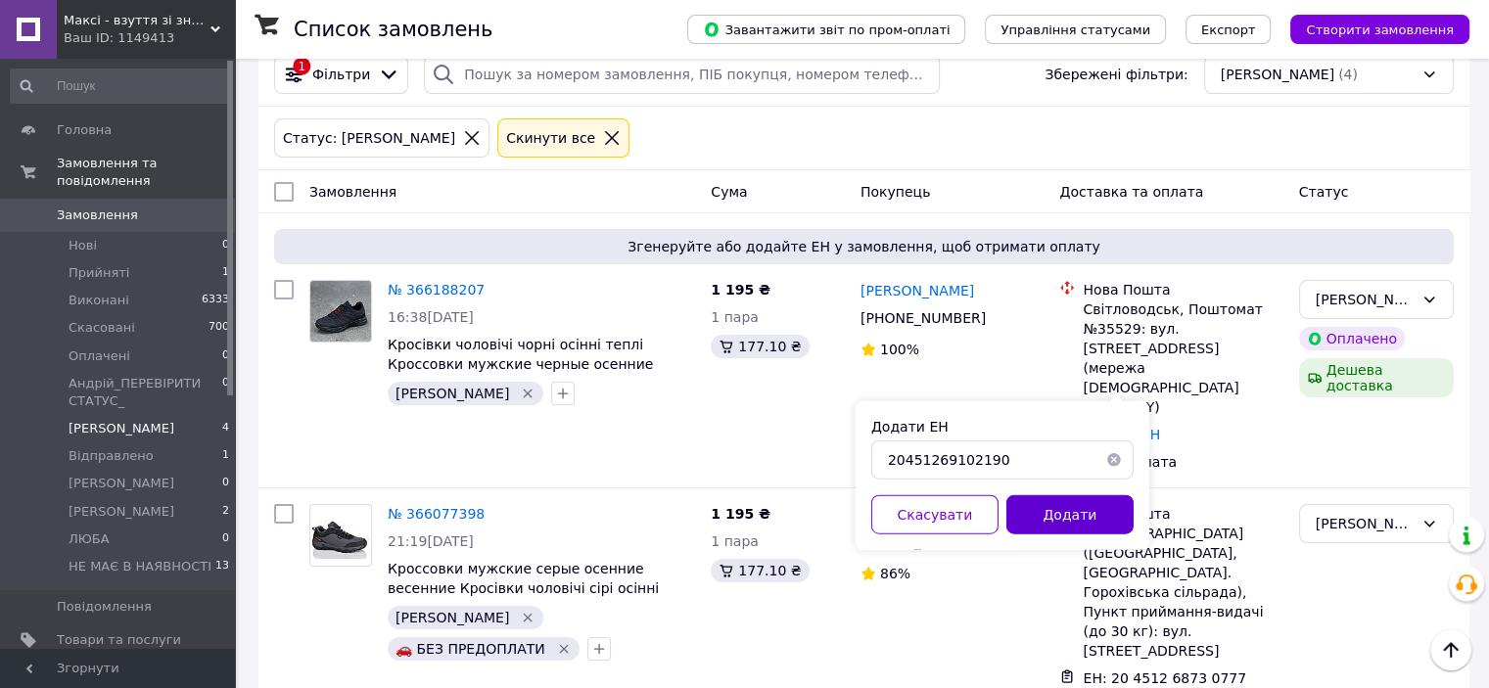
click at [1054, 509] on button "Додати" at bounding box center [1070, 514] width 127 height 39
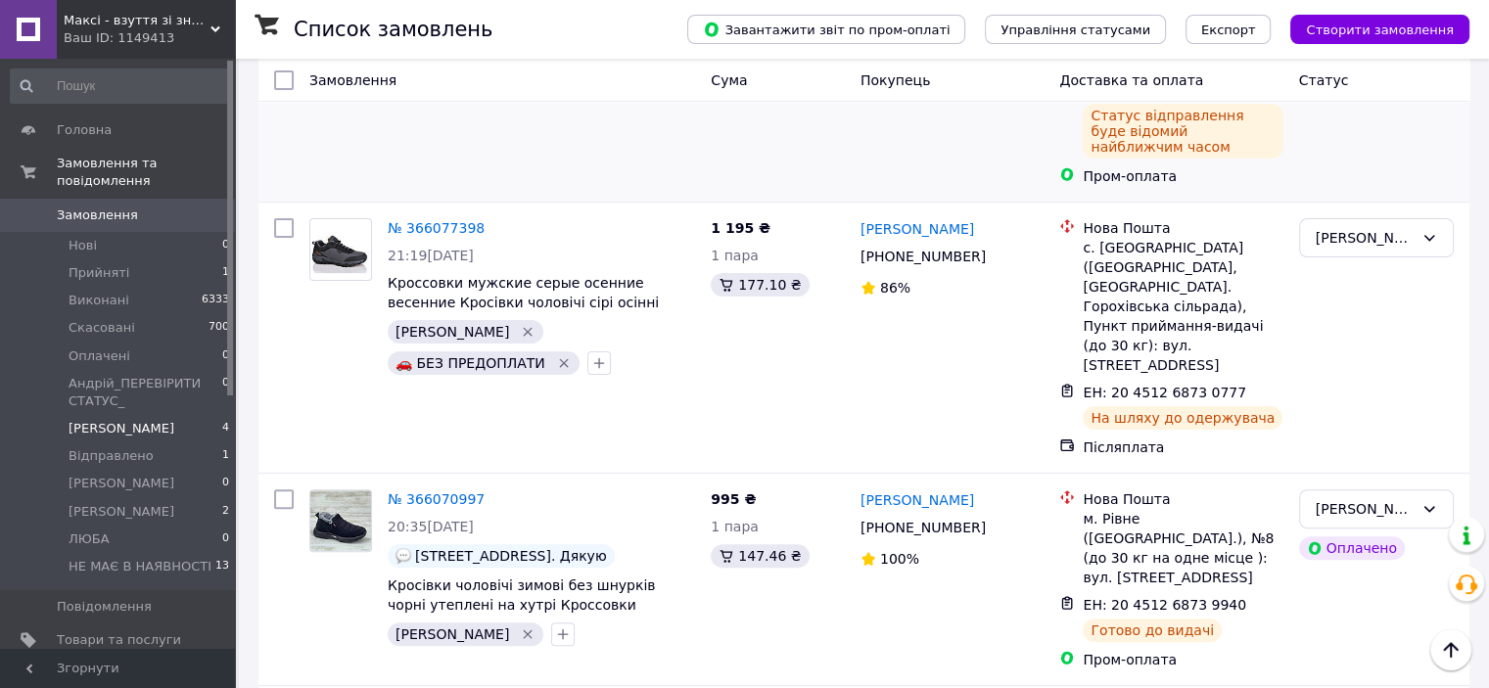
scroll to position [524, 0]
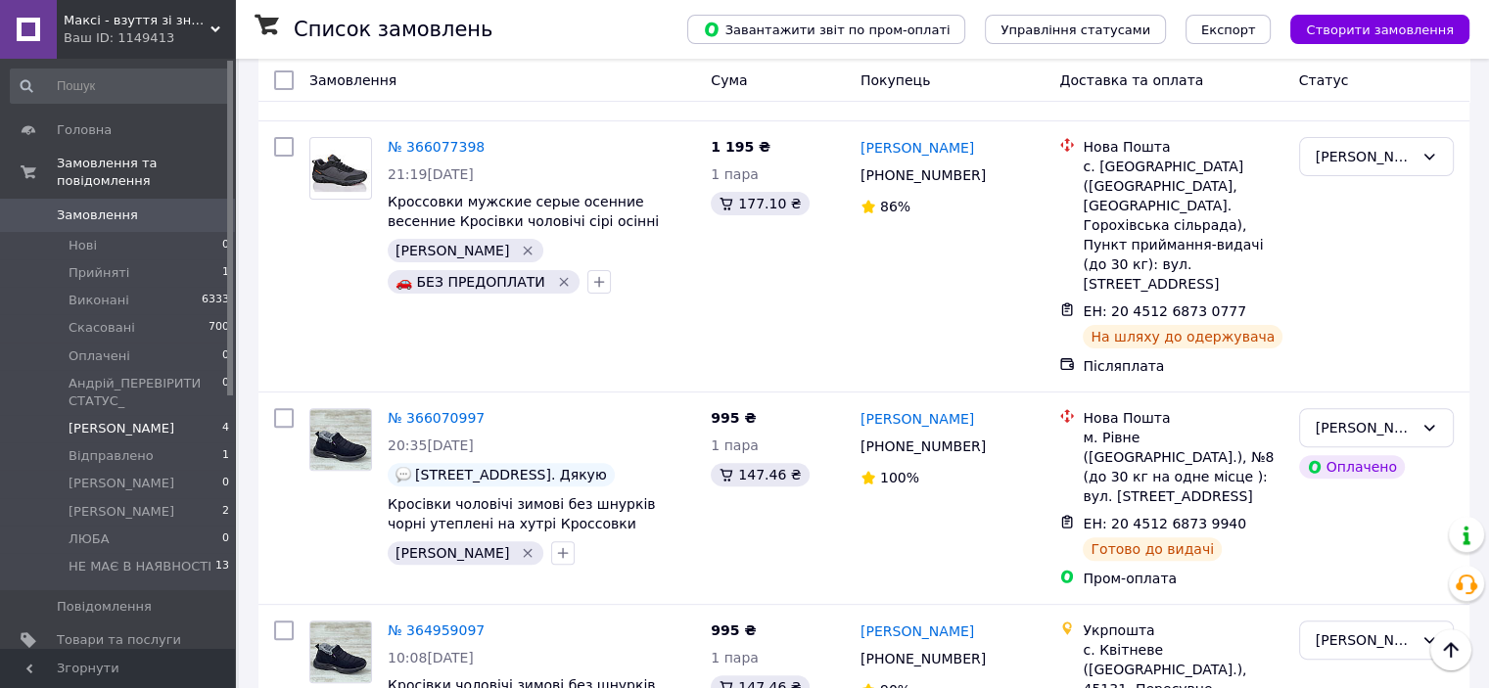
click at [188, 22] on span "Максі - взуття зі знижками!" at bounding box center [137, 21] width 147 height 18
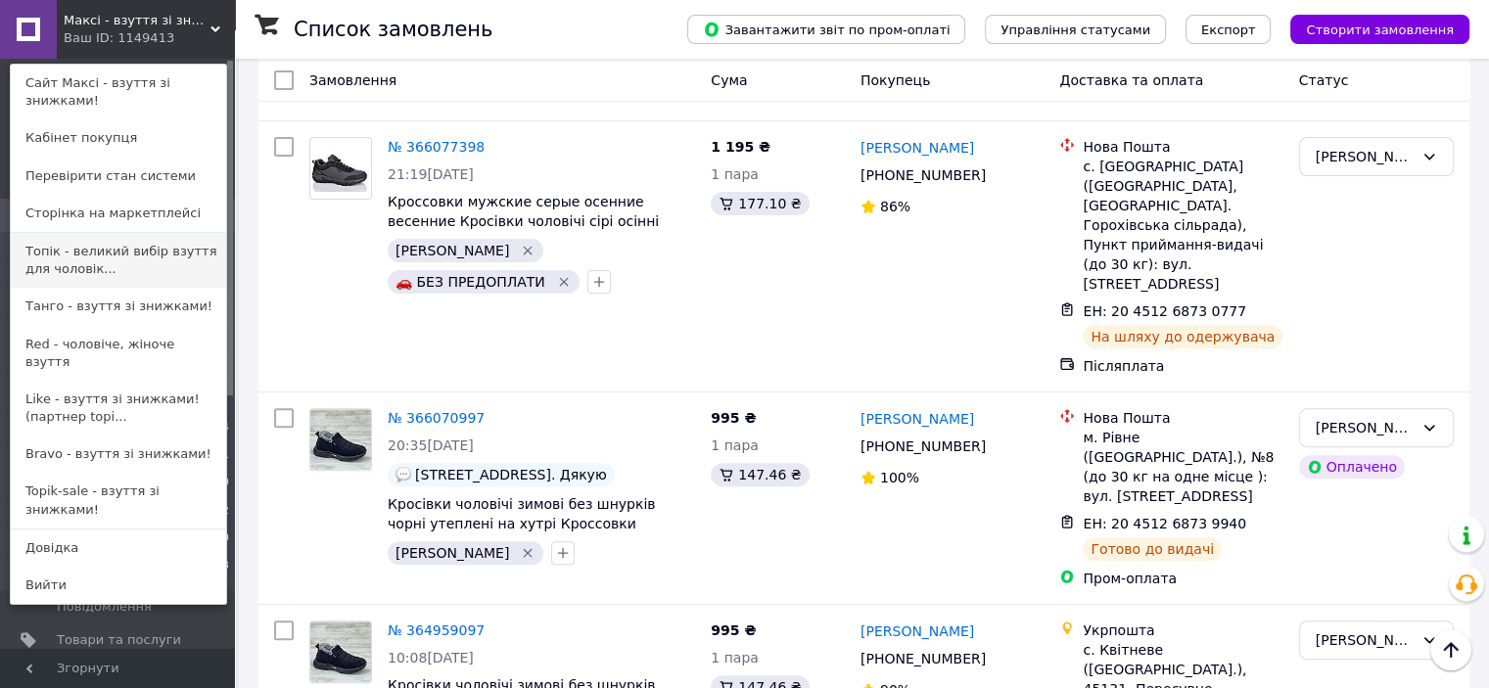
click at [63, 235] on link "Топік - великий вибір взуття для чоловік..." at bounding box center [118, 260] width 215 height 55
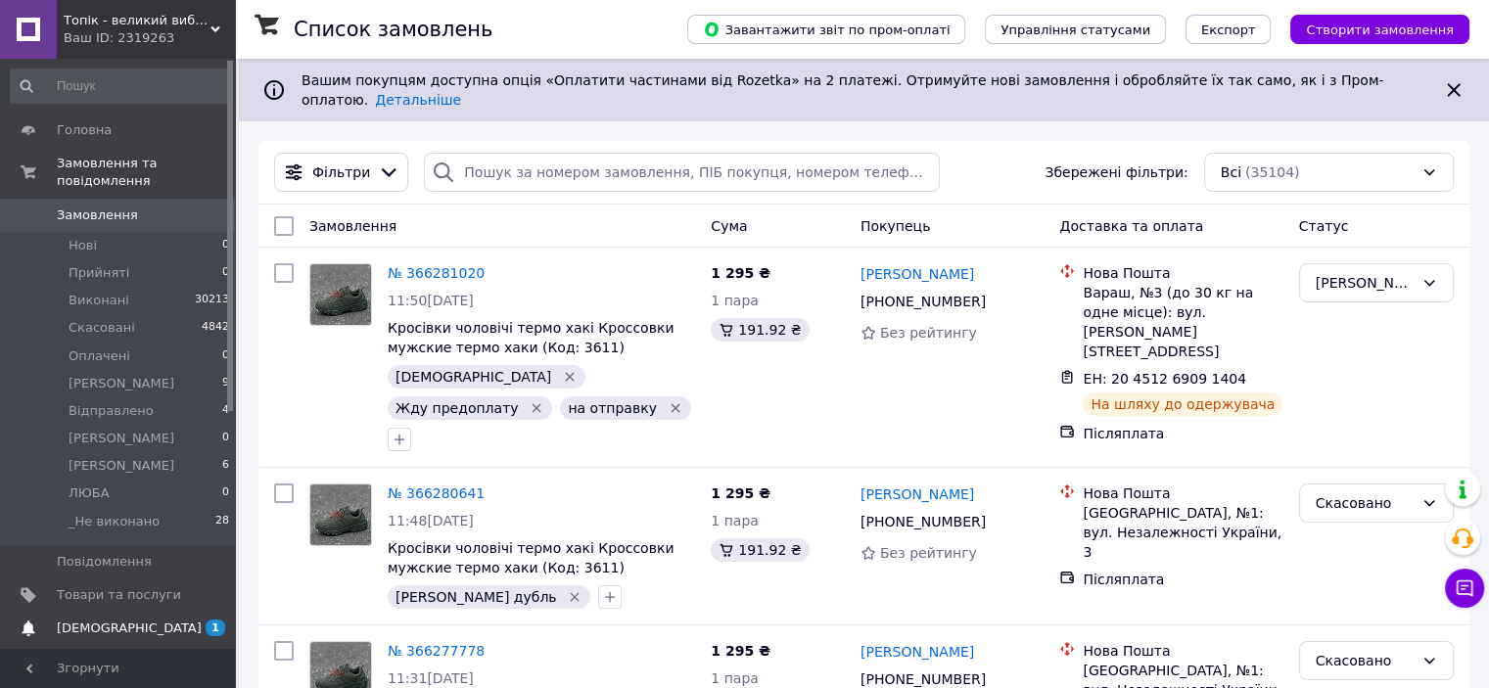
click at [94, 620] on span "[DEMOGRAPHIC_DATA]" at bounding box center [129, 629] width 145 height 18
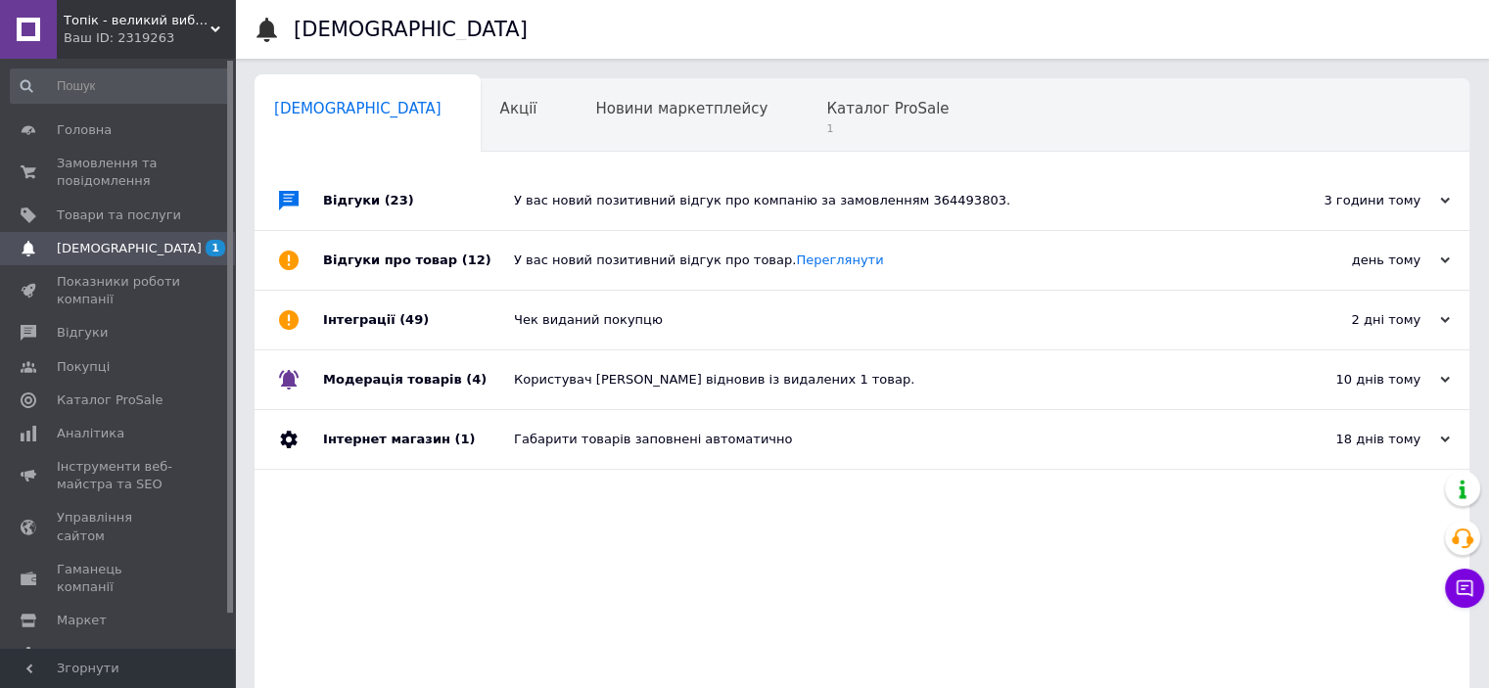
click at [624, 204] on div "У вас новий позитивний відгук про компанію за замовленням 364493803." at bounding box center [884, 201] width 740 height 18
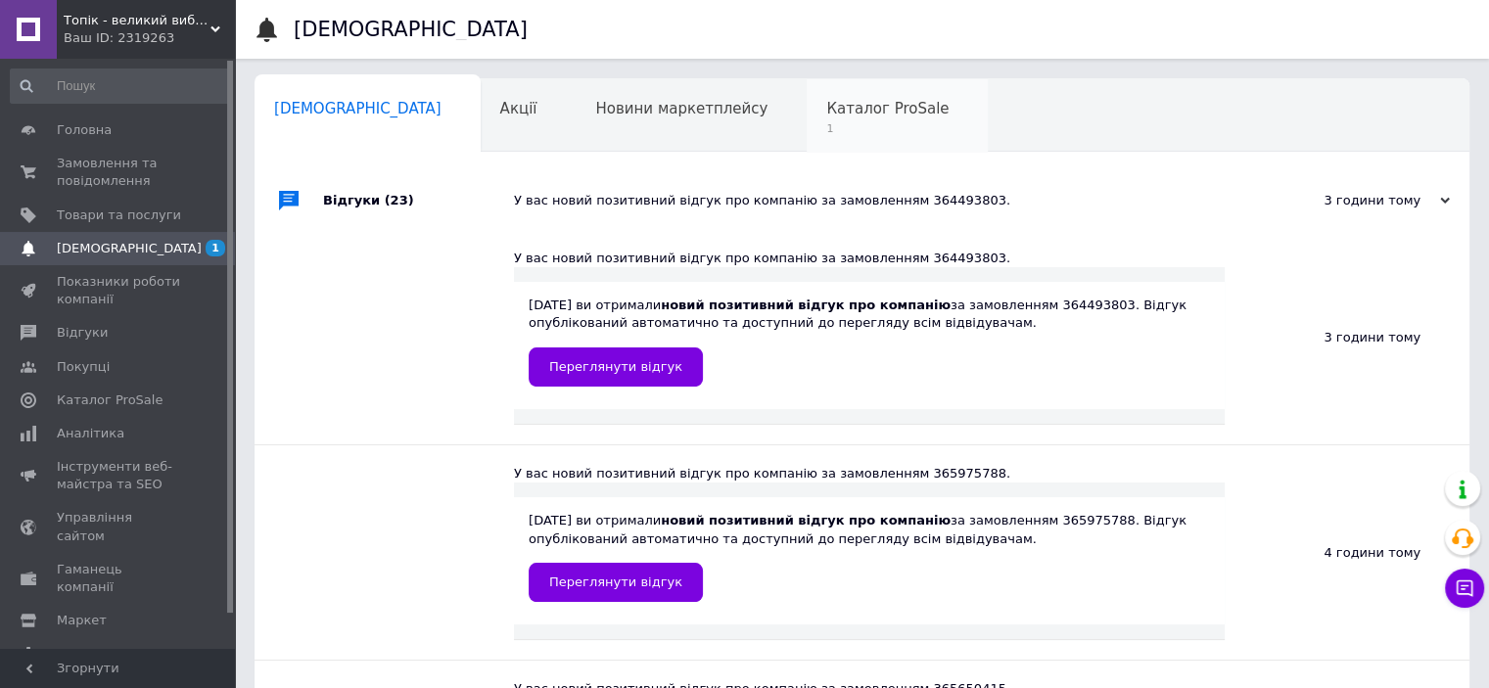
click at [826, 133] on span "1" at bounding box center [887, 128] width 122 height 15
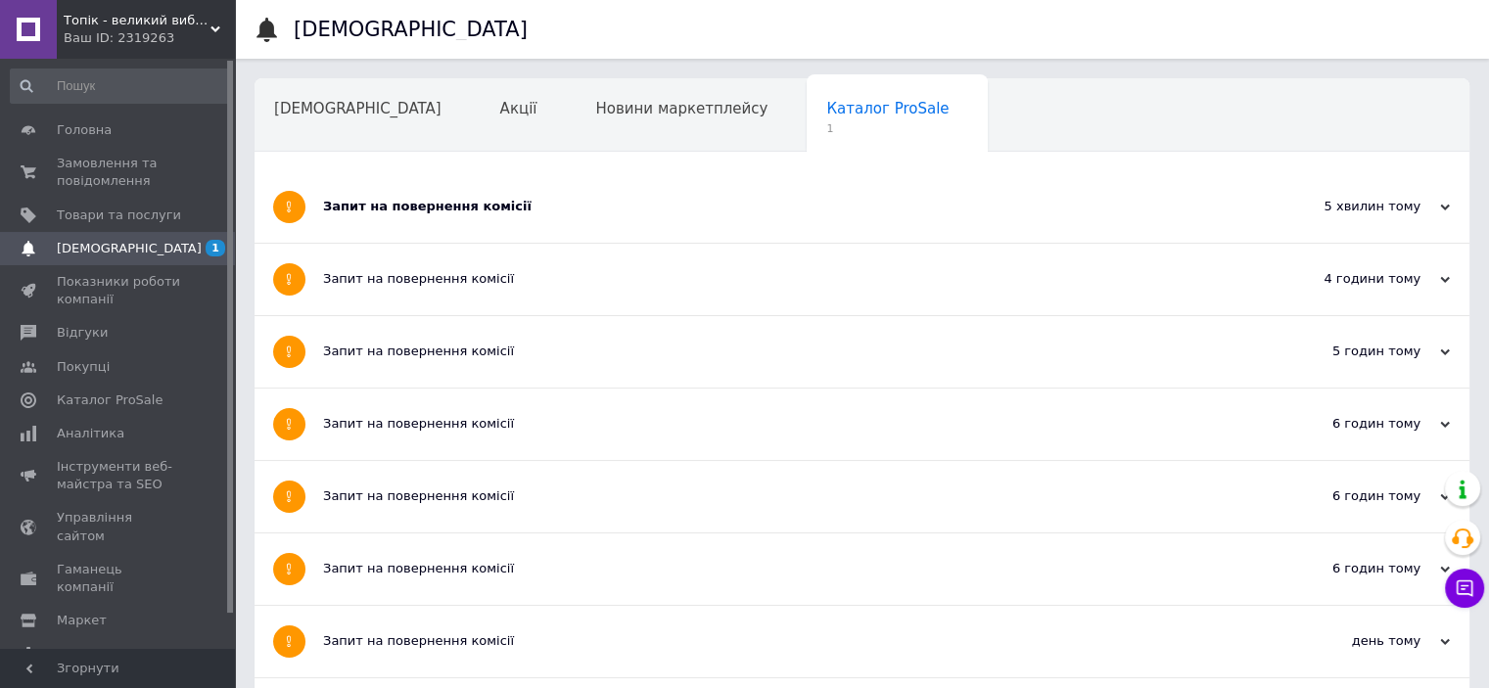
click at [598, 205] on div "Запит на повернення комісії" at bounding box center [788, 207] width 931 height 18
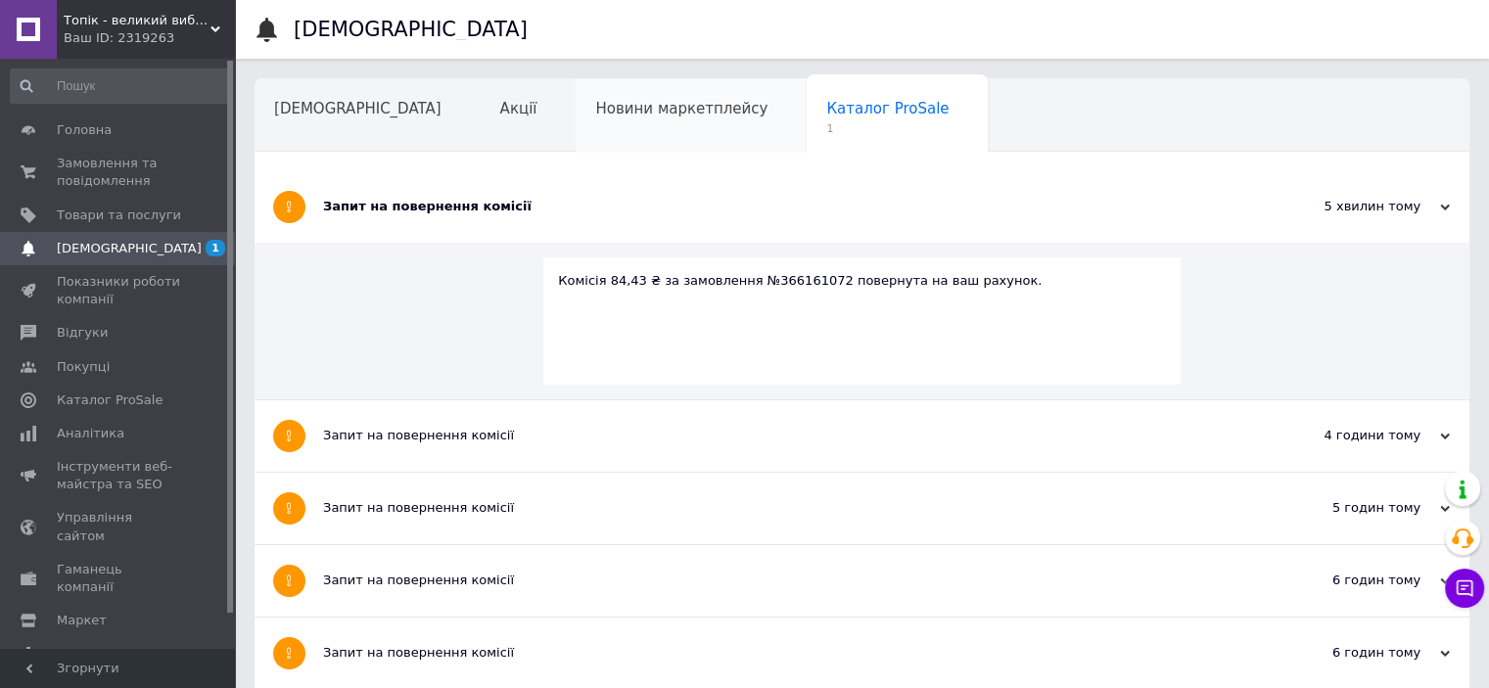
click at [593, 97] on div "Новини маркетплейсу" at bounding box center [691, 116] width 231 height 74
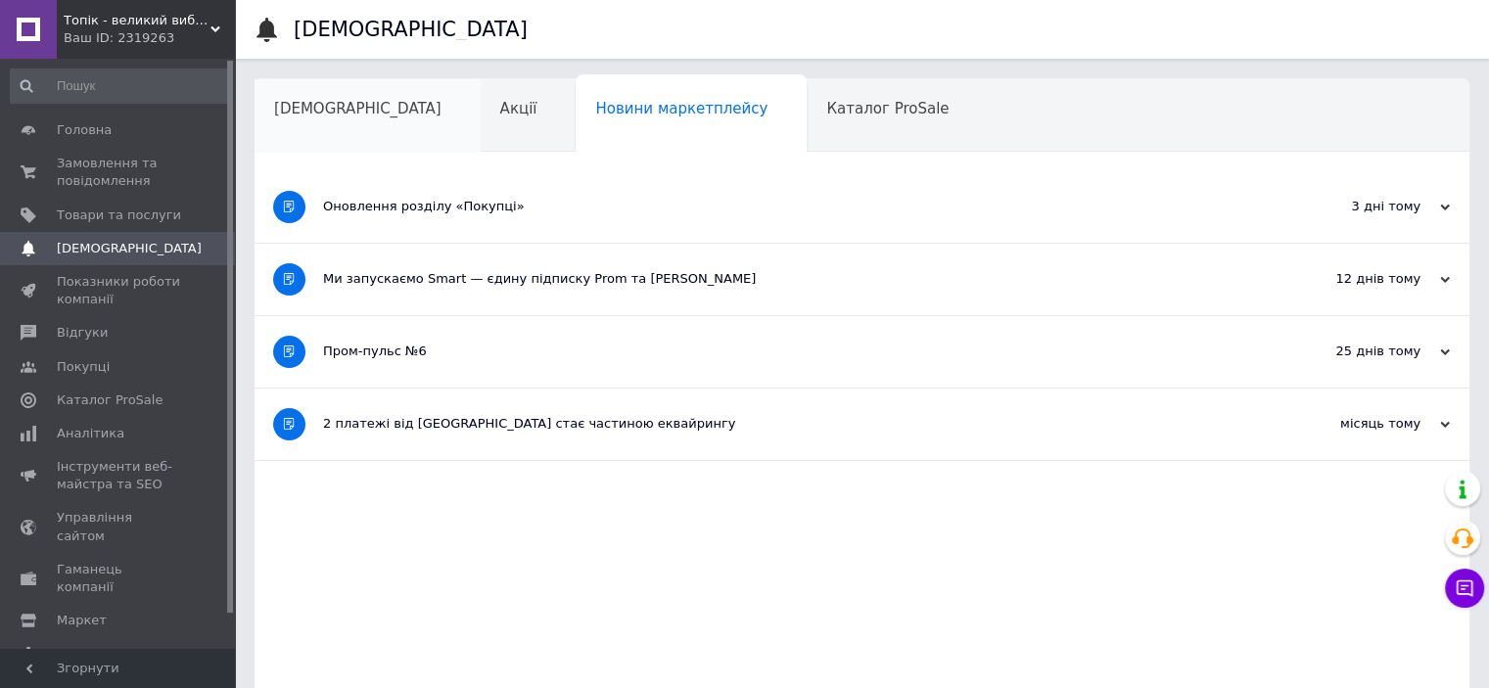
click at [298, 114] on span "[DEMOGRAPHIC_DATA]" at bounding box center [357, 109] width 167 height 18
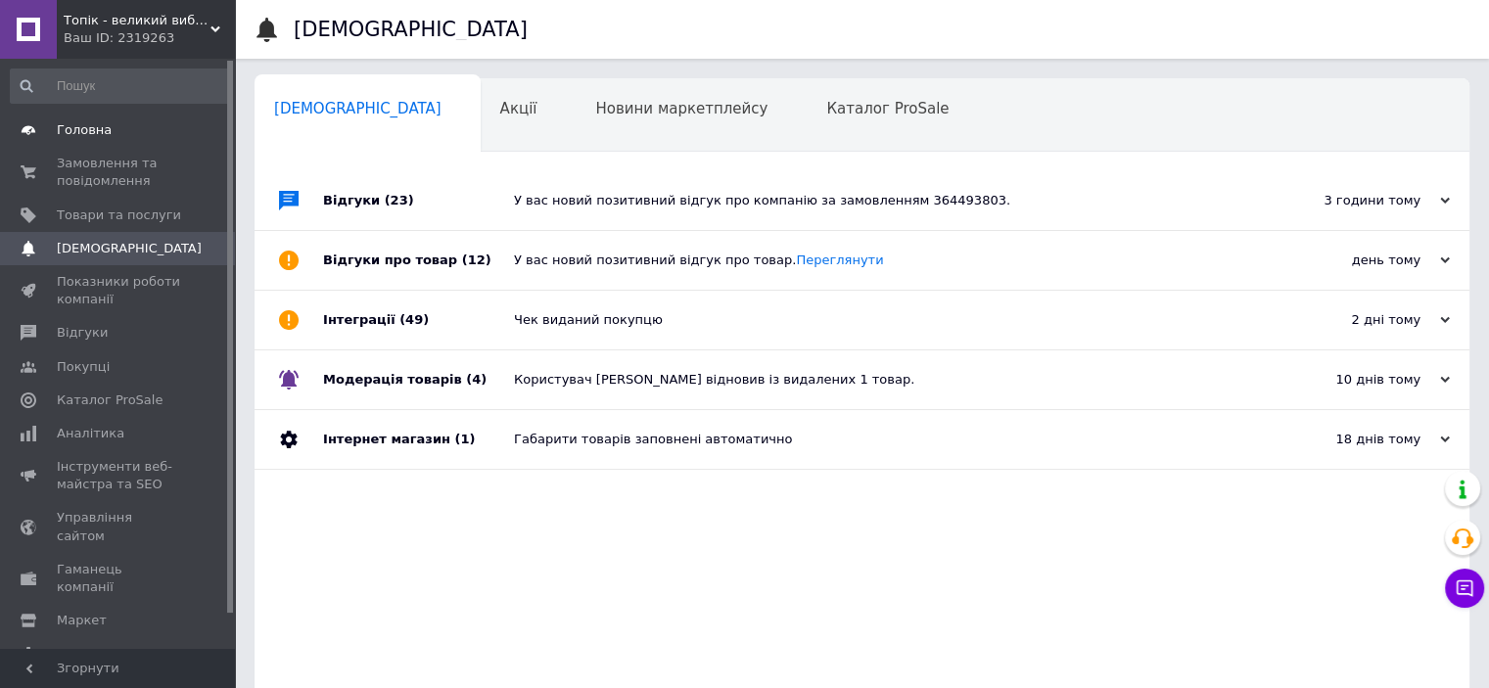
click at [89, 143] on link "Головна" at bounding box center [120, 130] width 241 height 33
